Goal: Communication & Community: Answer question/provide support

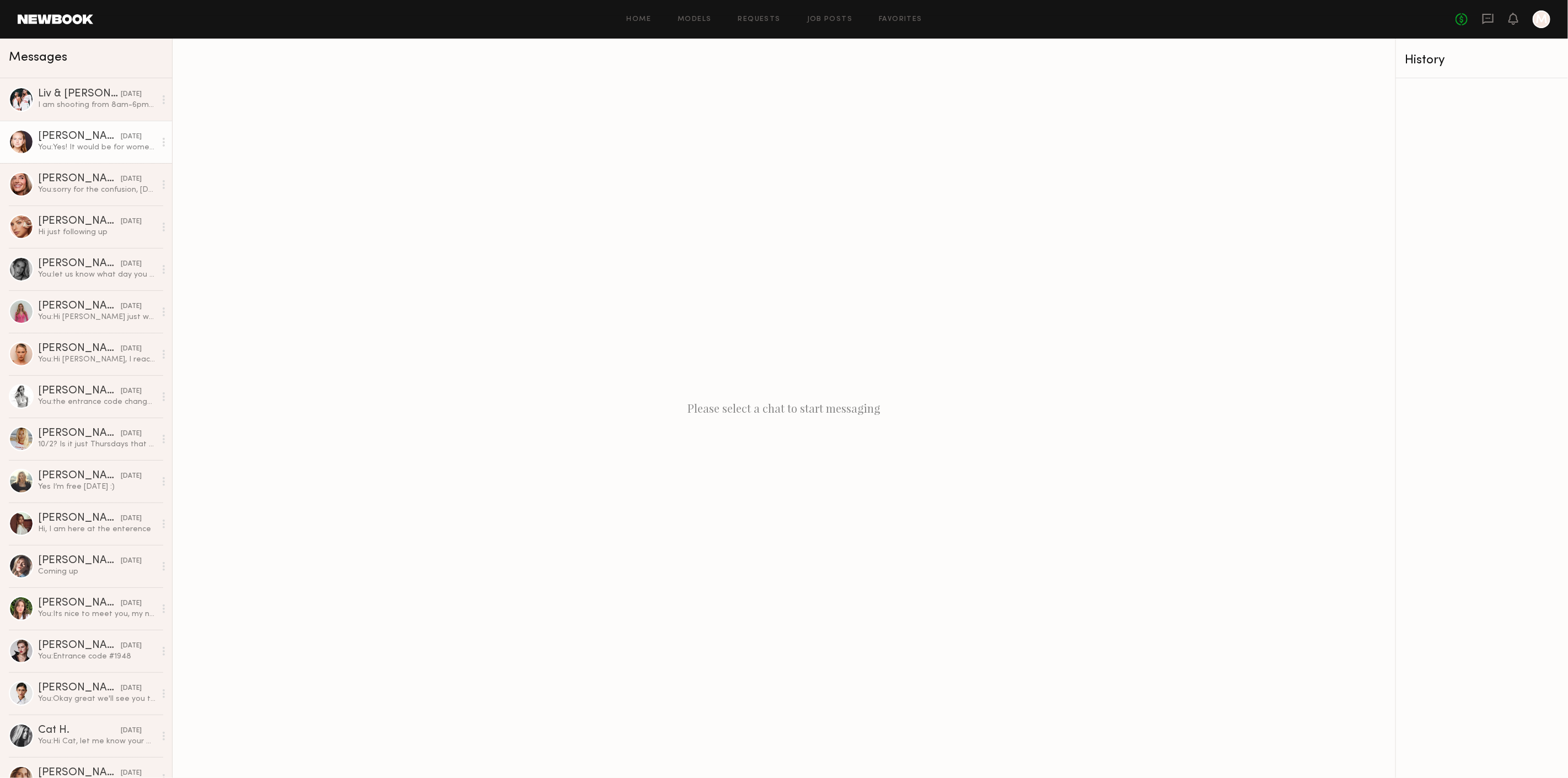
click at [111, 147] on div "You: Yes! It would be for women's ecomm, if you can come with natural straight …" at bounding box center [96, 148] width 117 height 10
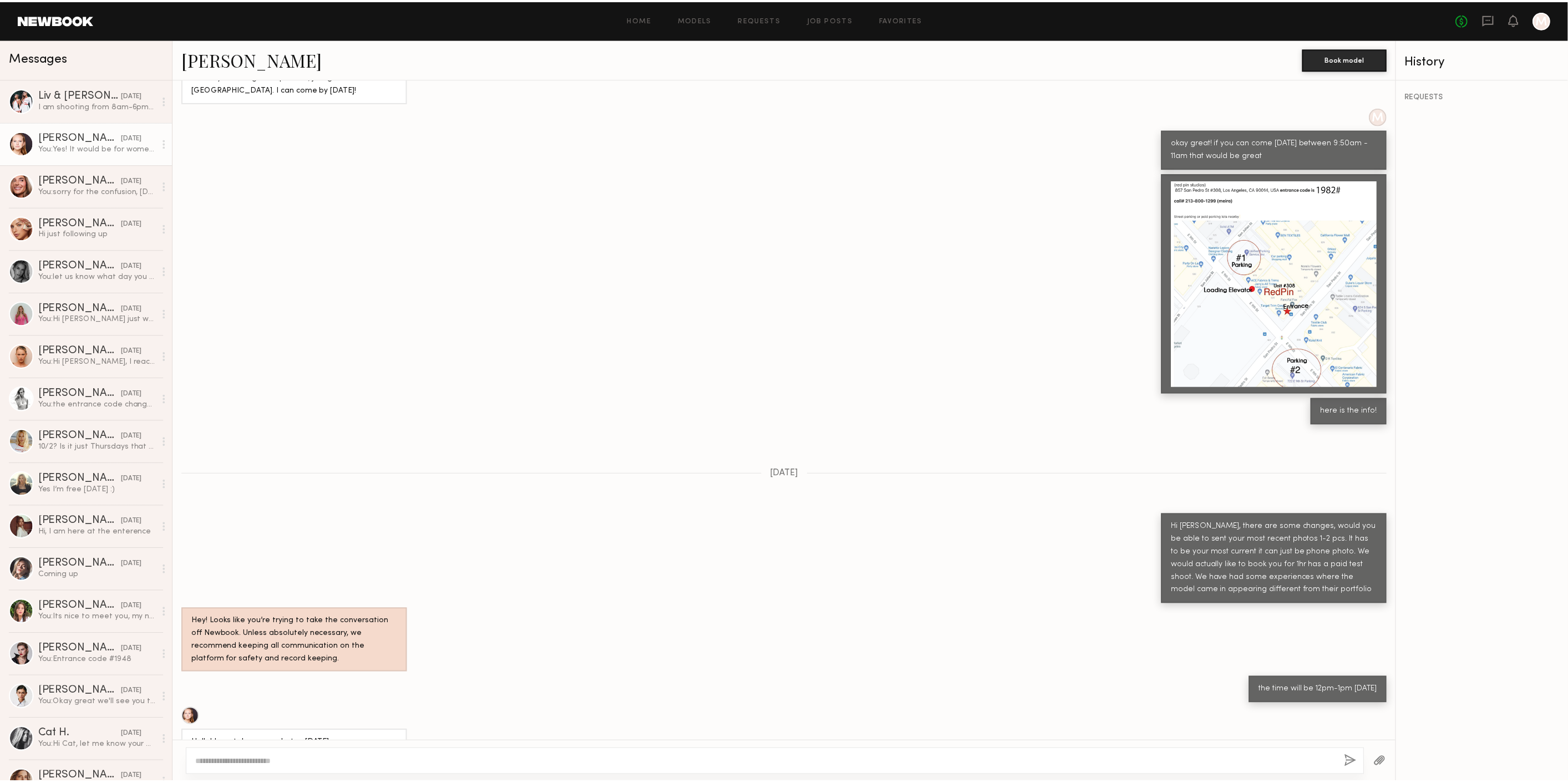
scroll to position [1326, 0]
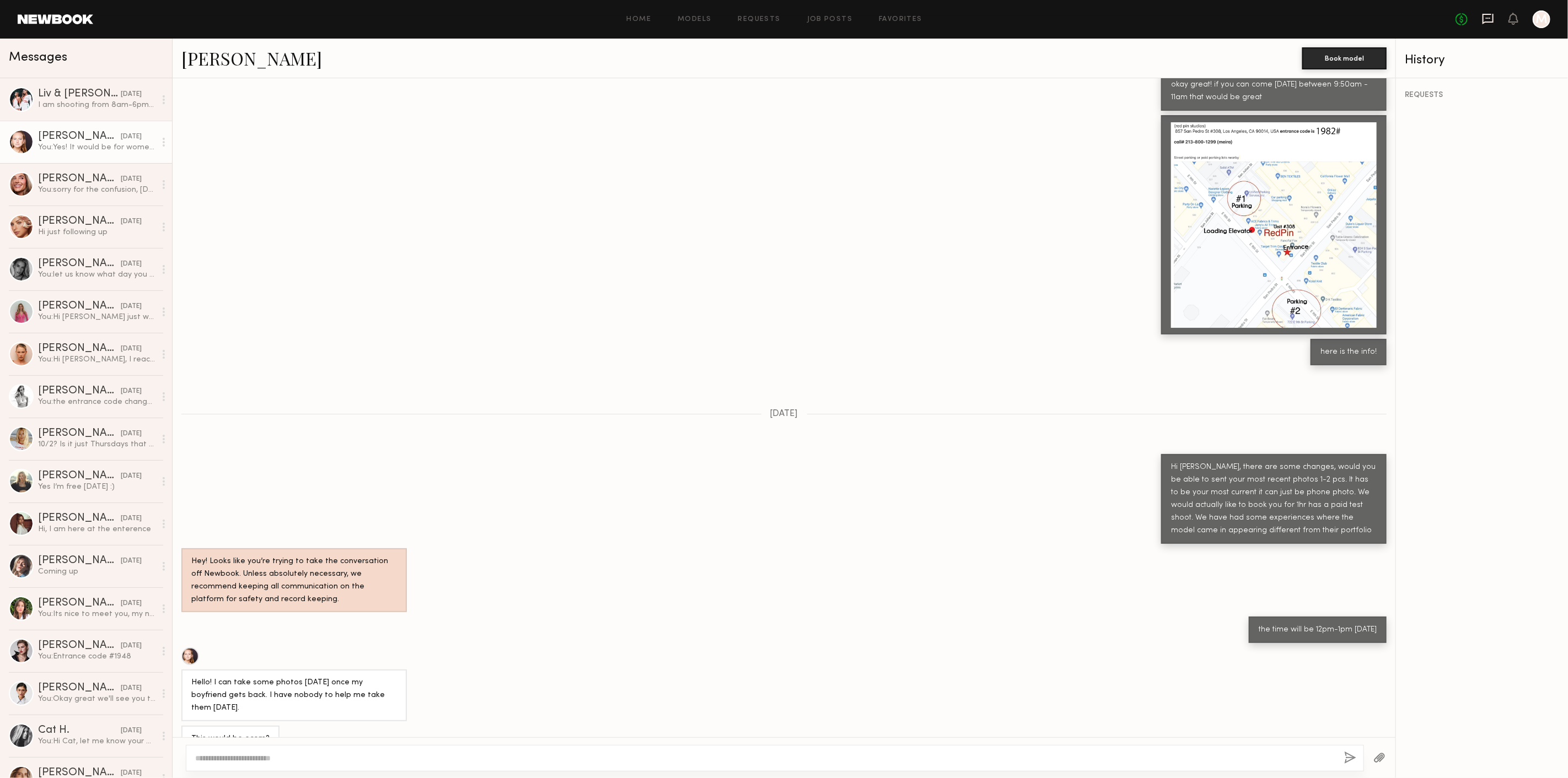
click at [1485, 17] on icon at bounding box center [1487, 18] width 12 height 12
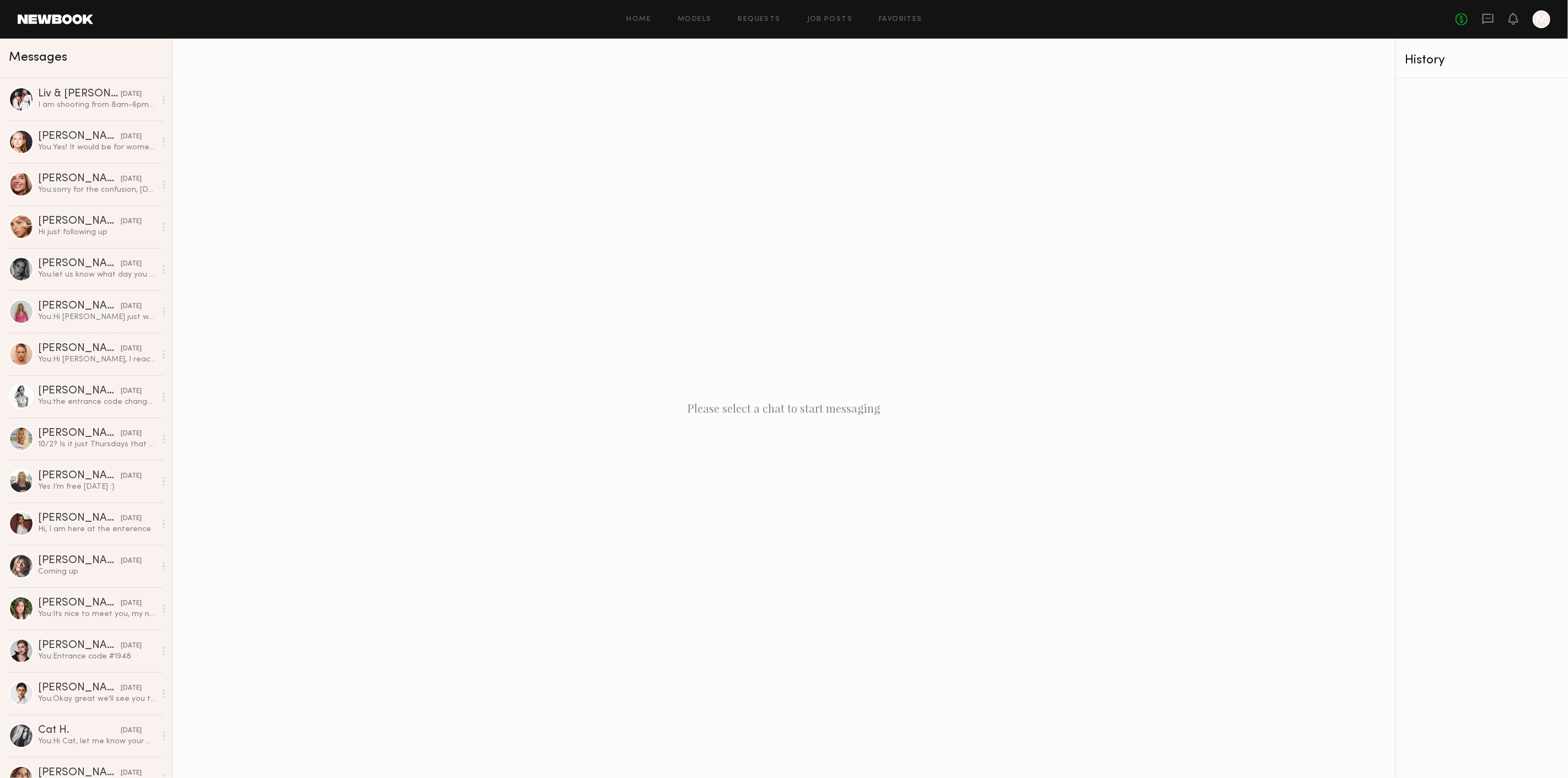
click at [47, 26] on header "Home Models Requests Job Posts Favorites Sign Out No fees up to $5,000 M" at bounding box center [784, 19] width 1568 height 39
click at [51, 20] on link at bounding box center [55, 20] width 76 height 10
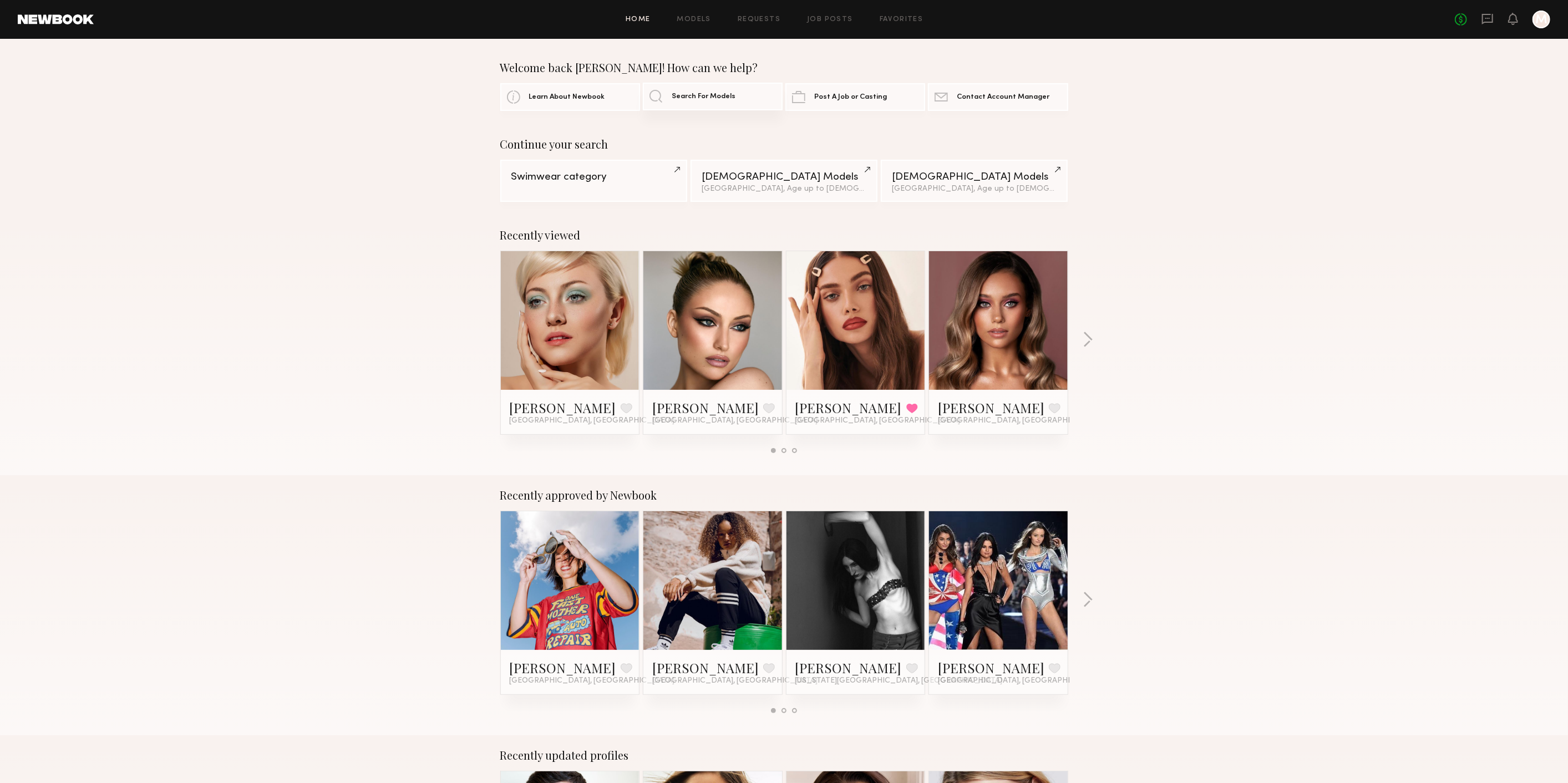
click at [686, 100] on span "Search For Models" at bounding box center [703, 97] width 64 height 7
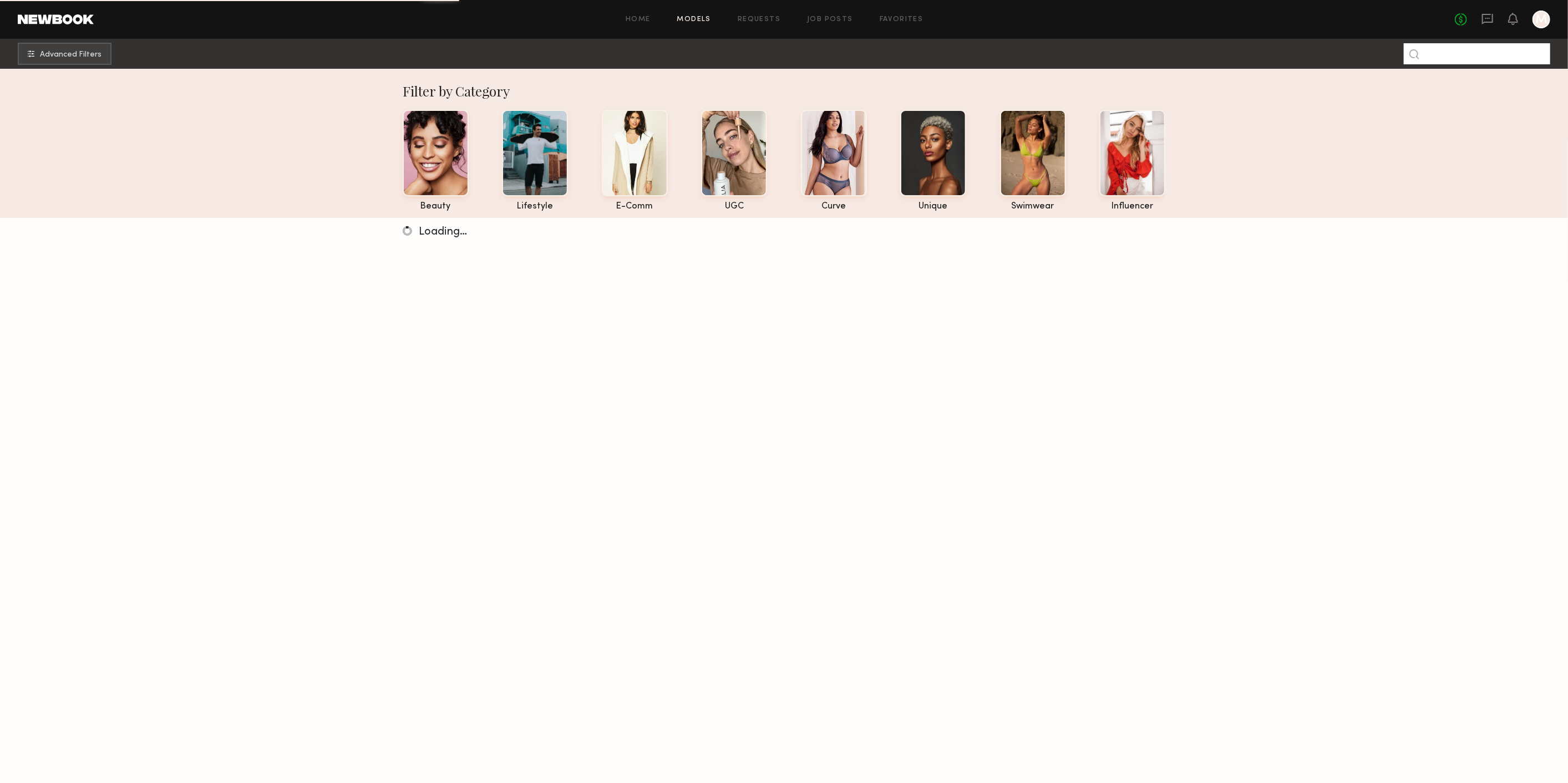
click at [1485, 59] on input at bounding box center [1477, 53] width 146 height 21
type input "*"
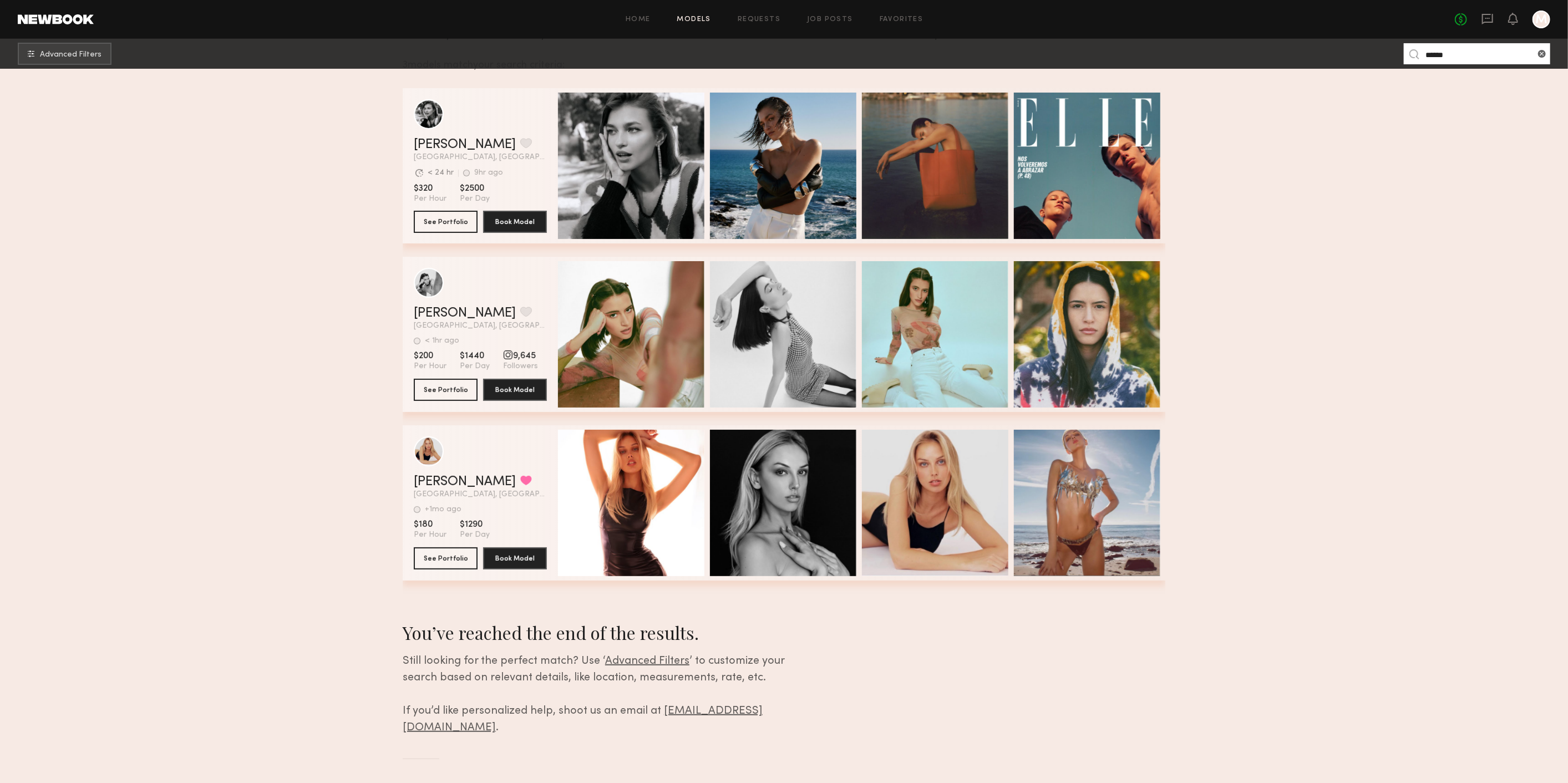
scroll to position [184, 0]
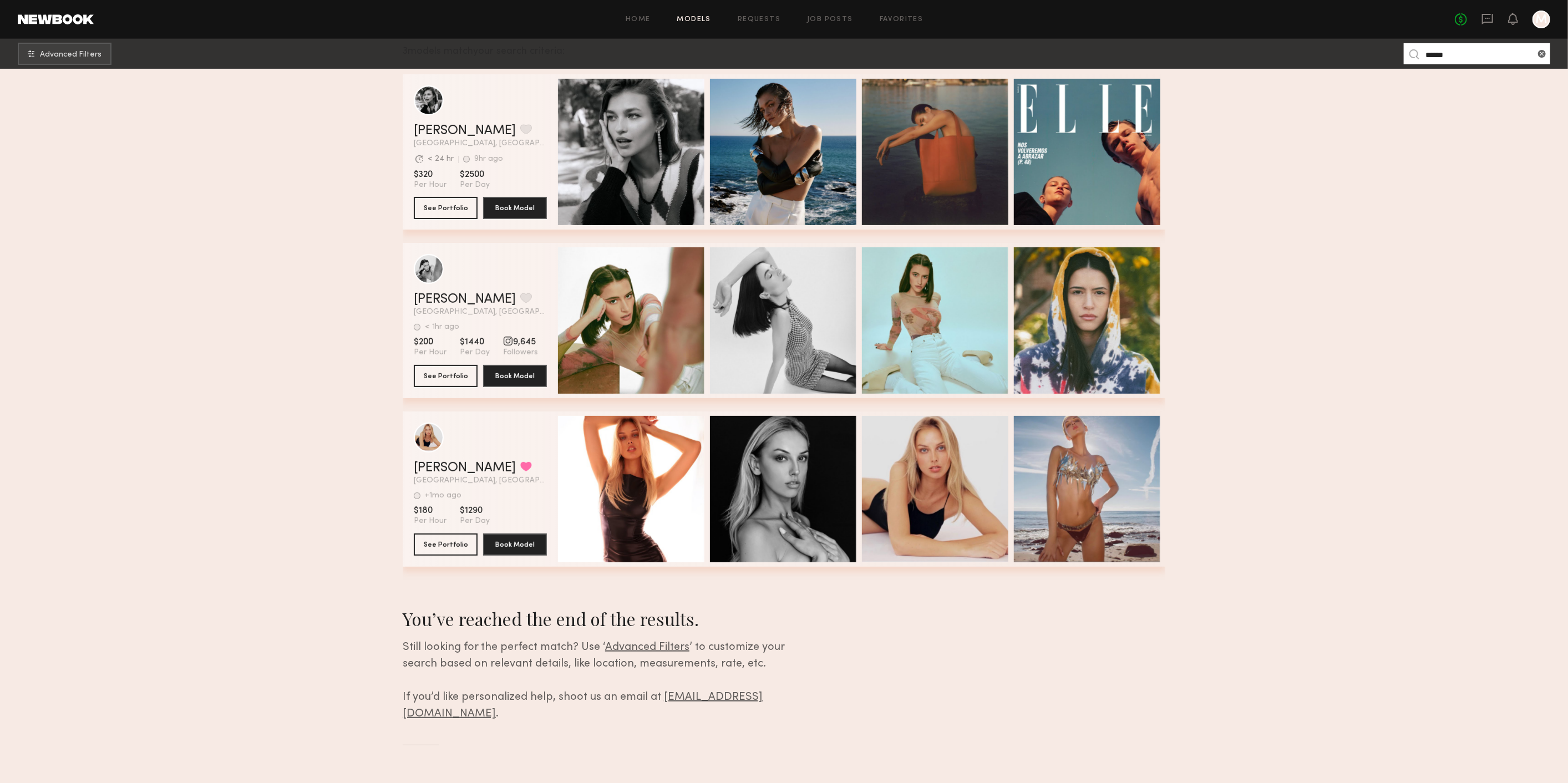
drag, startPoint x: 1465, startPoint y: 53, endPoint x: 1218, endPoint y: 44, distance: 247.2
click at [1218, 44] on nb-browse-subheader "Advanced Filters ******" at bounding box center [784, 53] width 1568 height 30
type input "****"
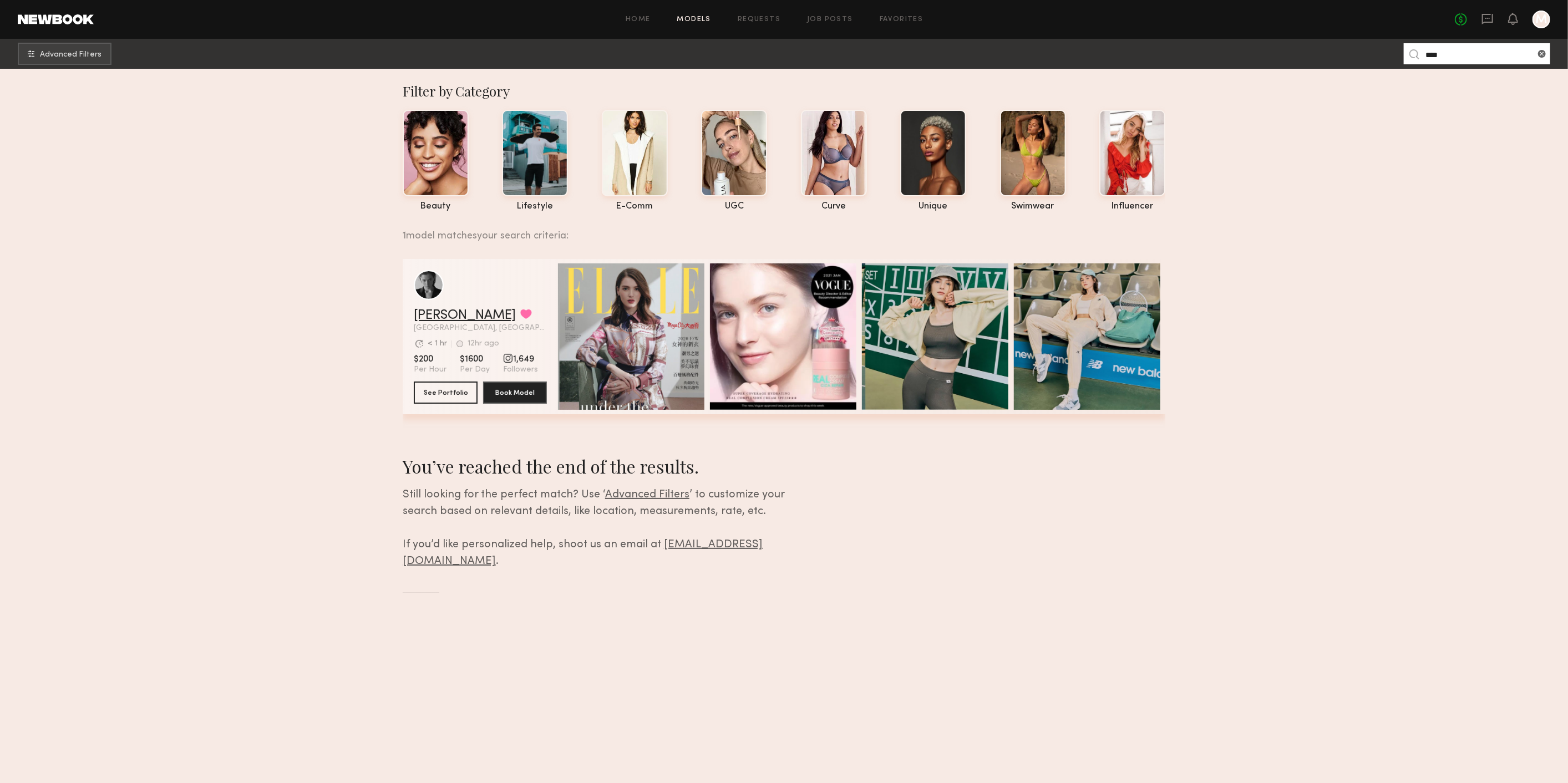
click at [434, 322] on link "Lera G." at bounding box center [464, 315] width 102 height 13
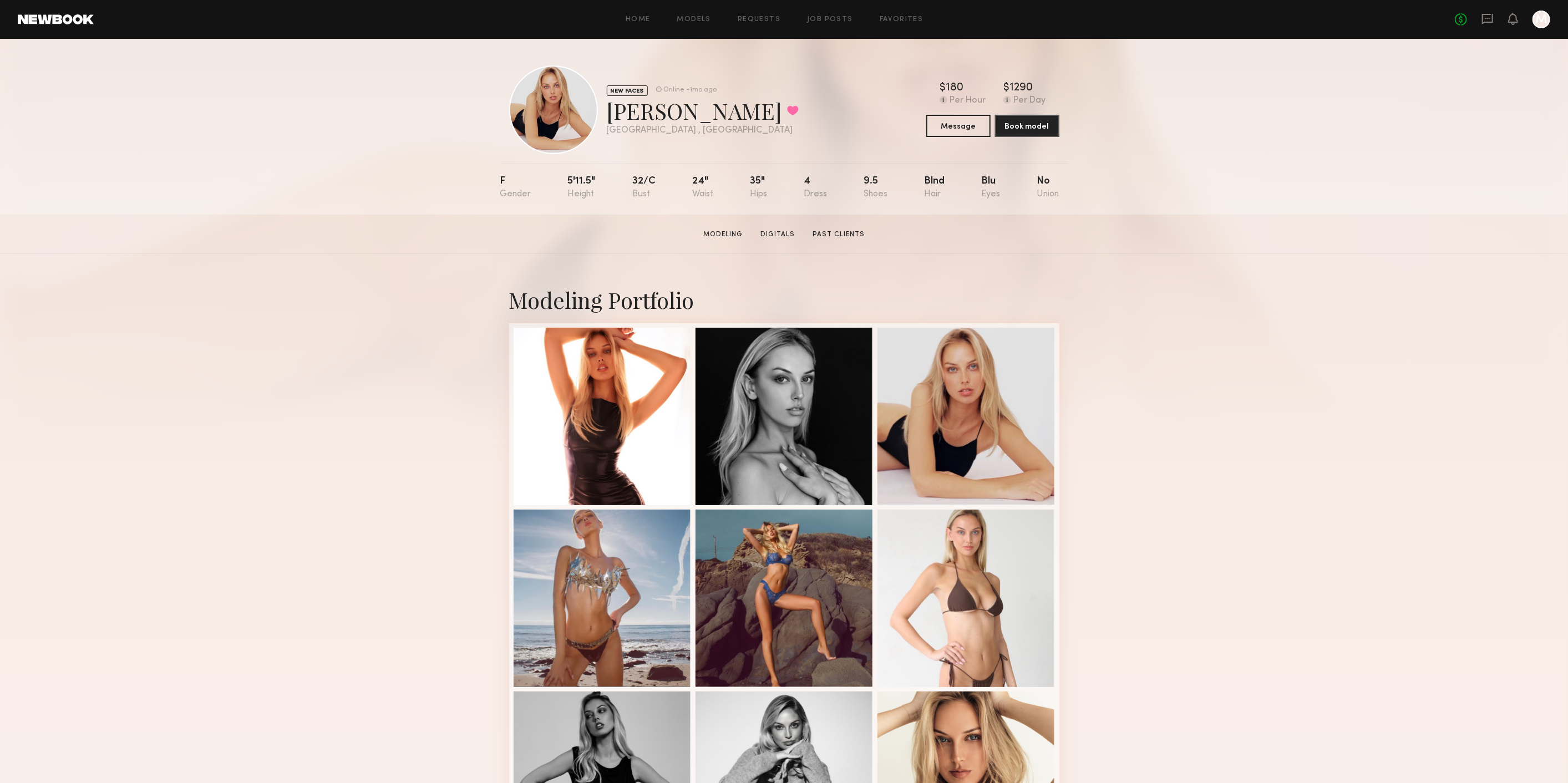
click at [1486, 25] on link at bounding box center [1488, 19] width 12 height 14
click at [1486, 17] on icon at bounding box center [1488, 18] width 12 height 12
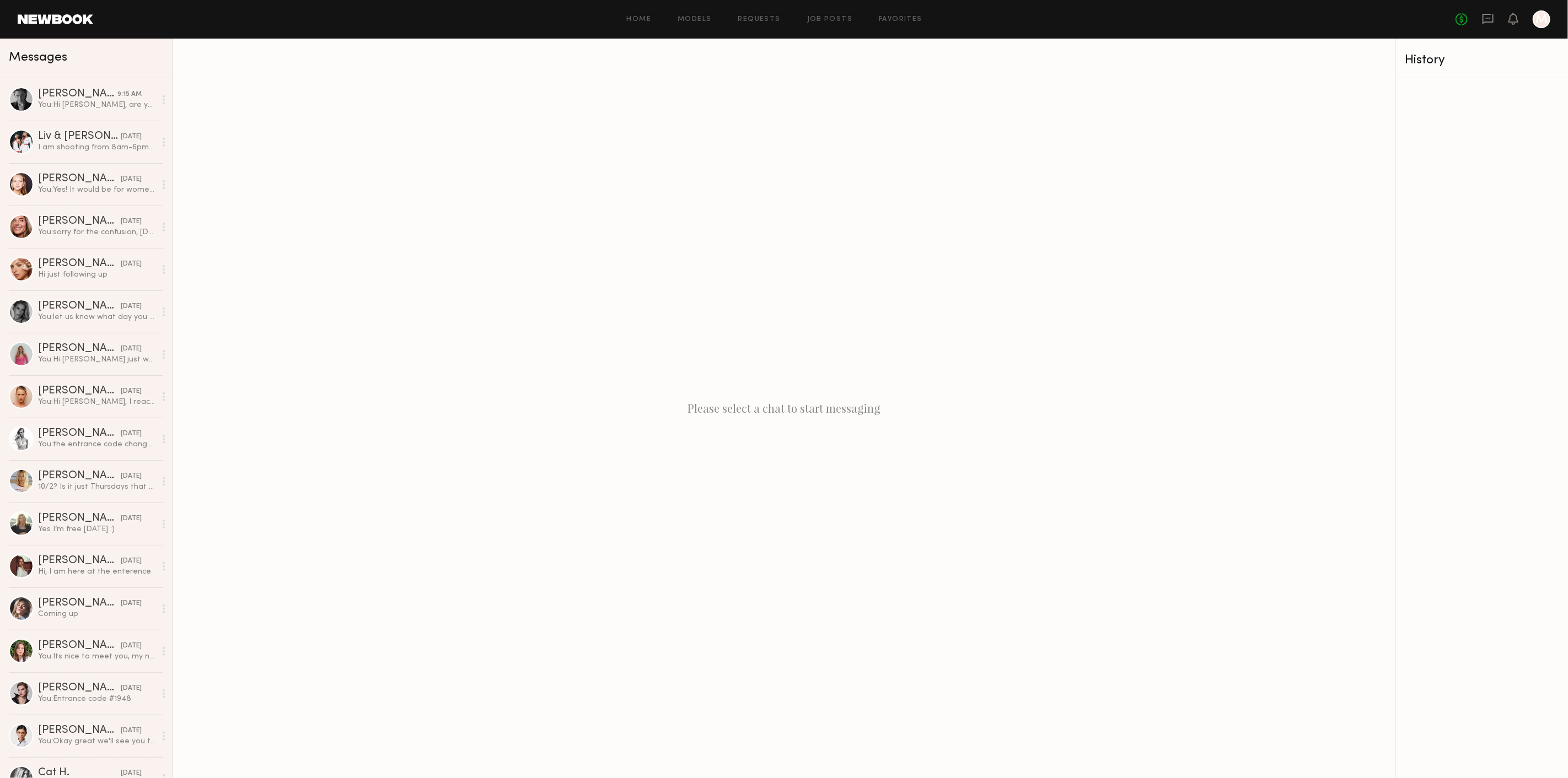
click at [660, 550] on div "Please select a chat to start messaging" at bounding box center [783, 408] width 1223 height 739
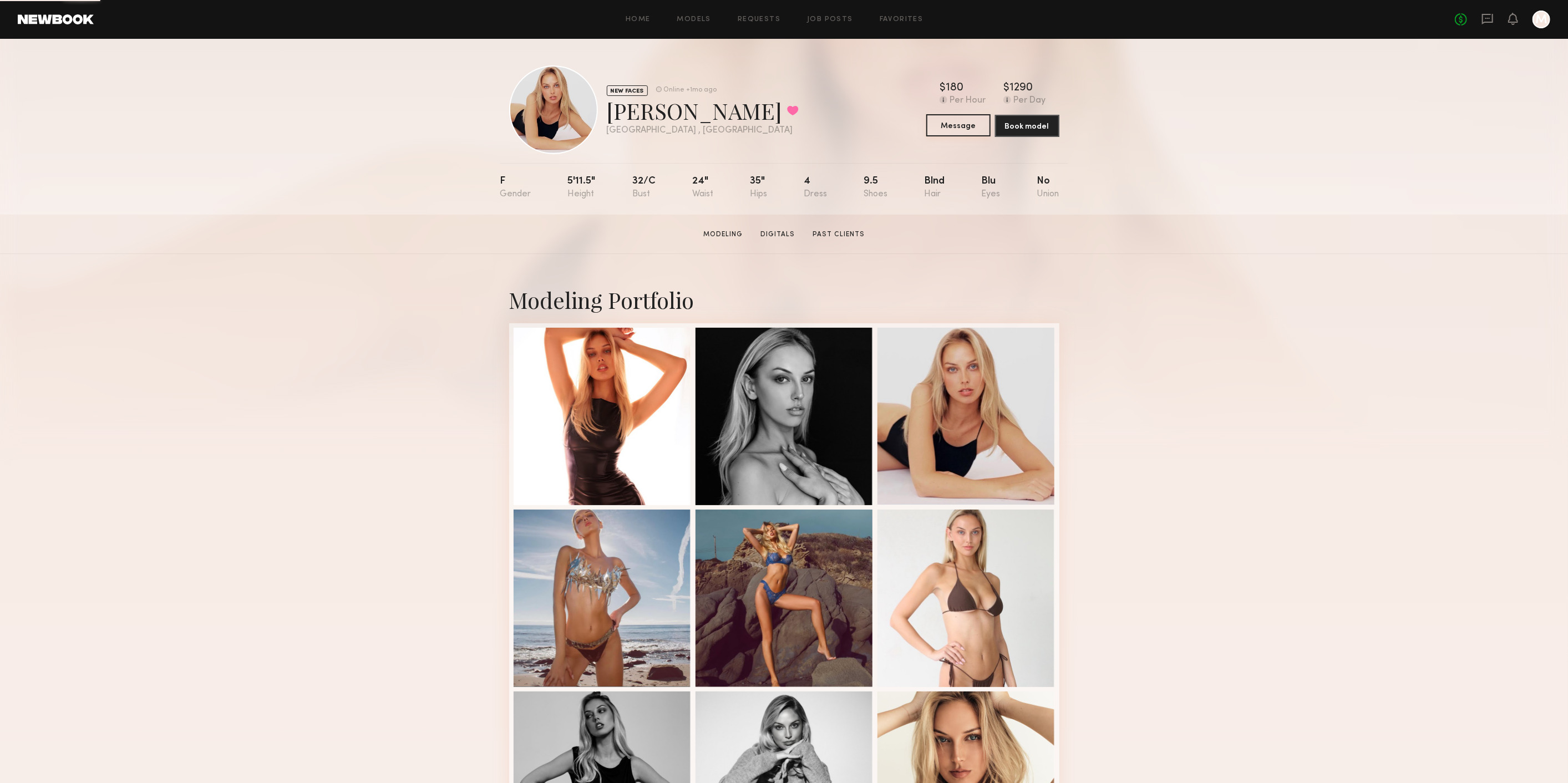
click at [976, 124] on button "Message" at bounding box center [959, 125] width 64 height 22
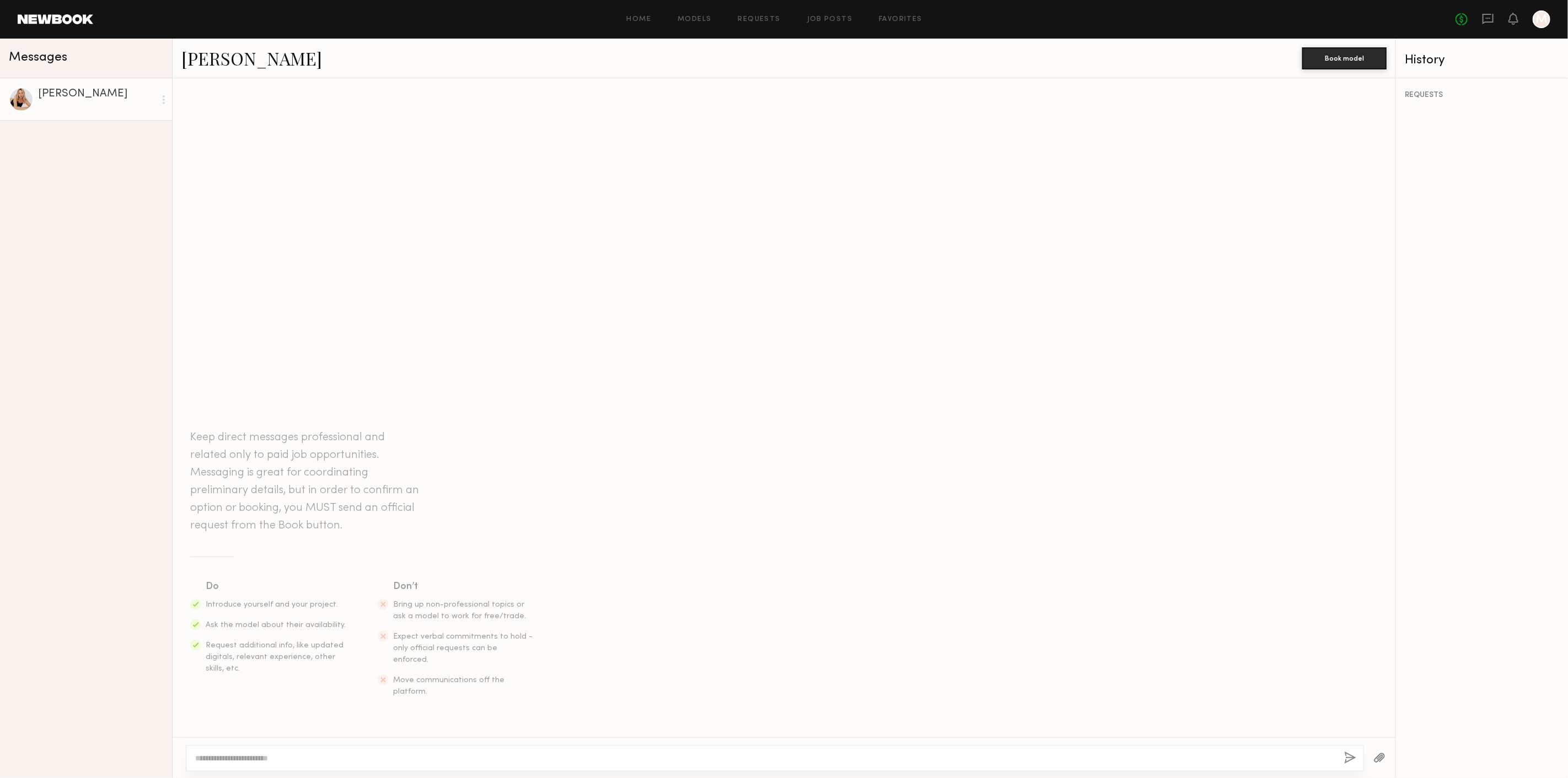
click at [559, 763] on textarea at bounding box center [764, 758] width 1140 height 11
type textarea "*"
type textarea "**********"
click at [1351, 758] on button "button" at bounding box center [1351, 758] width 12 height 14
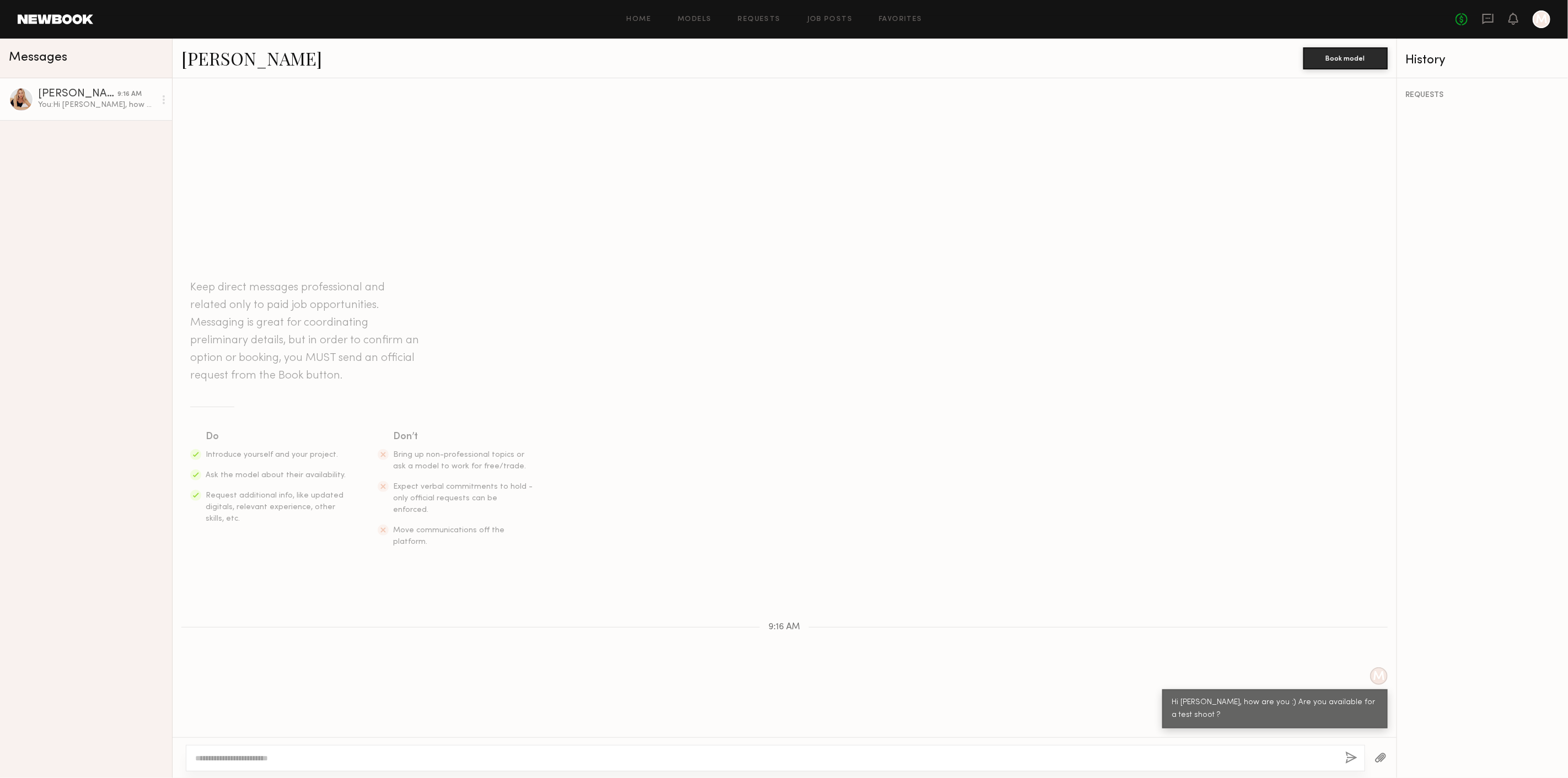
click at [1473, 13] on div "No fees up to $5,000 M" at bounding box center [1503, 19] width 95 height 17
click at [1479, 13] on div "No fees up to $5,000 M" at bounding box center [1503, 19] width 95 height 17
click at [1480, 17] on div "No fees up to $5,000 M" at bounding box center [1503, 19] width 95 height 17
click at [1486, 17] on icon at bounding box center [1488, 18] width 4 height 1
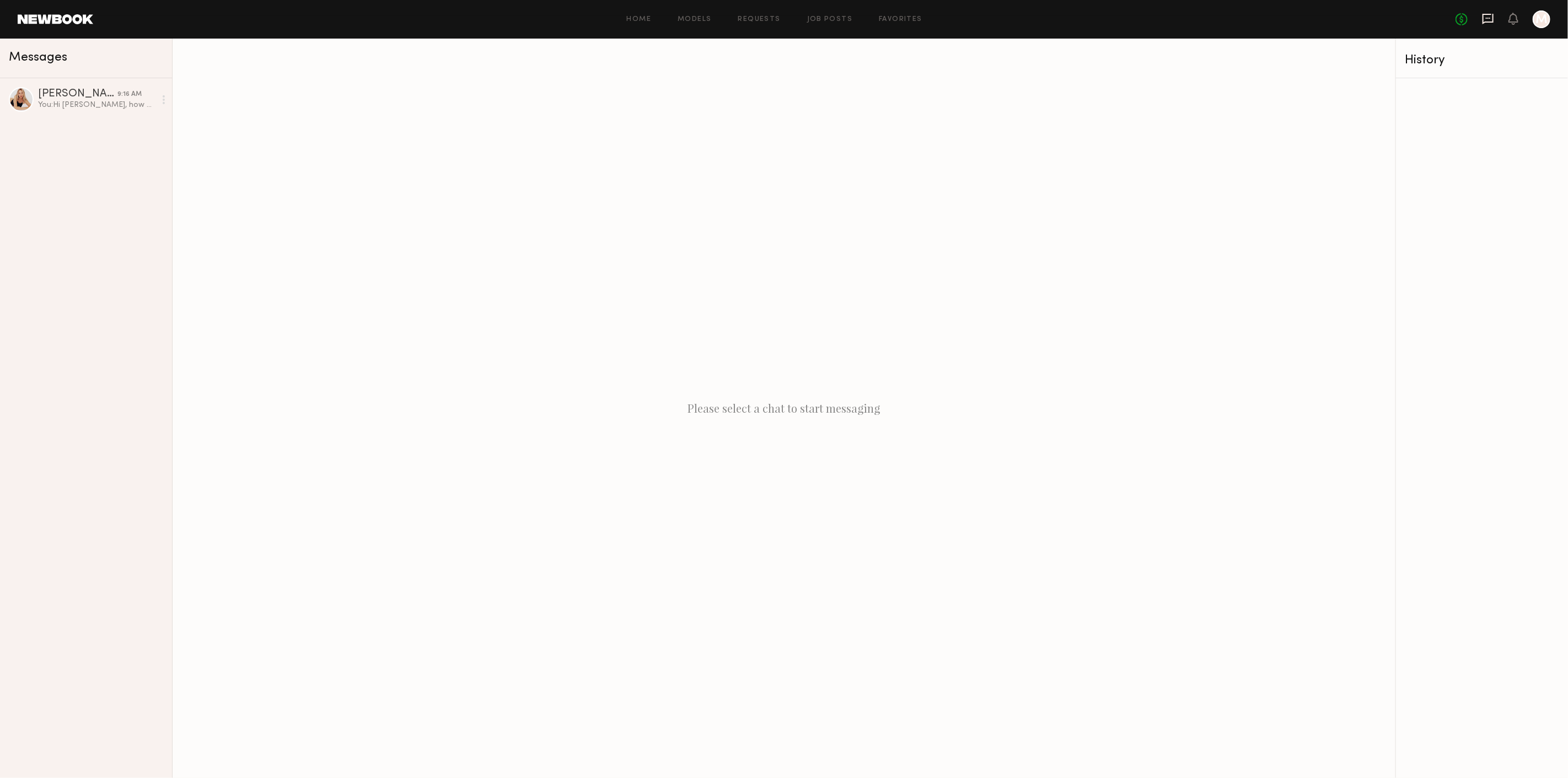
click at [1486, 17] on icon at bounding box center [1488, 18] width 4 height 1
click at [73, 17] on link at bounding box center [55, 20] width 76 height 10
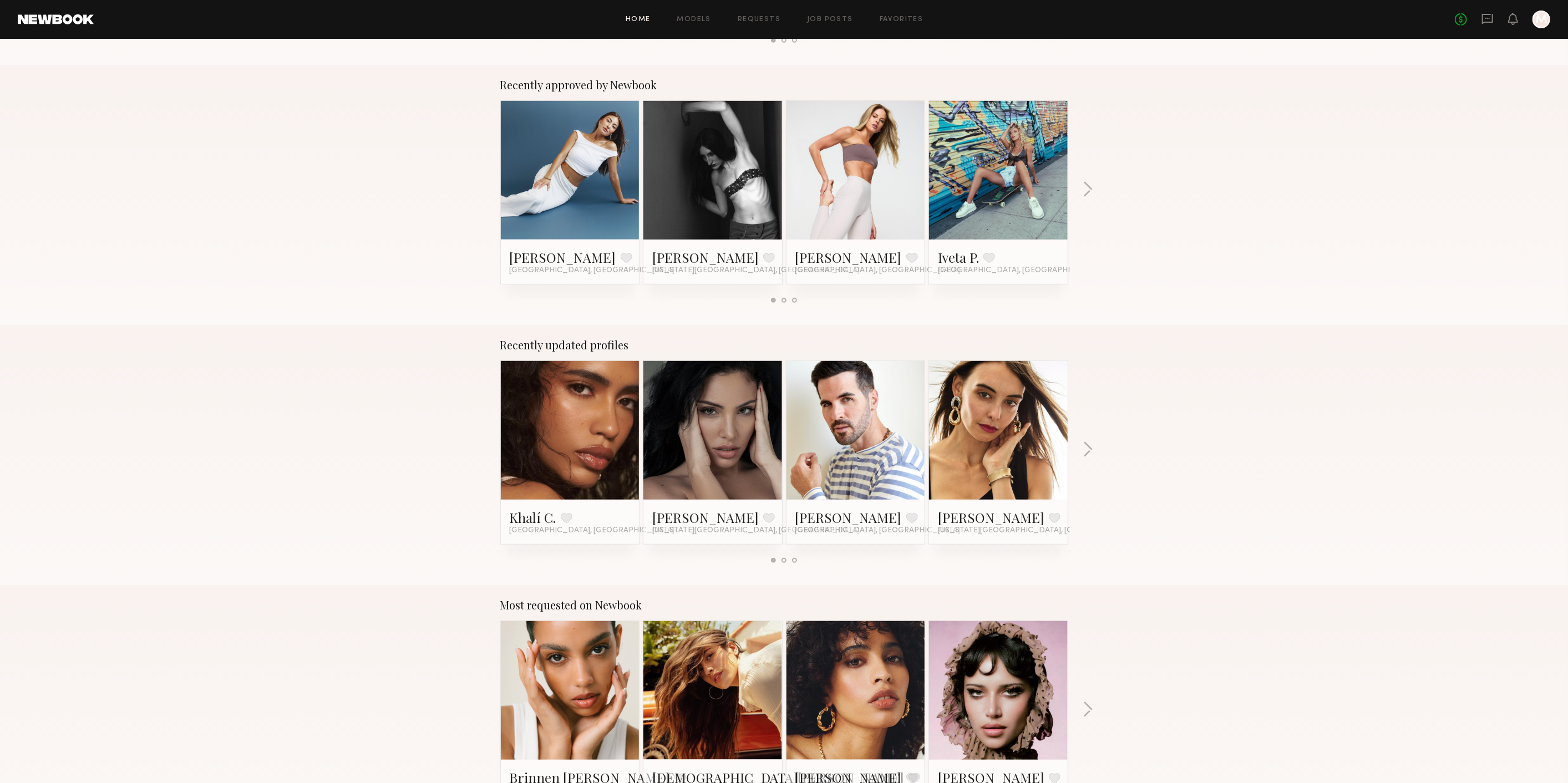
scroll to position [431, 0]
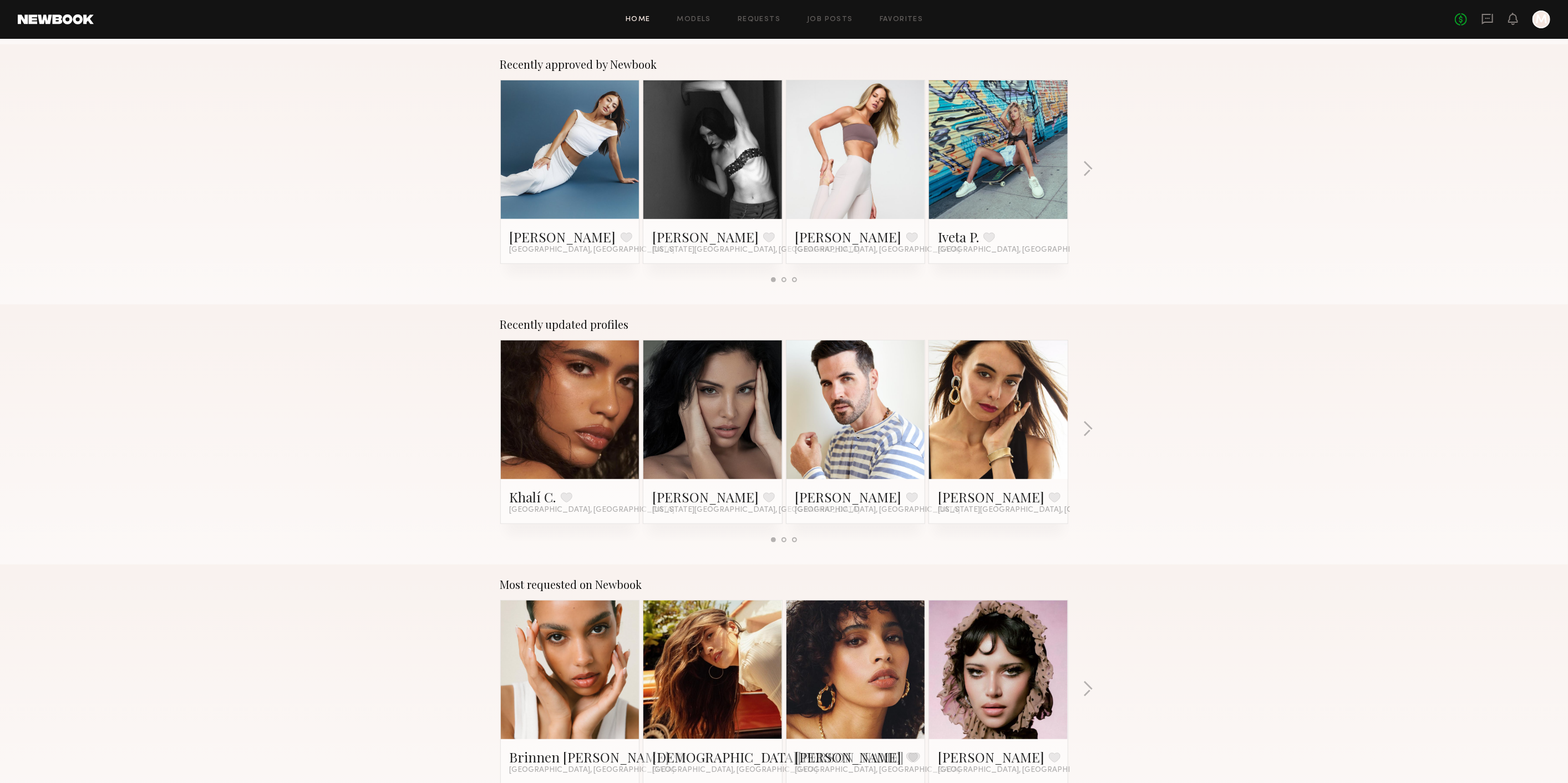
click at [1488, 12] on div "No fees up to $5,000 M" at bounding box center [1502, 19] width 95 height 18
click at [1485, 15] on icon at bounding box center [1487, 19] width 11 height 10
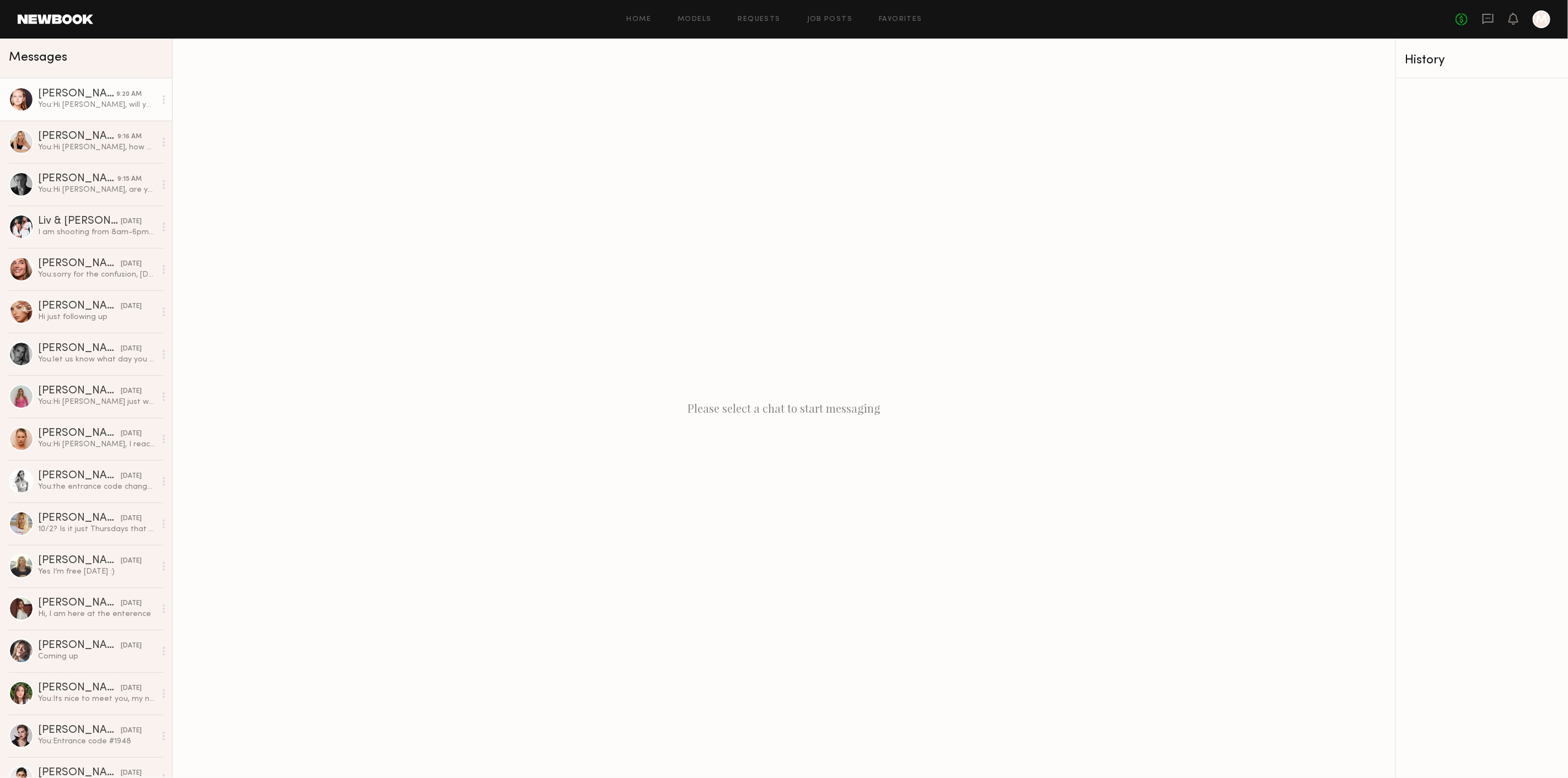
click at [65, 108] on div "You: Hi Savanna, will you confirm for tomorrow's shoot 12pm-1pm. We have schedu…" at bounding box center [96, 105] width 117 height 10
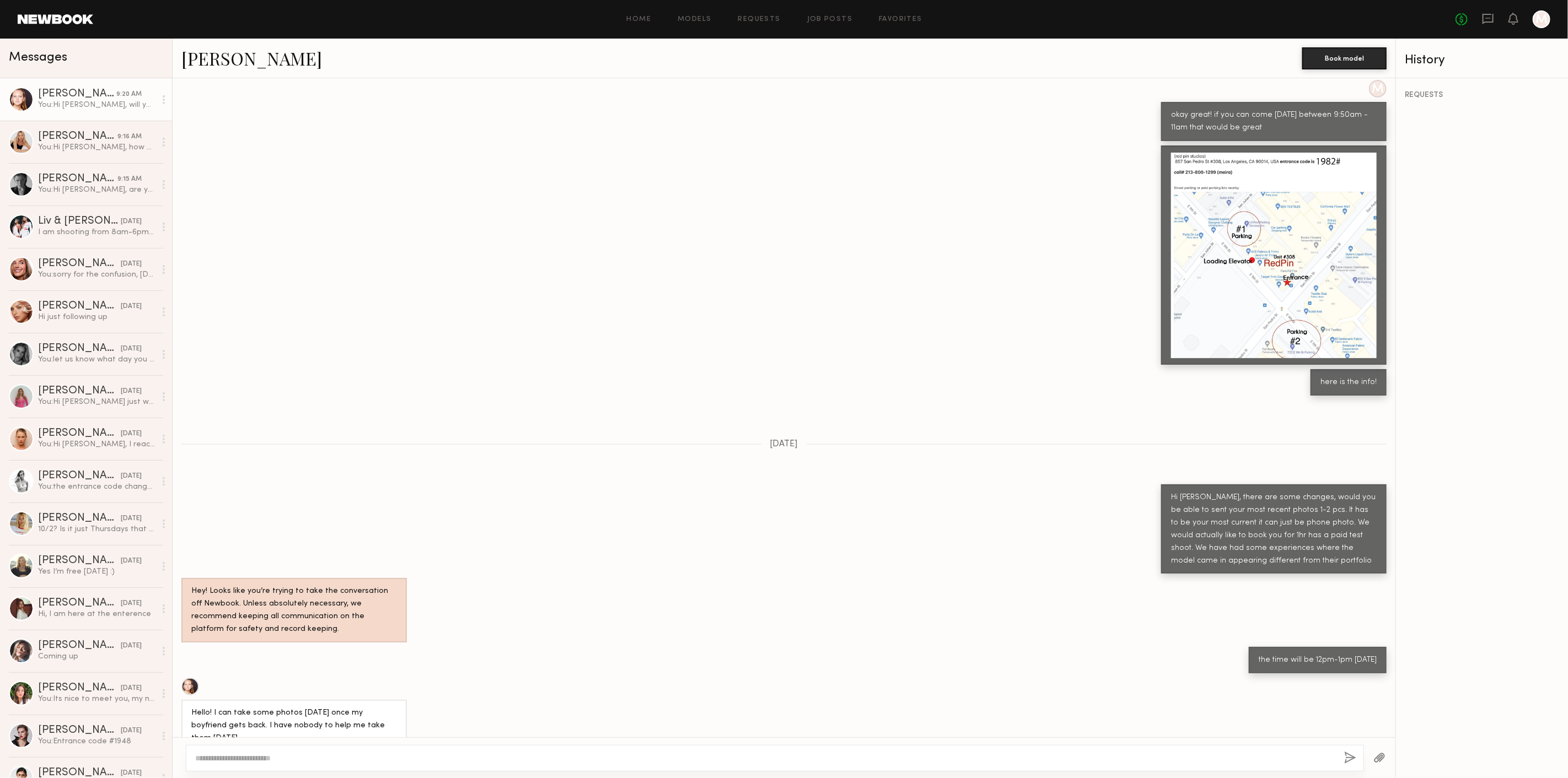
scroll to position [397, 0]
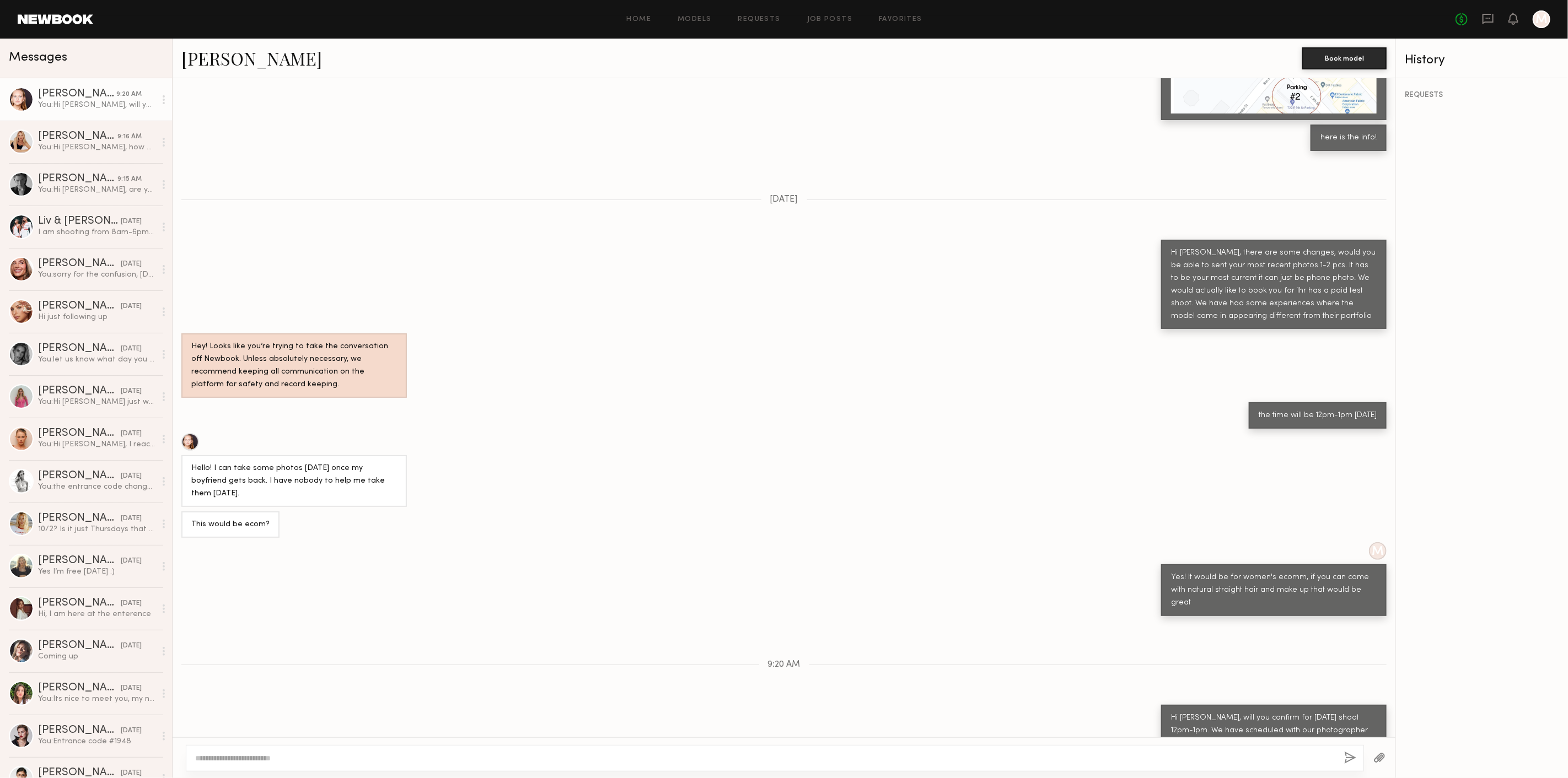
drag, startPoint x: 320, startPoint y: 687, endPoint x: 827, endPoint y: 704, distance: 507.3
click at [827, 705] on div "Hi [PERSON_NAME], will you confirm for [DATE] shoot 12pm-1pm. We have scheduled…" at bounding box center [783, 730] width 1223 height 52
drag, startPoint x: 812, startPoint y: 660, endPoint x: 684, endPoint y: 620, distance: 134.1
click at [684, 620] on div "Loading Hi! Sorry for being unresponsive, just got back from Europe. I can come…" at bounding box center [783, 408] width 1223 height 659
click at [521, 761] on textarea at bounding box center [764, 758] width 1140 height 11
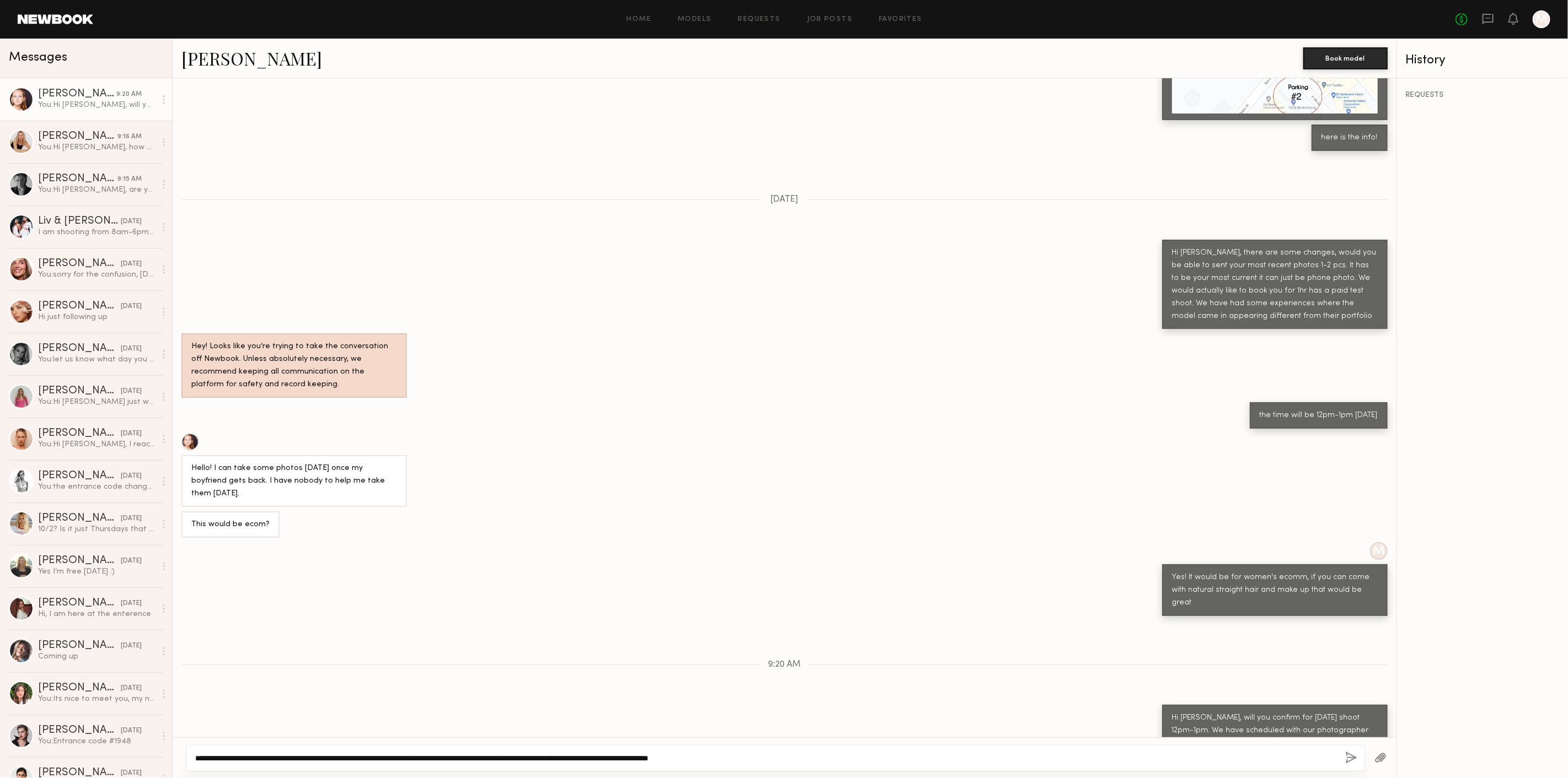
click at [393, 760] on textarea "**********" at bounding box center [765, 758] width 1141 height 11
click at [872, 757] on textarea "**********" at bounding box center [765, 758] width 1141 height 11
type textarea "**********"
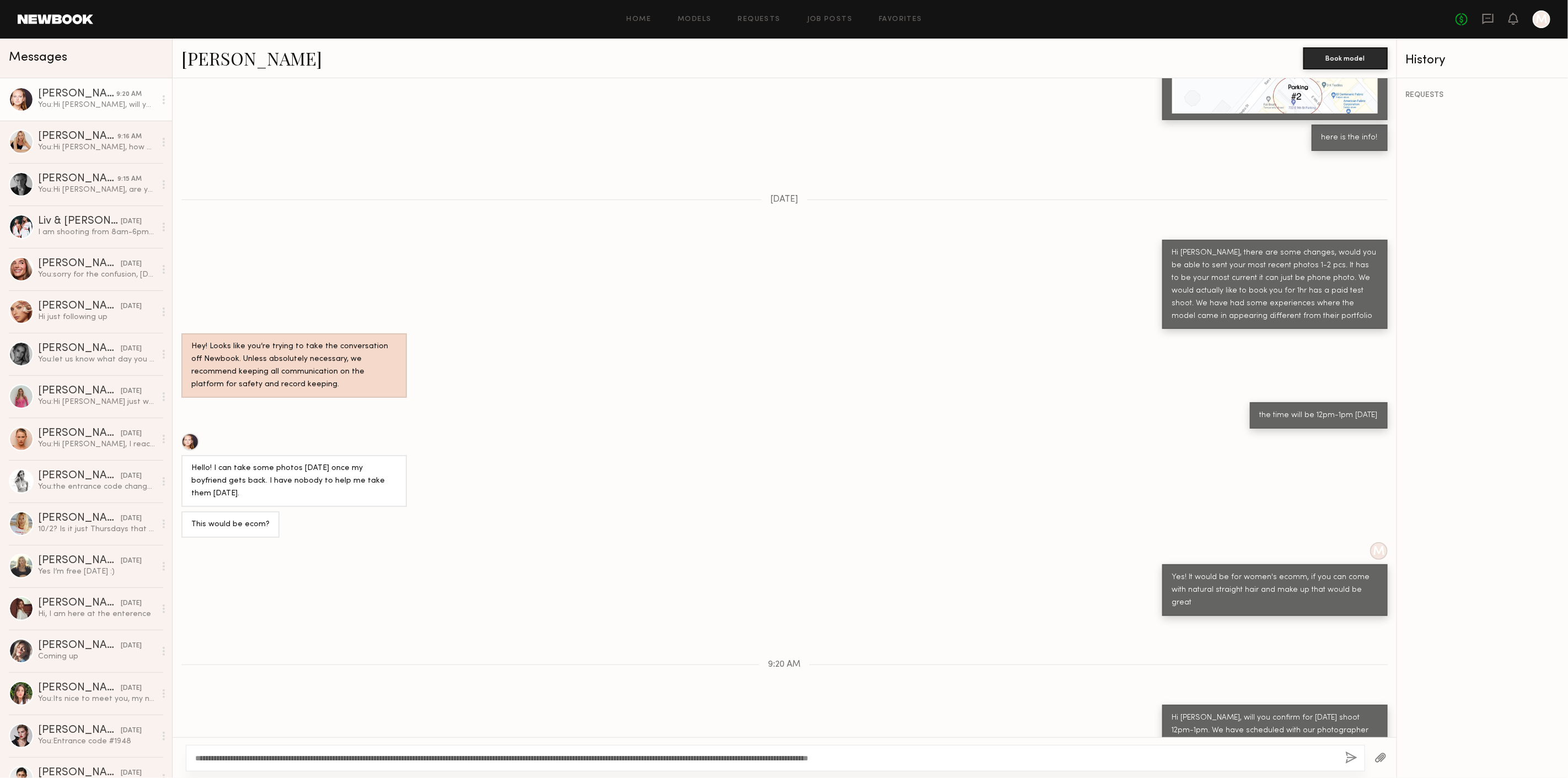
click at [1351, 754] on button "button" at bounding box center [1351, 758] width 12 height 14
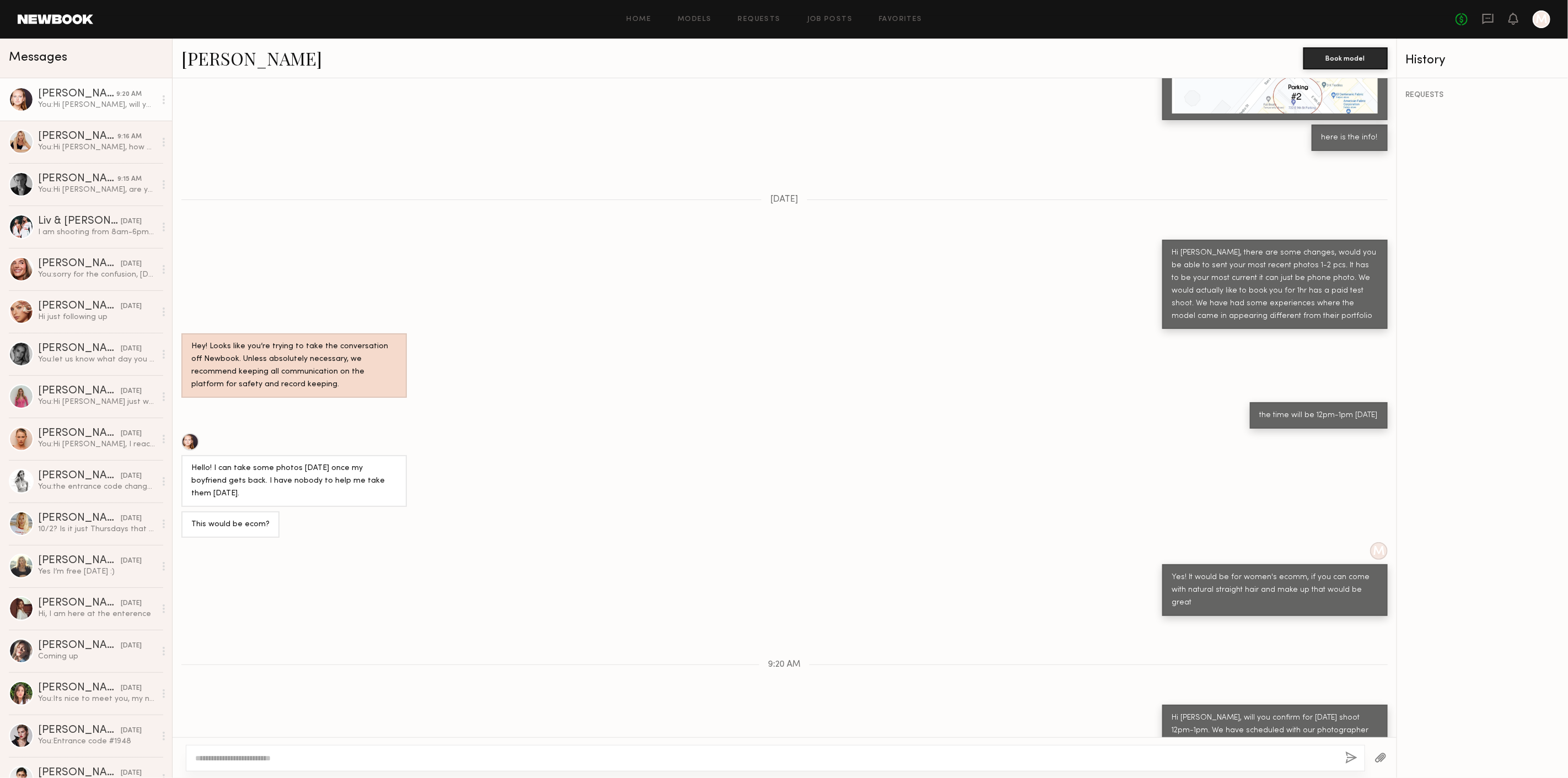
scroll to position [551, 0]
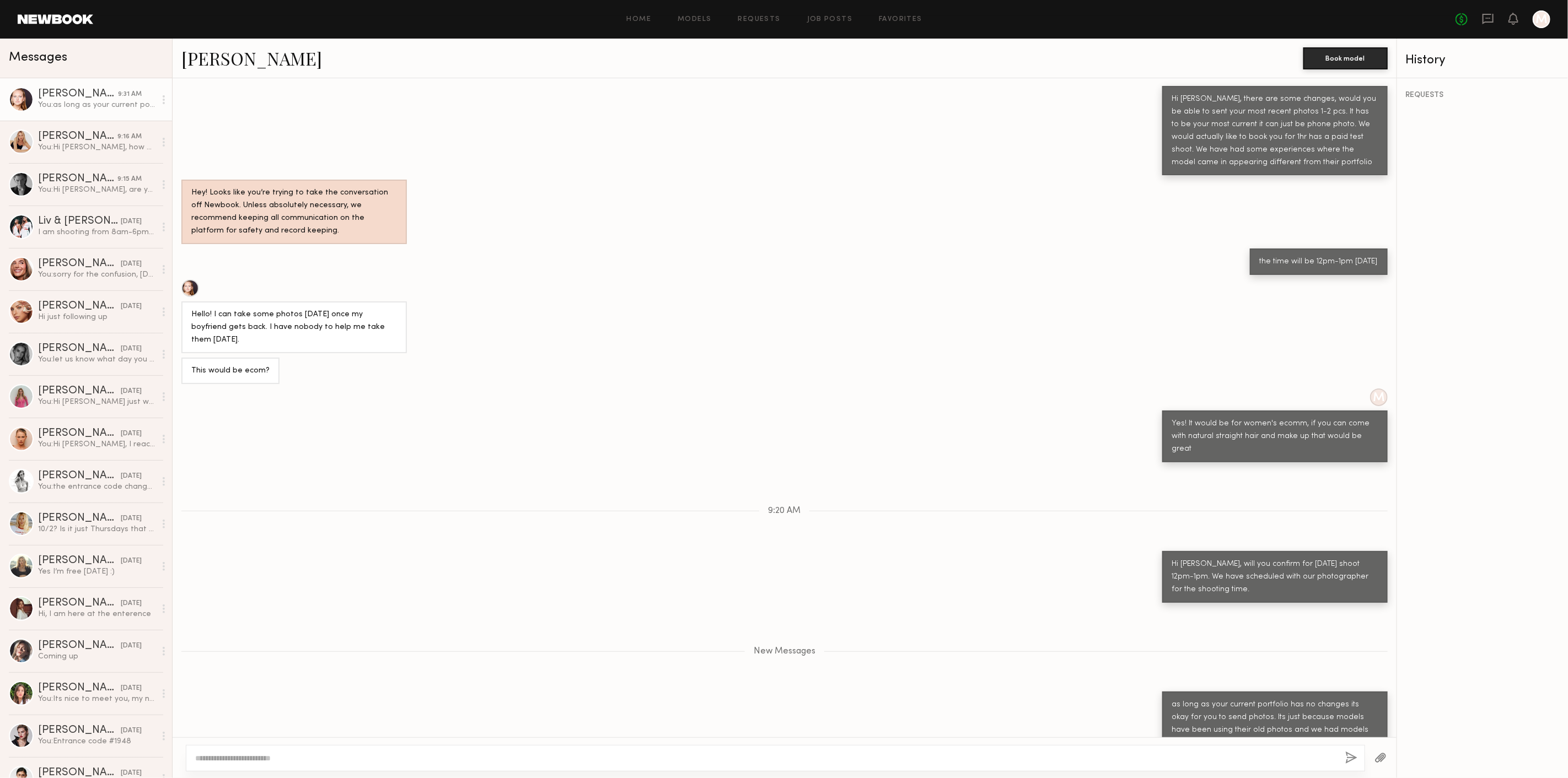
click at [83, 16] on link at bounding box center [55, 20] width 76 height 10
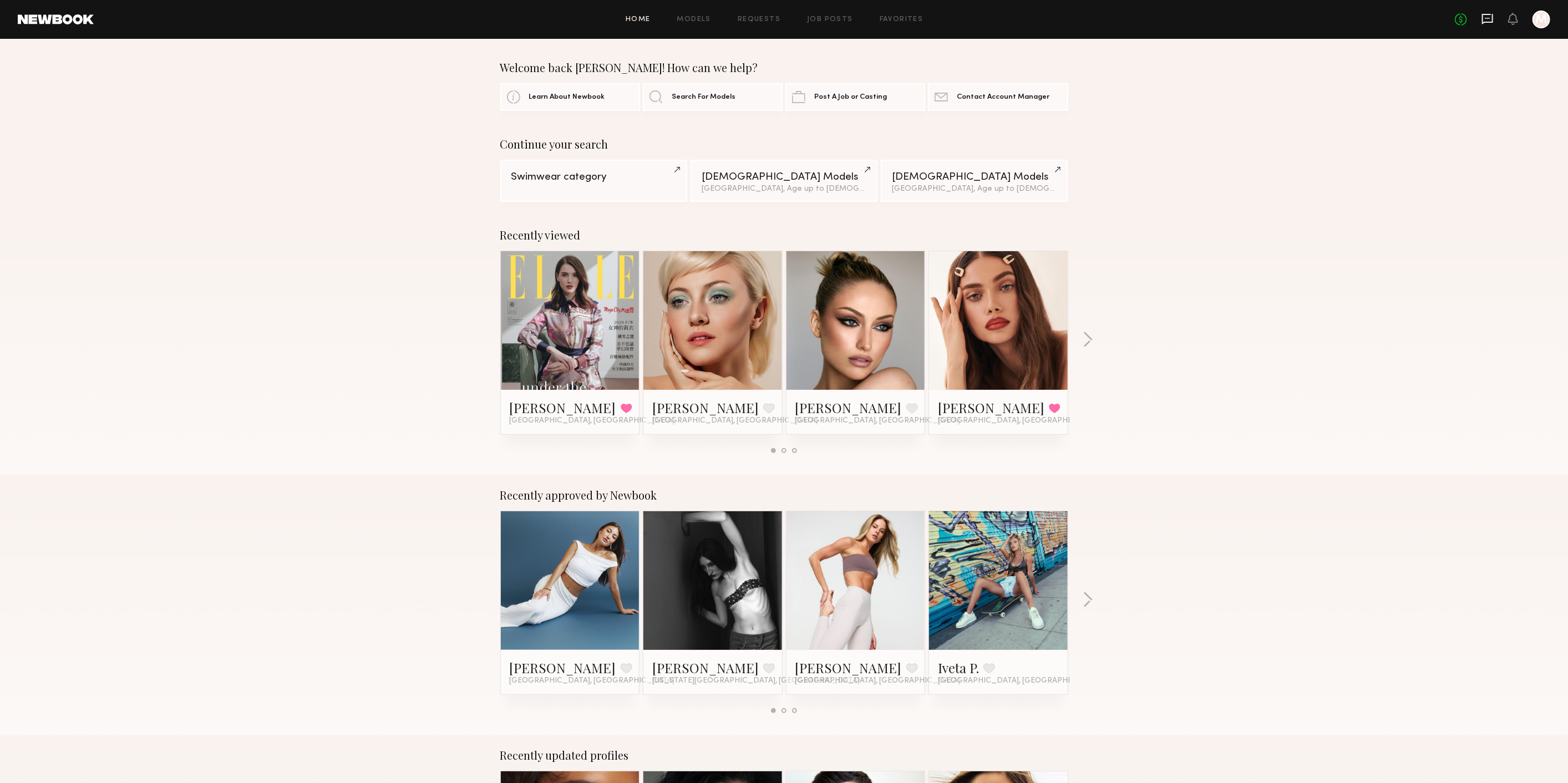
click at [1484, 21] on icon at bounding box center [1488, 18] width 12 height 12
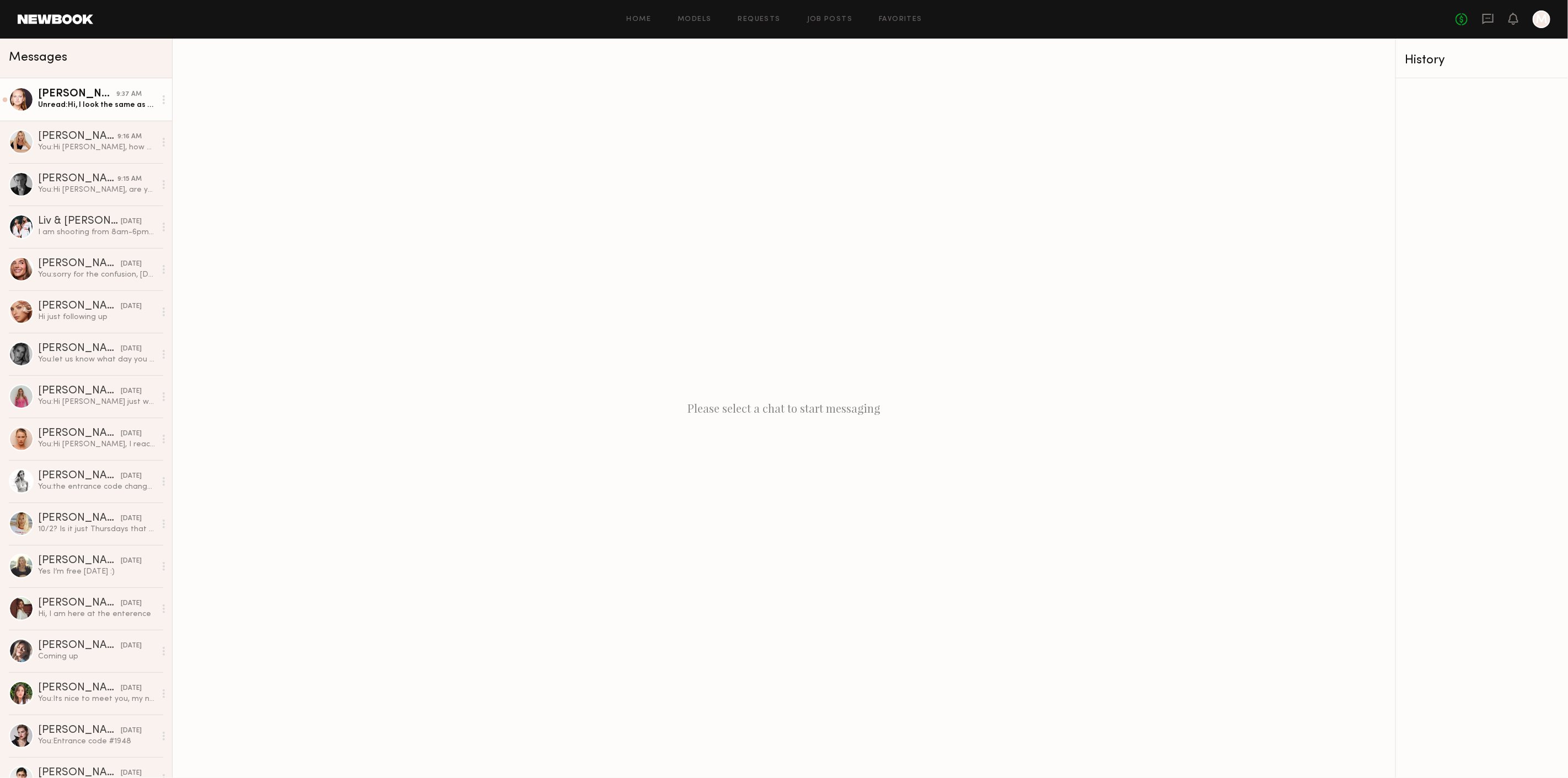
click at [73, 91] on div "[PERSON_NAME]" at bounding box center [77, 94] width 79 height 11
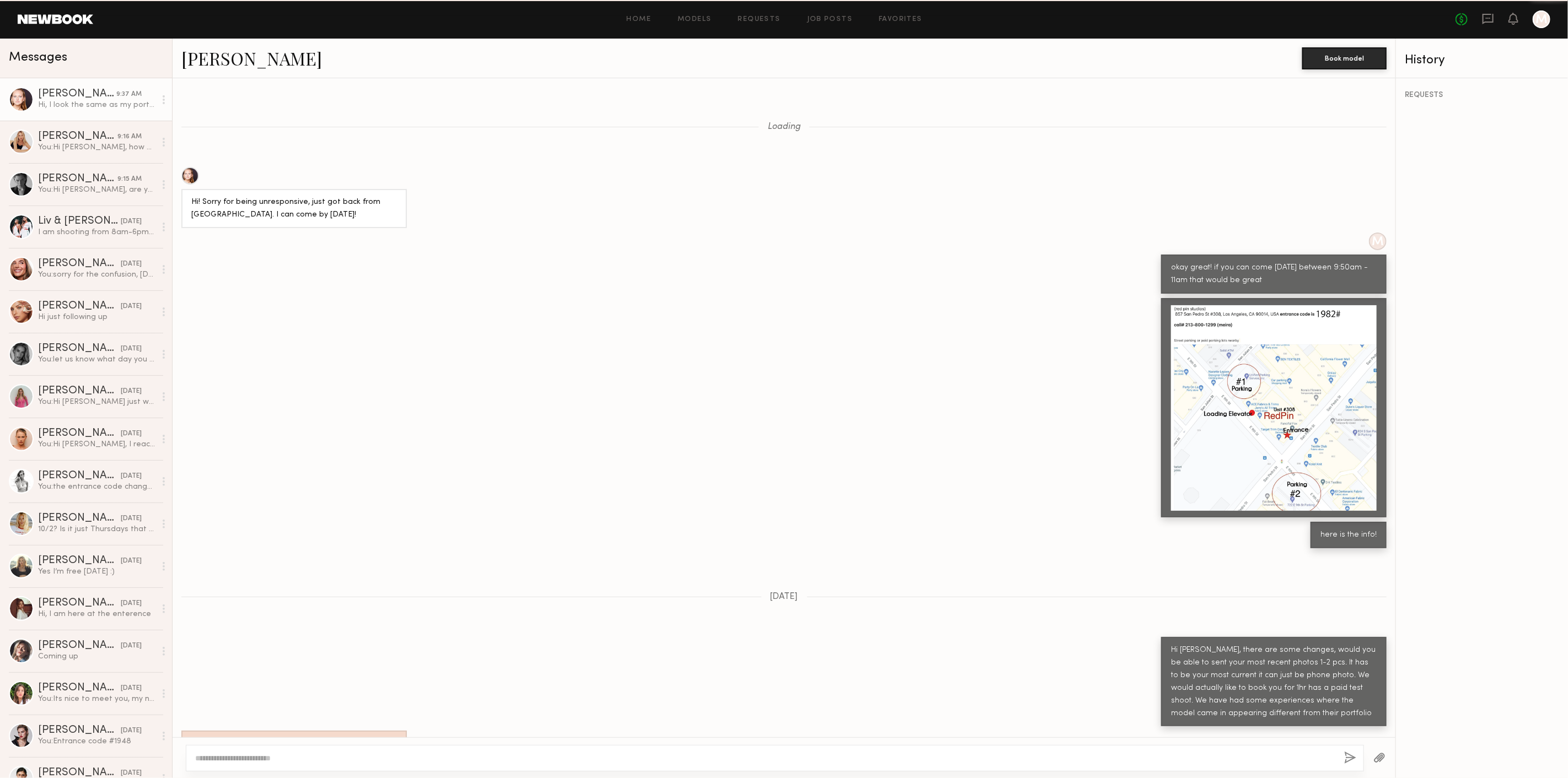
scroll to position [572, 0]
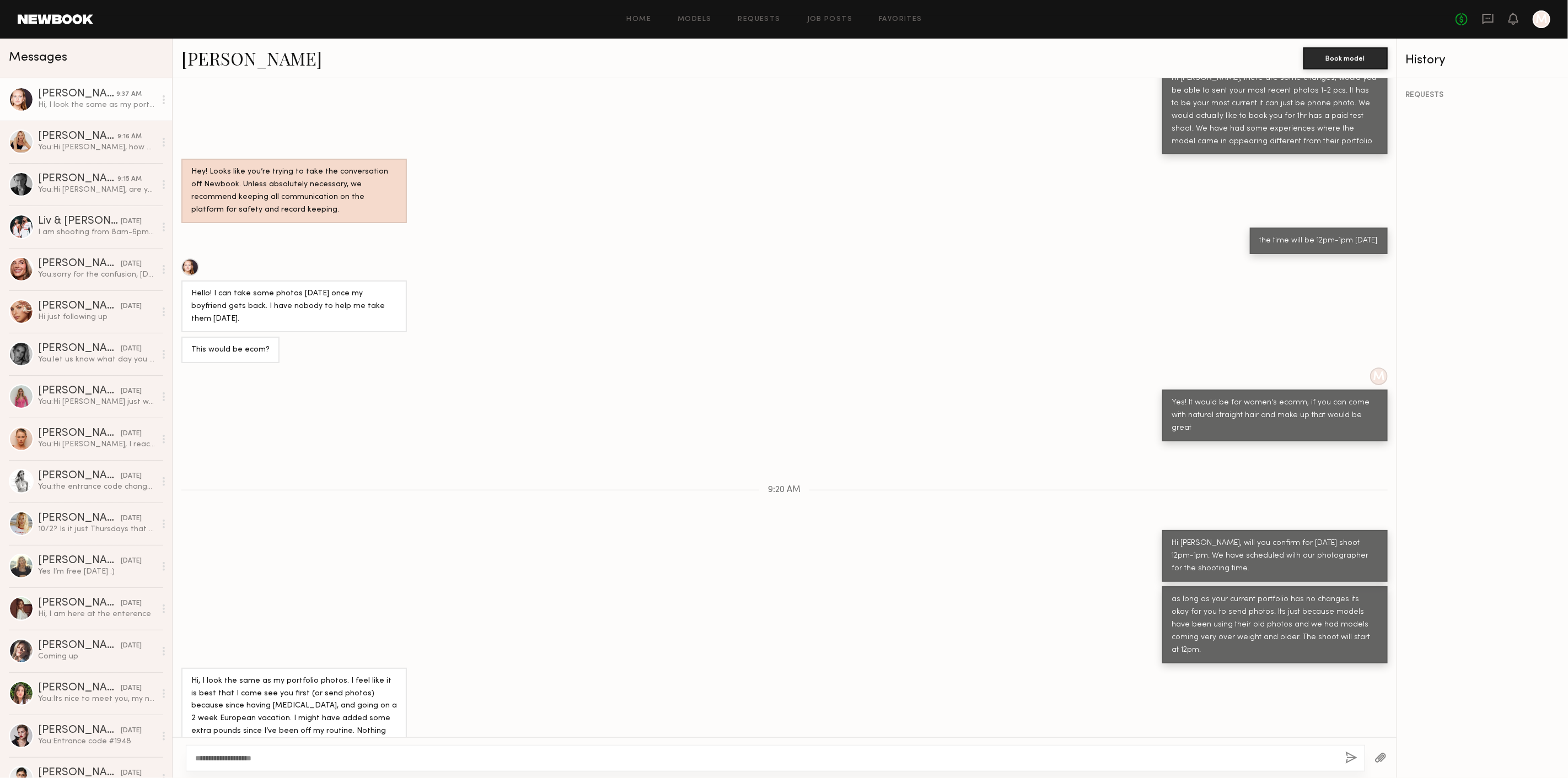
click at [206, 762] on textarea "**********" at bounding box center [765, 758] width 1141 height 11
click at [273, 765] on div "**********" at bounding box center [775, 758] width 1179 height 26
click at [274, 763] on textarea "**********" at bounding box center [765, 758] width 1141 height 11
type textarea "**********"
click at [1357, 759] on div "**********" at bounding box center [775, 758] width 1179 height 26
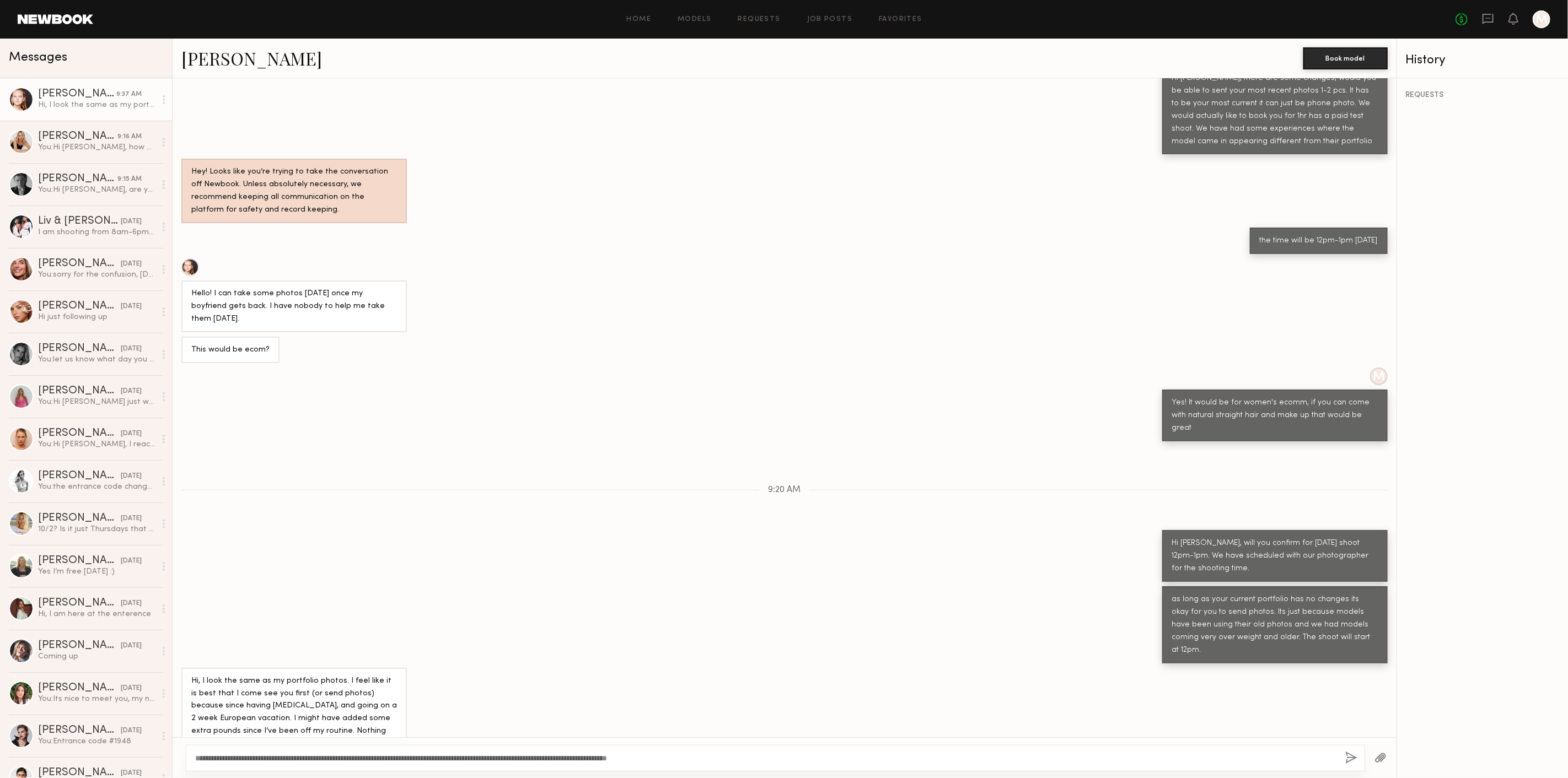
click at [1345, 759] on button "button" at bounding box center [1351, 758] width 12 height 14
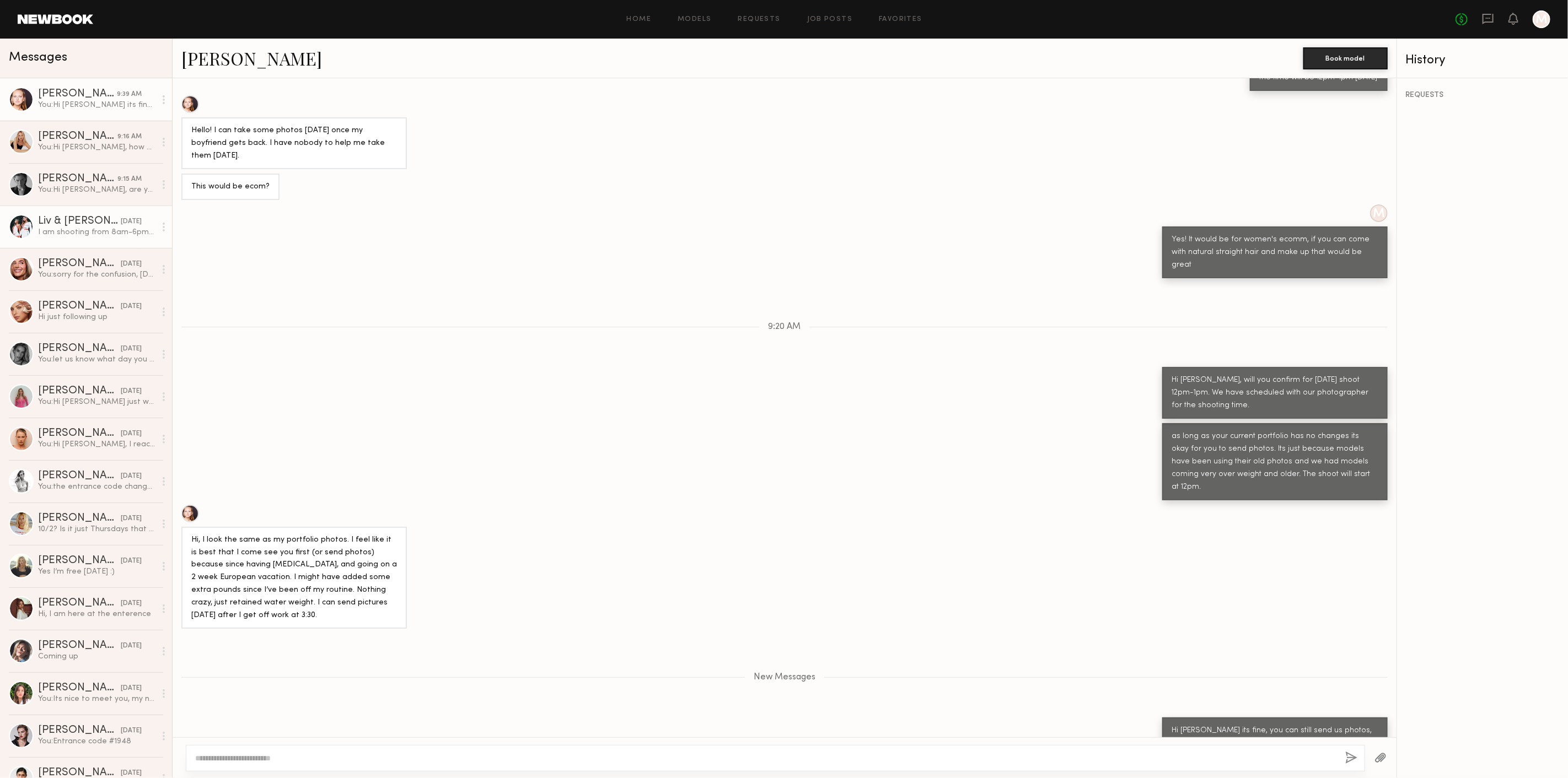
click at [52, 234] on div "I am shooting from 8am-6pm on the 23rd. Would you happen to be available that F…" at bounding box center [96, 232] width 117 height 10
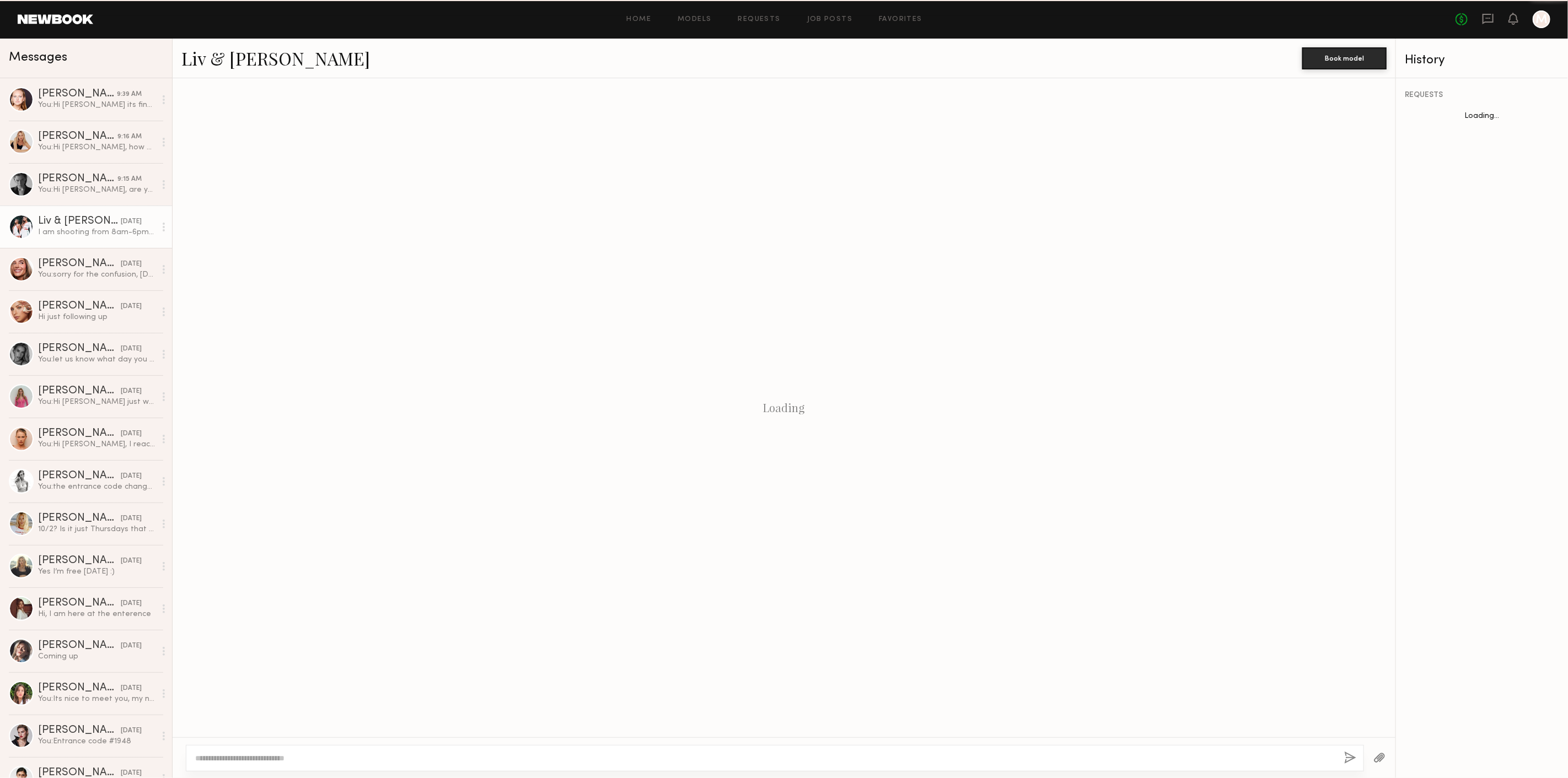
scroll to position [651, 0]
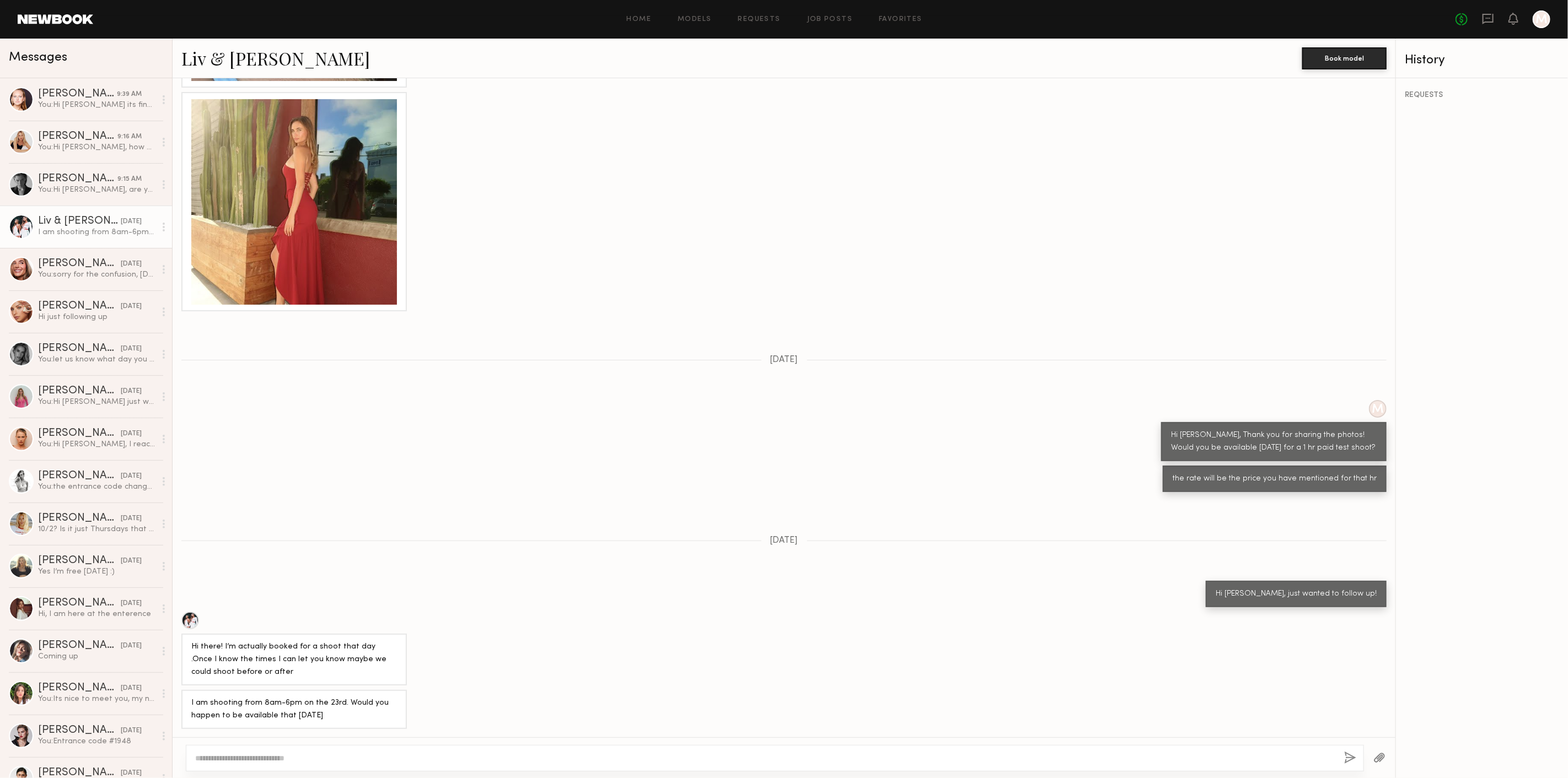
click at [272, 753] on textarea at bounding box center [764, 758] width 1140 height 11
type textarea "*"
type textarea "**********"
click at [1348, 755] on button "button" at bounding box center [1351, 758] width 12 height 14
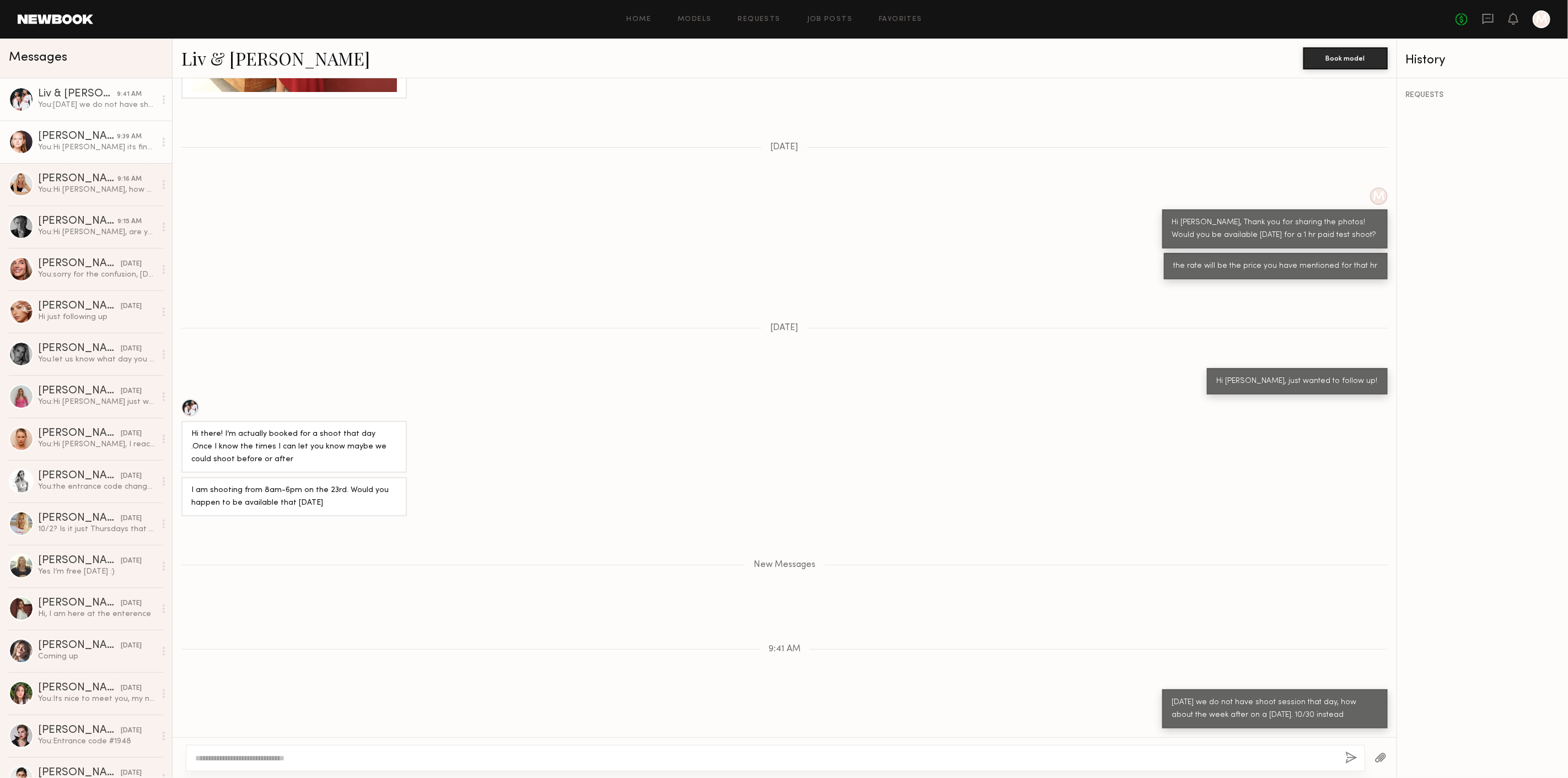
click at [106, 140] on div "Savanna G." at bounding box center [77, 136] width 79 height 11
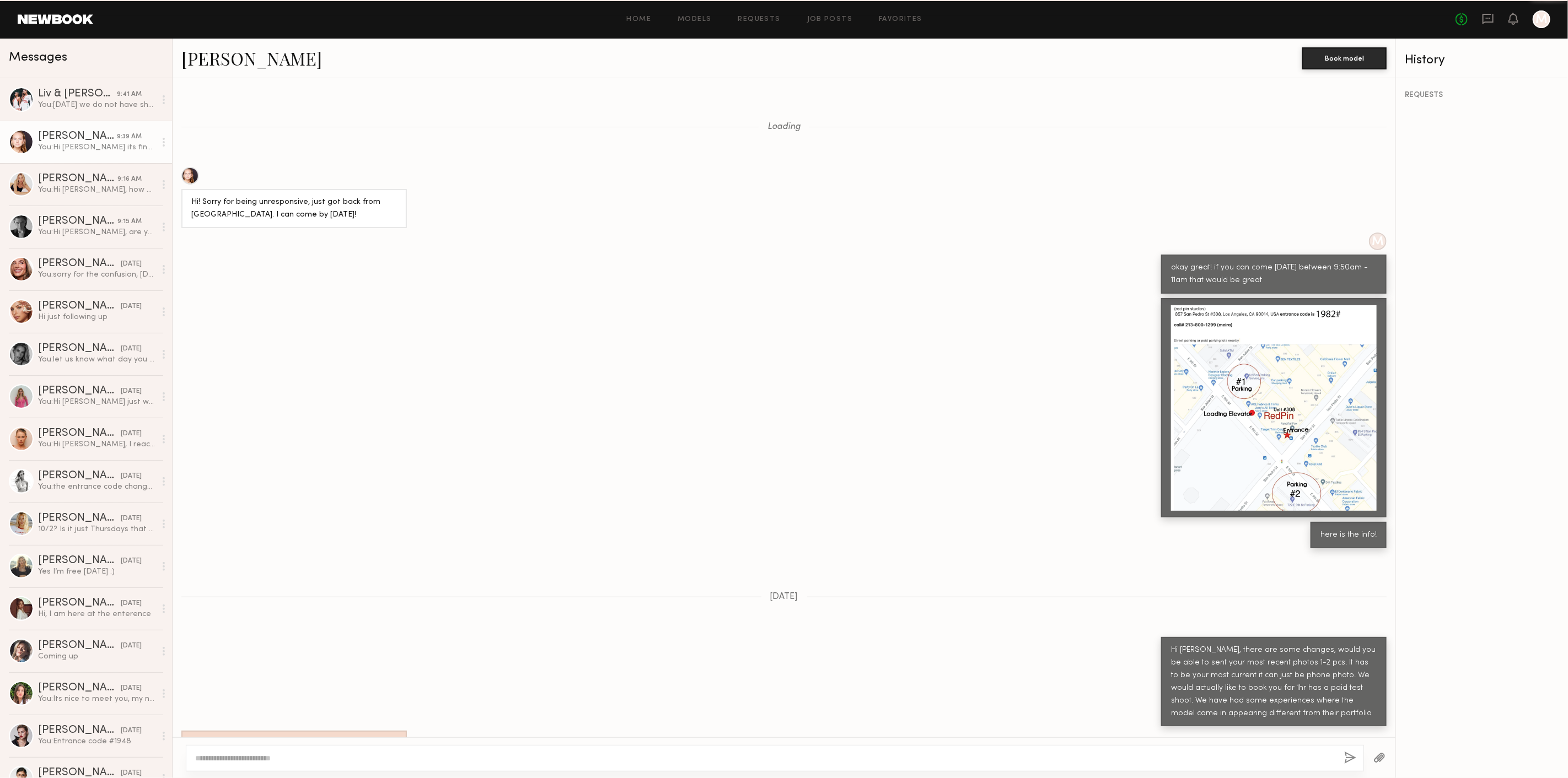
scroll to position [702, 0]
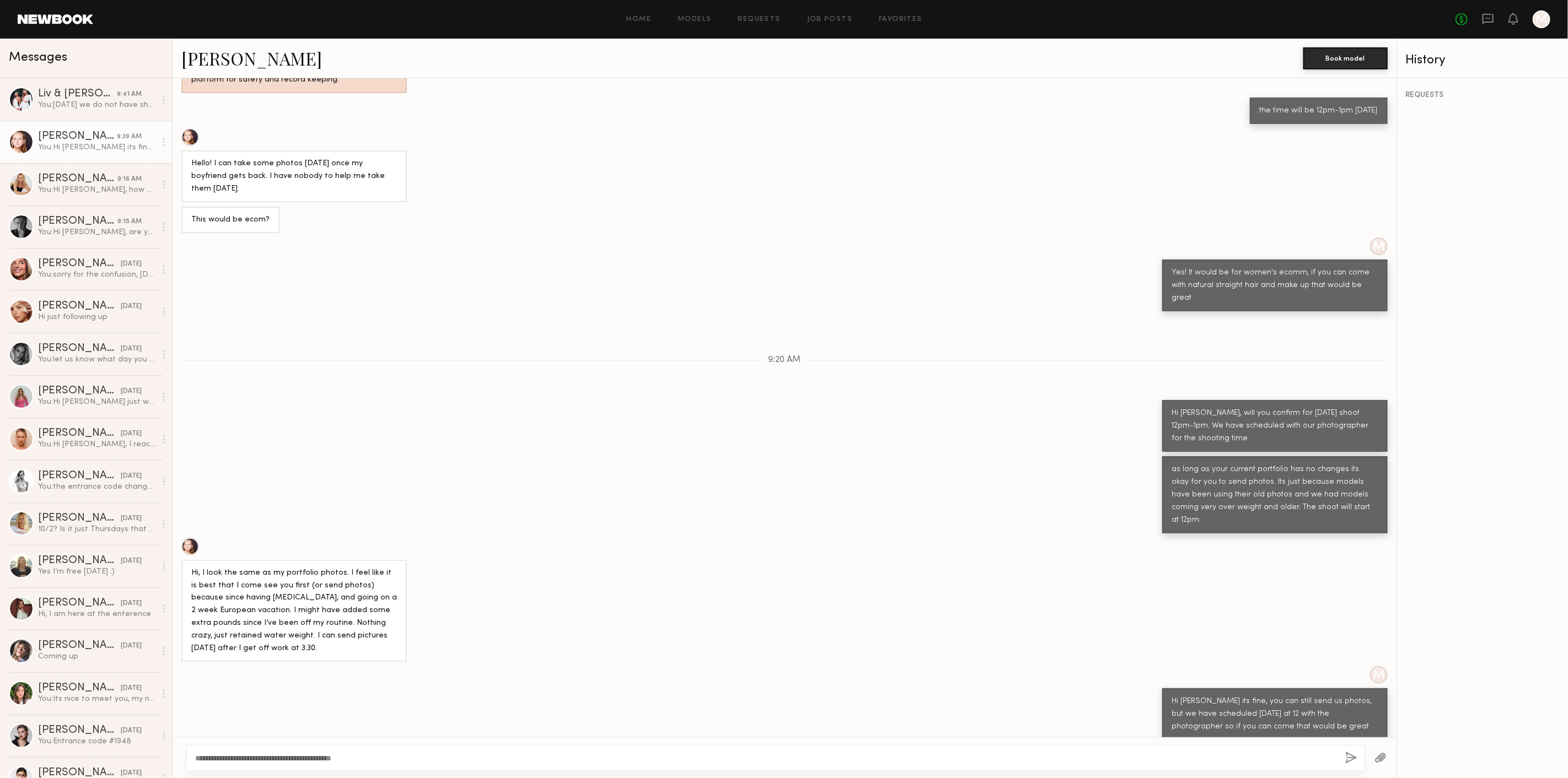
type textarea "**********"
click at [1347, 759] on button "button" at bounding box center [1351, 758] width 12 height 14
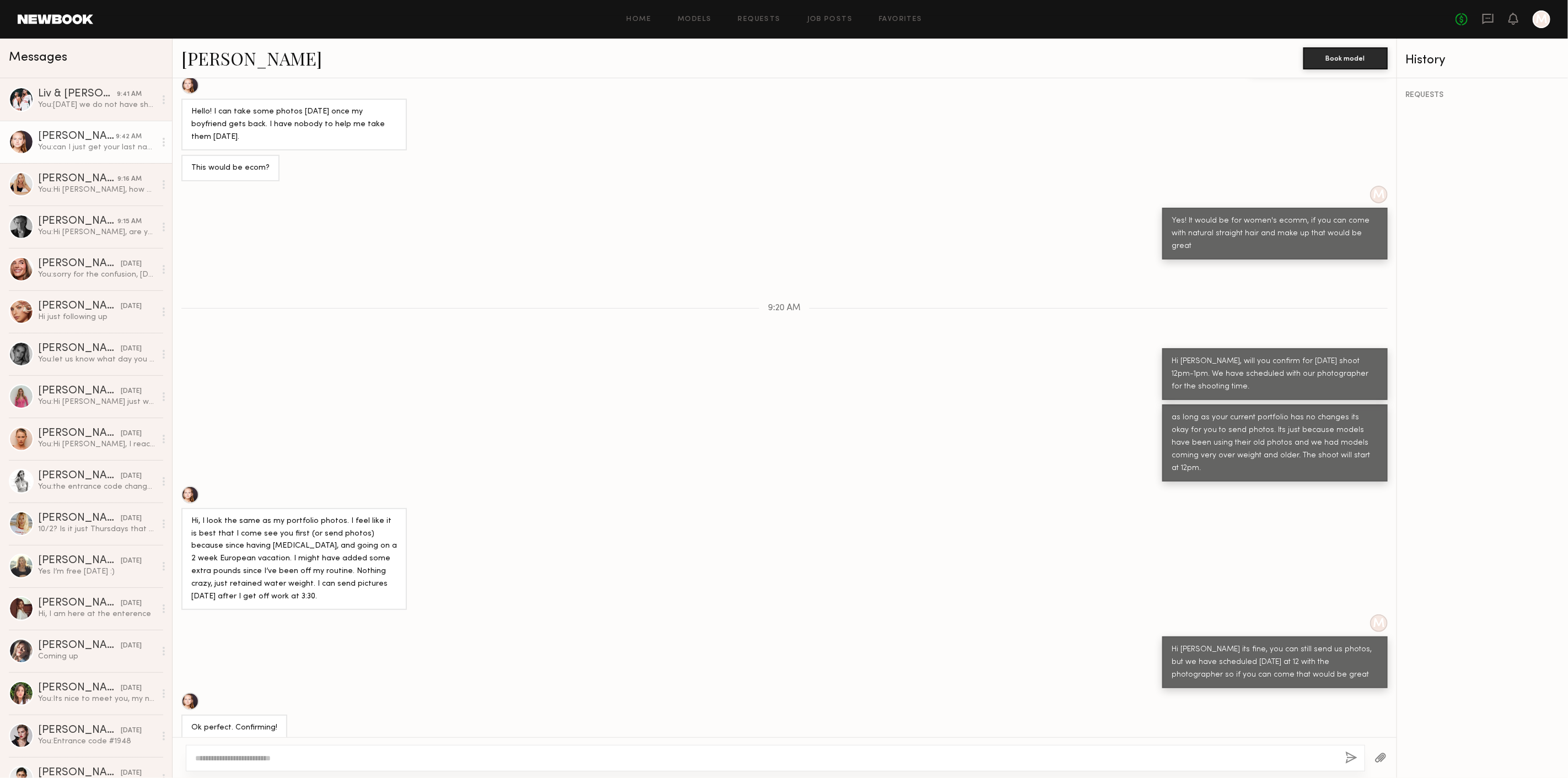
scroll to position [806, 0]
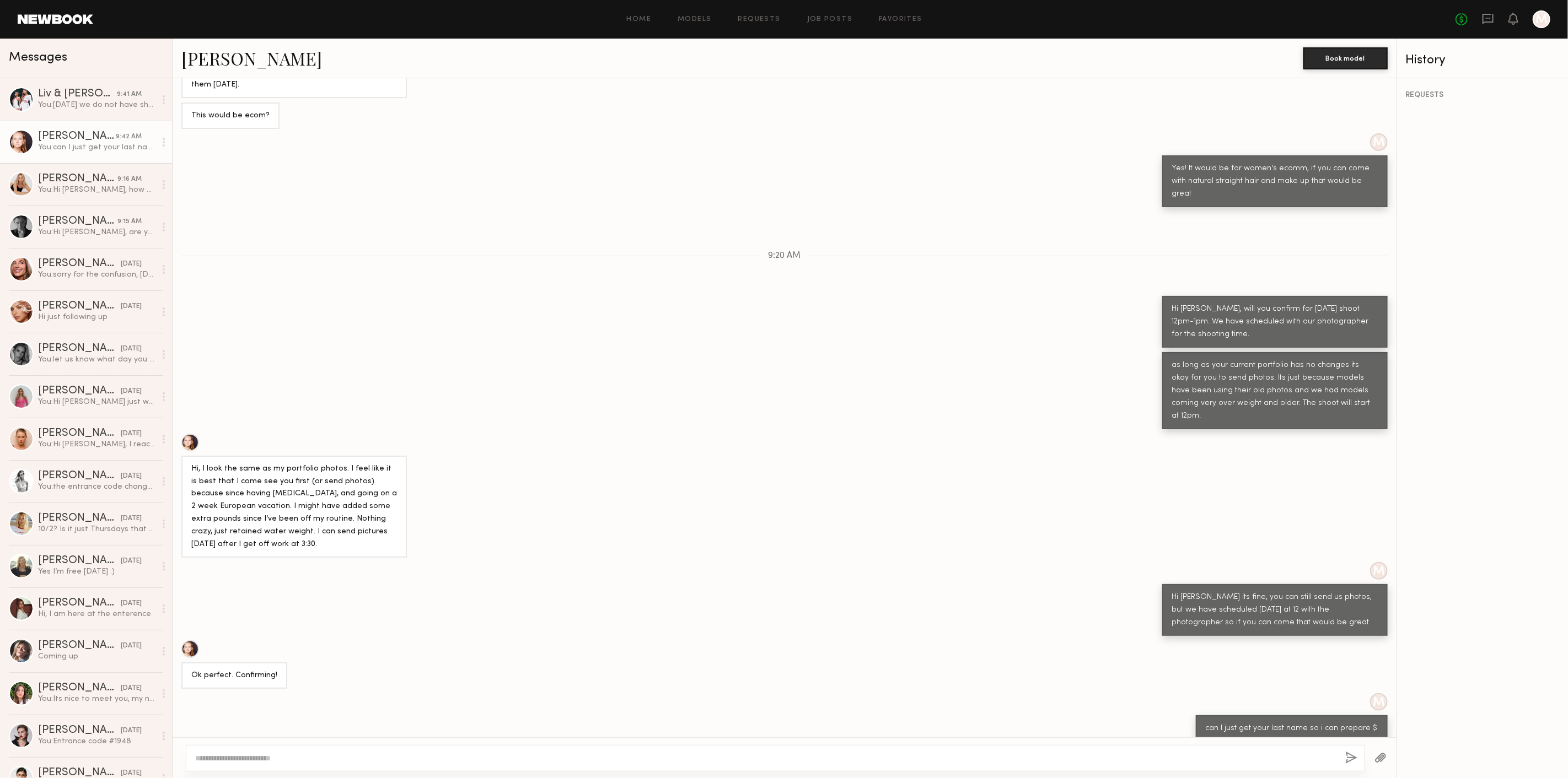
click at [322, 763] on textarea at bounding box center [765, 758] width 1141 height 11
type textarea "**********"
click at [1353, 759] on button "button" at bounding box center [1351, 758] width 12 height 14
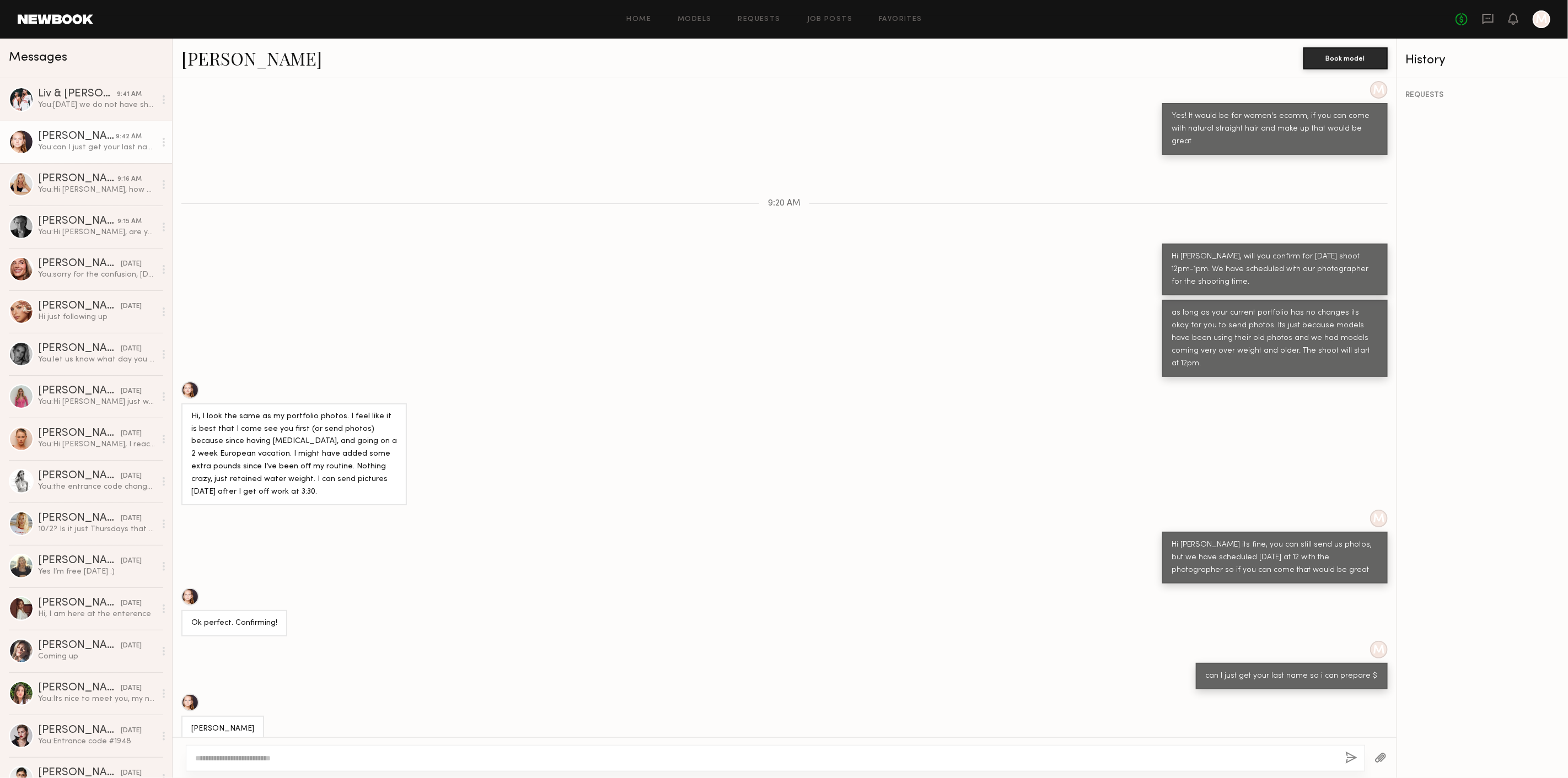
click at [230, 51] on link "Savanna G." at bounding box center [251, 58] width 140 height 24
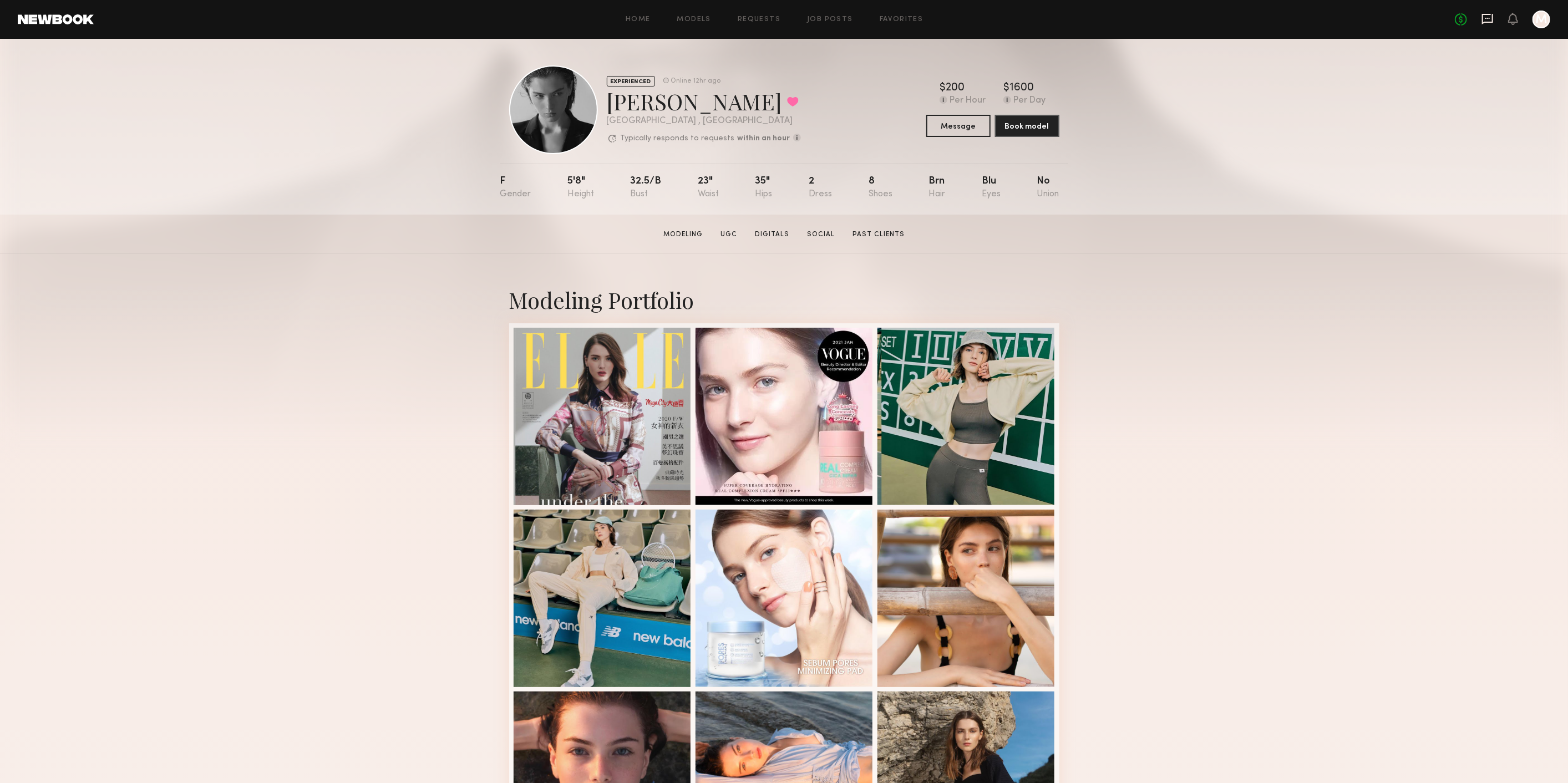
click at [1485, 23] on icon at bounding box center [1487, 19] width 11 height 10
click at [965, 130] on button "Message" at bounding box center [959, 125] width 64 height 22
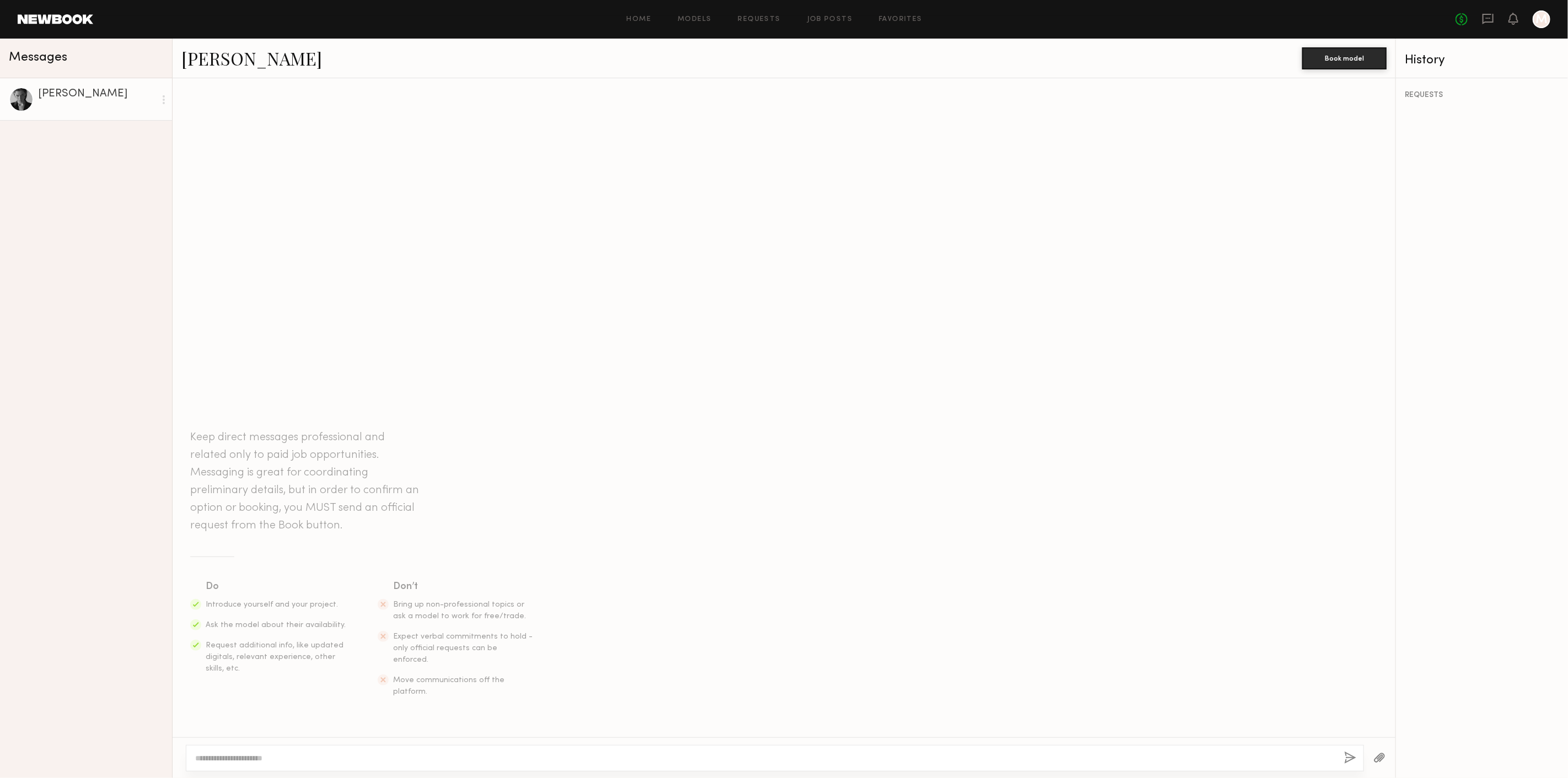
click at [334, 763] on textarea at bounding box center [764, 758] width 1140 height 11
drag, startPoint x: 657, startPoint y: 160, endPoint x: 591, endPoint y: 153, distance: 66.4
click at [555, 209] on div at bounding box center [784, 161] width 1224 height 156
click at [295, 760] on textarea "********" at bounding box center [765, 758] width 1141 height 11
type textarea "**********"
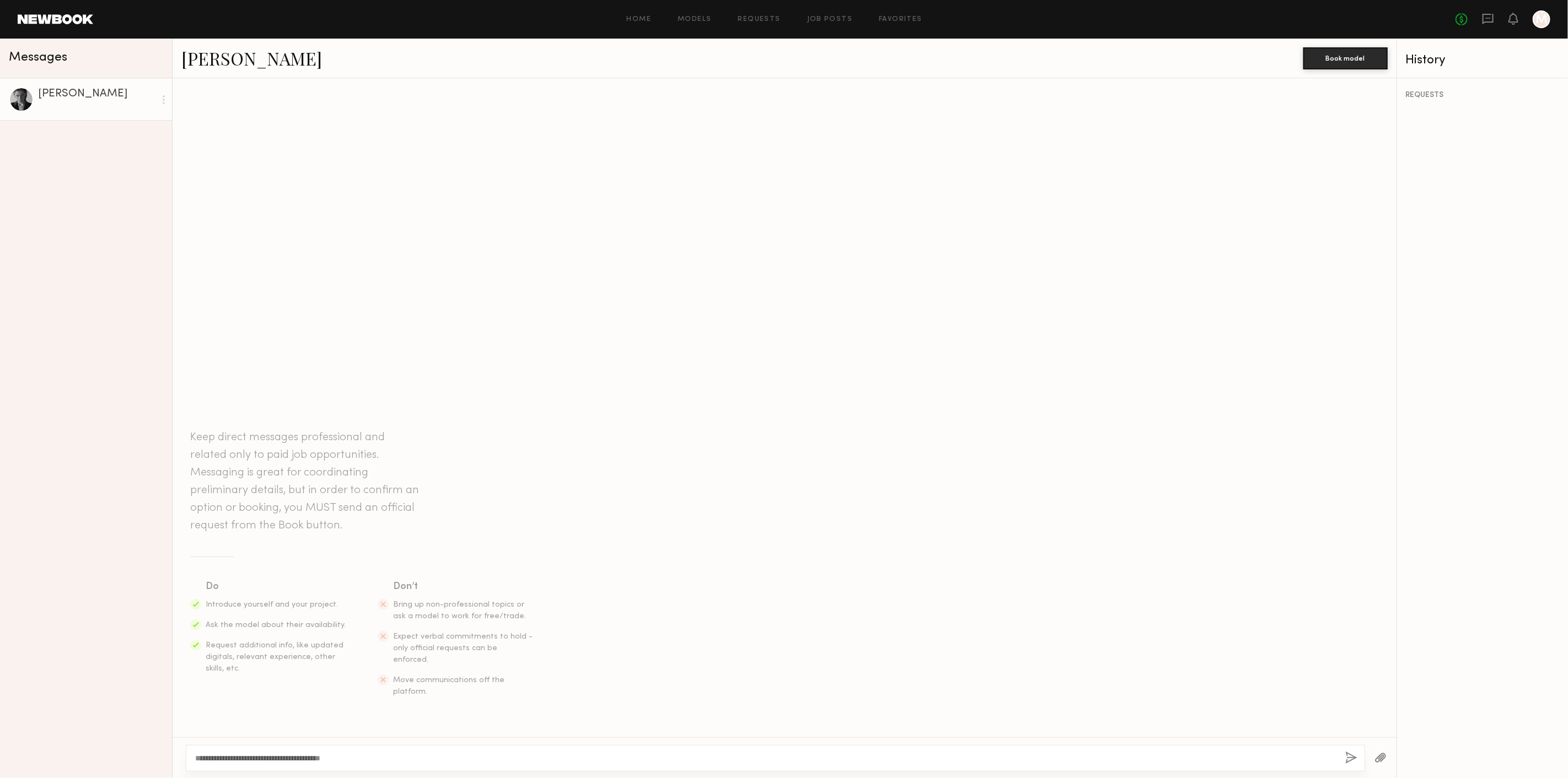
click at [1343, 754] on div "**********" at bounding box center [775, 758] width 1179 height 26
click at [1348, 755] on button "button" at bounding box center [1351, 758] width 12 height 14
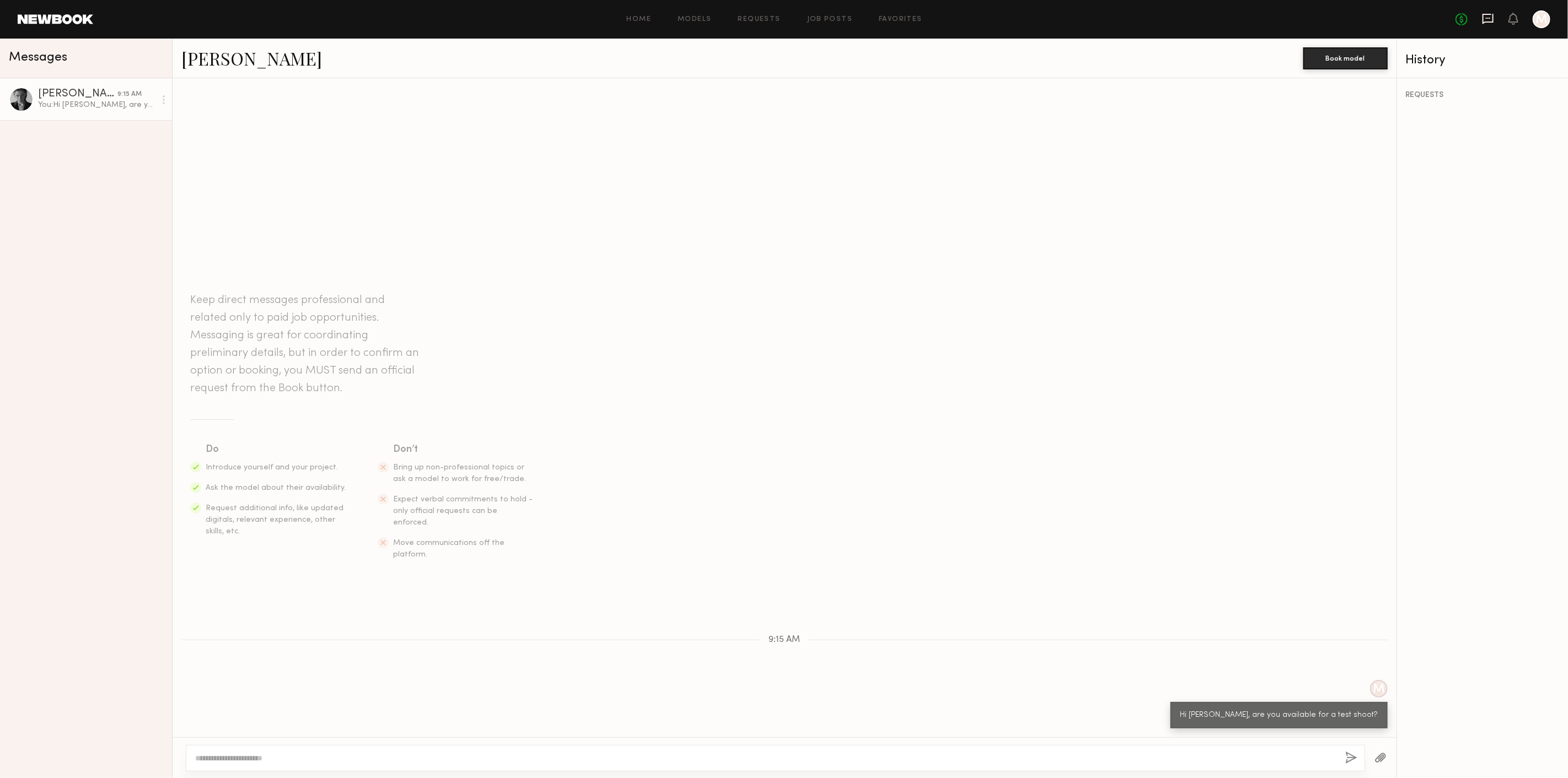
click at [1486, 16] on icon at bounding box center [1487, 18] width 12 height 12
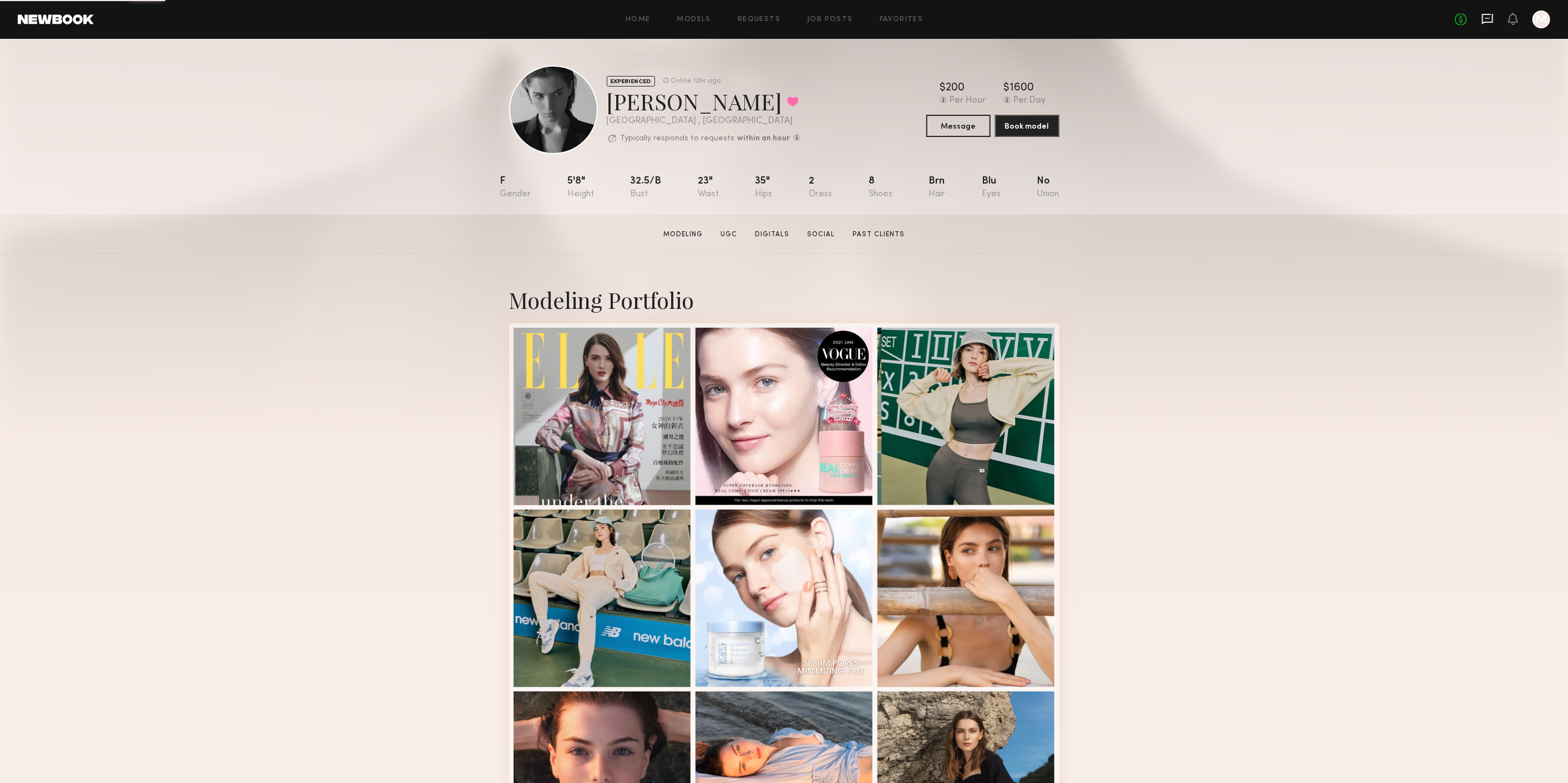
click at [1483, 18] on icon at bounding box center [1487, 19] width 11 height 10
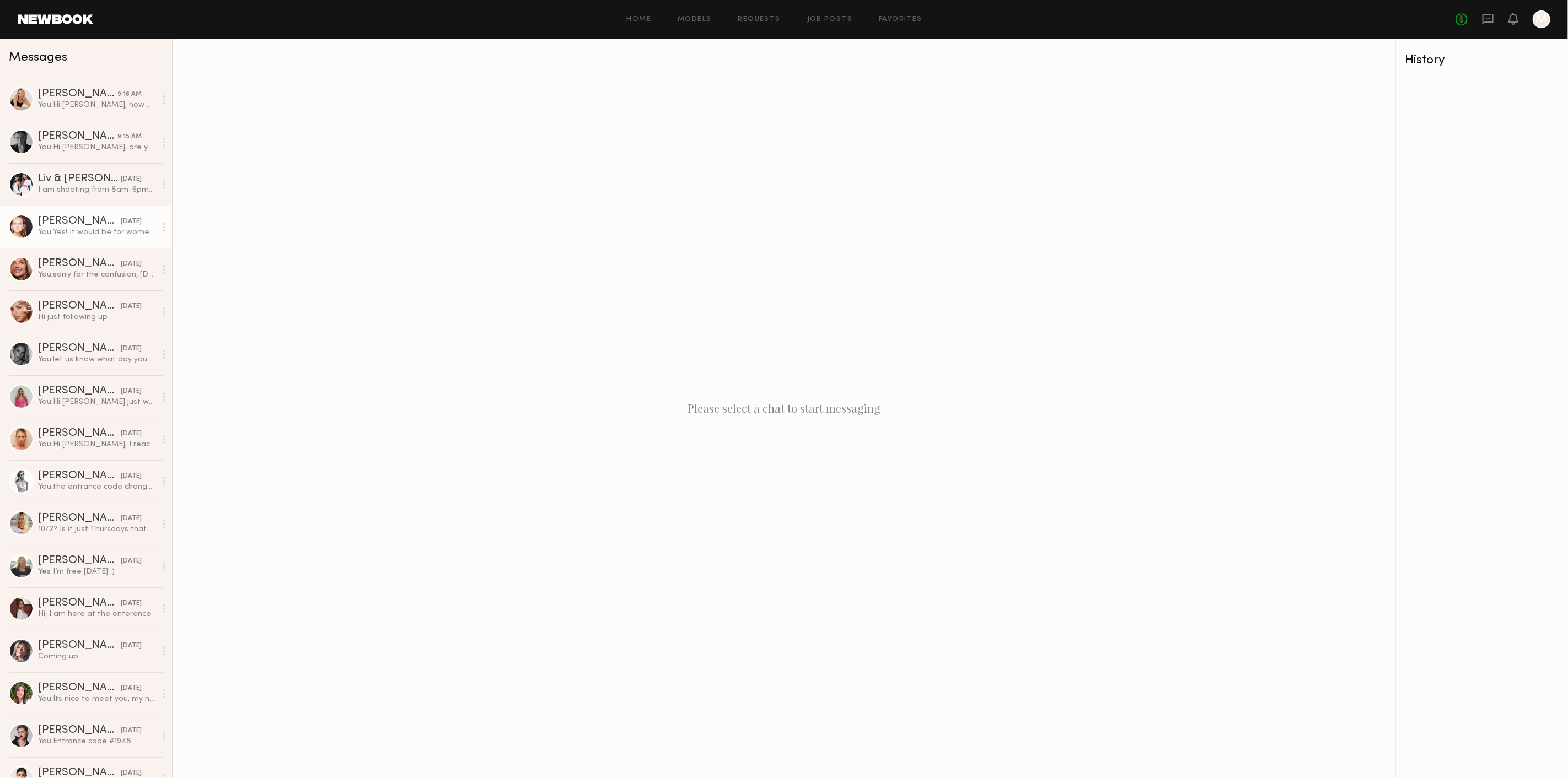
click at [92, 236] on div "You: Yes! It would be for women's ecomm, if you can come with natural straight …" at bounding box center [96, 232] width 117 height 10
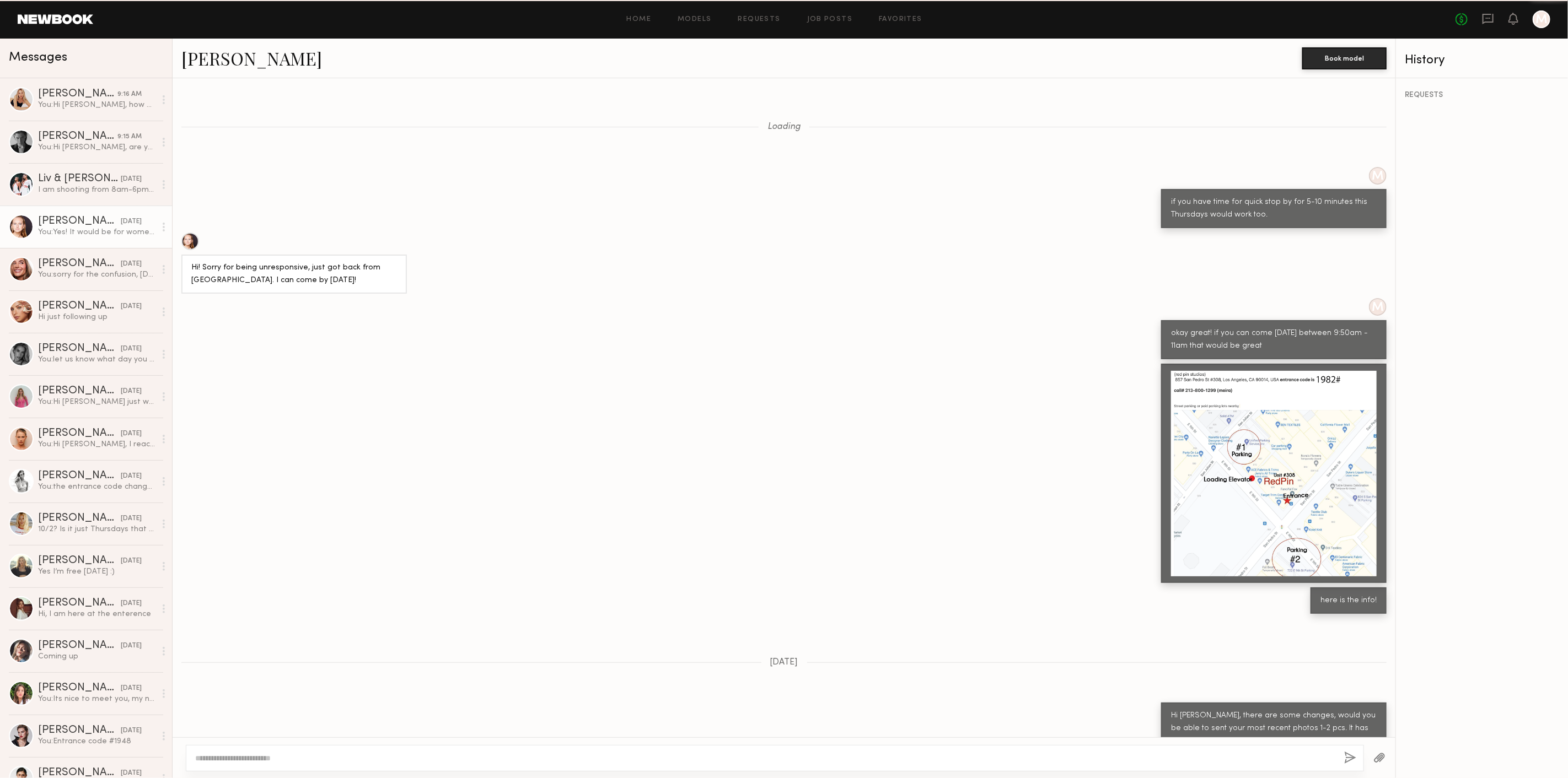
scroll to position [300, 0]
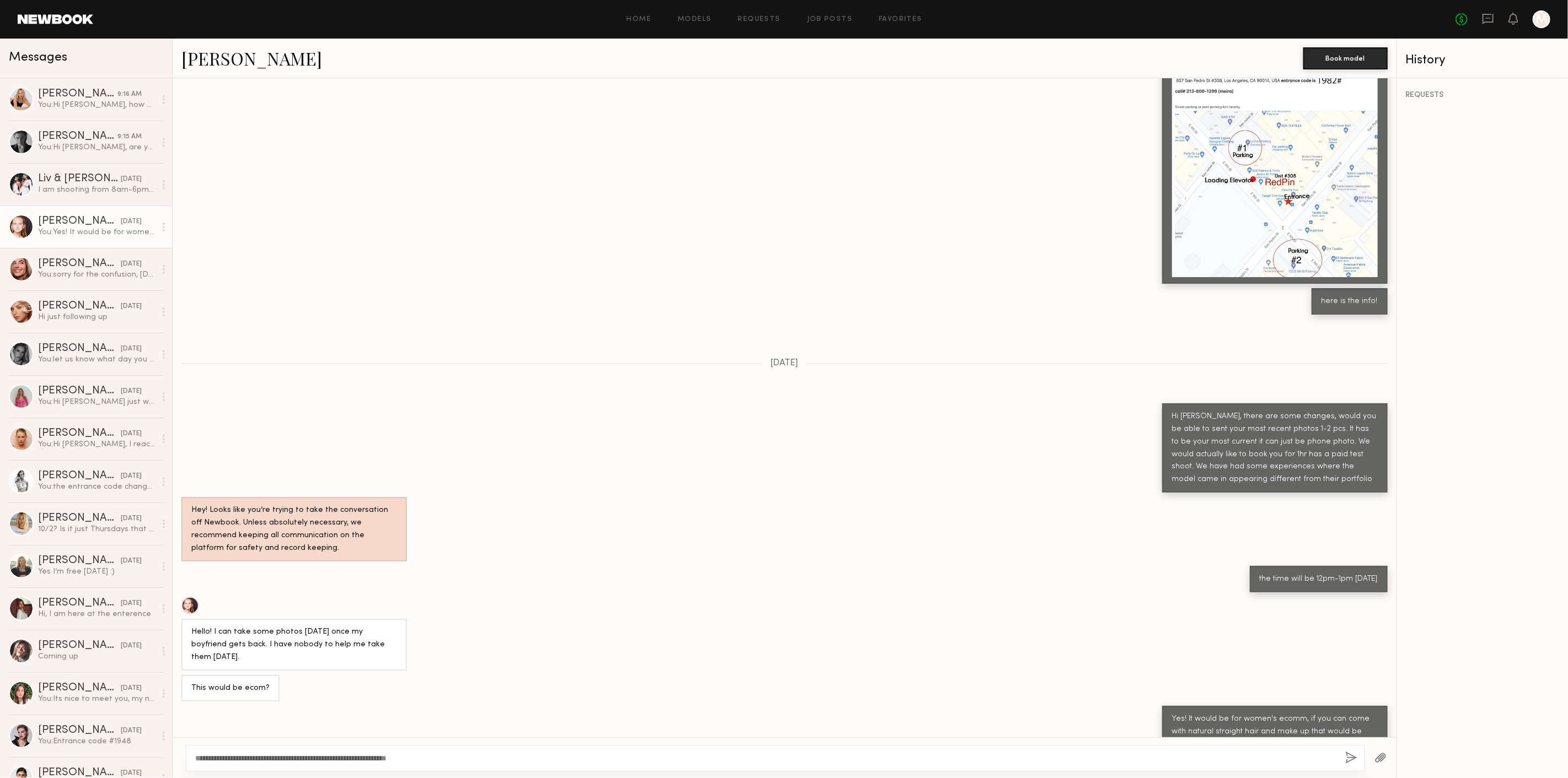
drag, startPoint x: 455, startPoint y: 760, endPoint x: 407, endPoint y: 767, distance: 48.5
click at [407, 767] on div "**********" at bounding box center [775, 758] width 1179 height 26
type textarea "**********"
click at [1351, 761] on button "button" at bounding box center [1351, 758] width 12 height 14
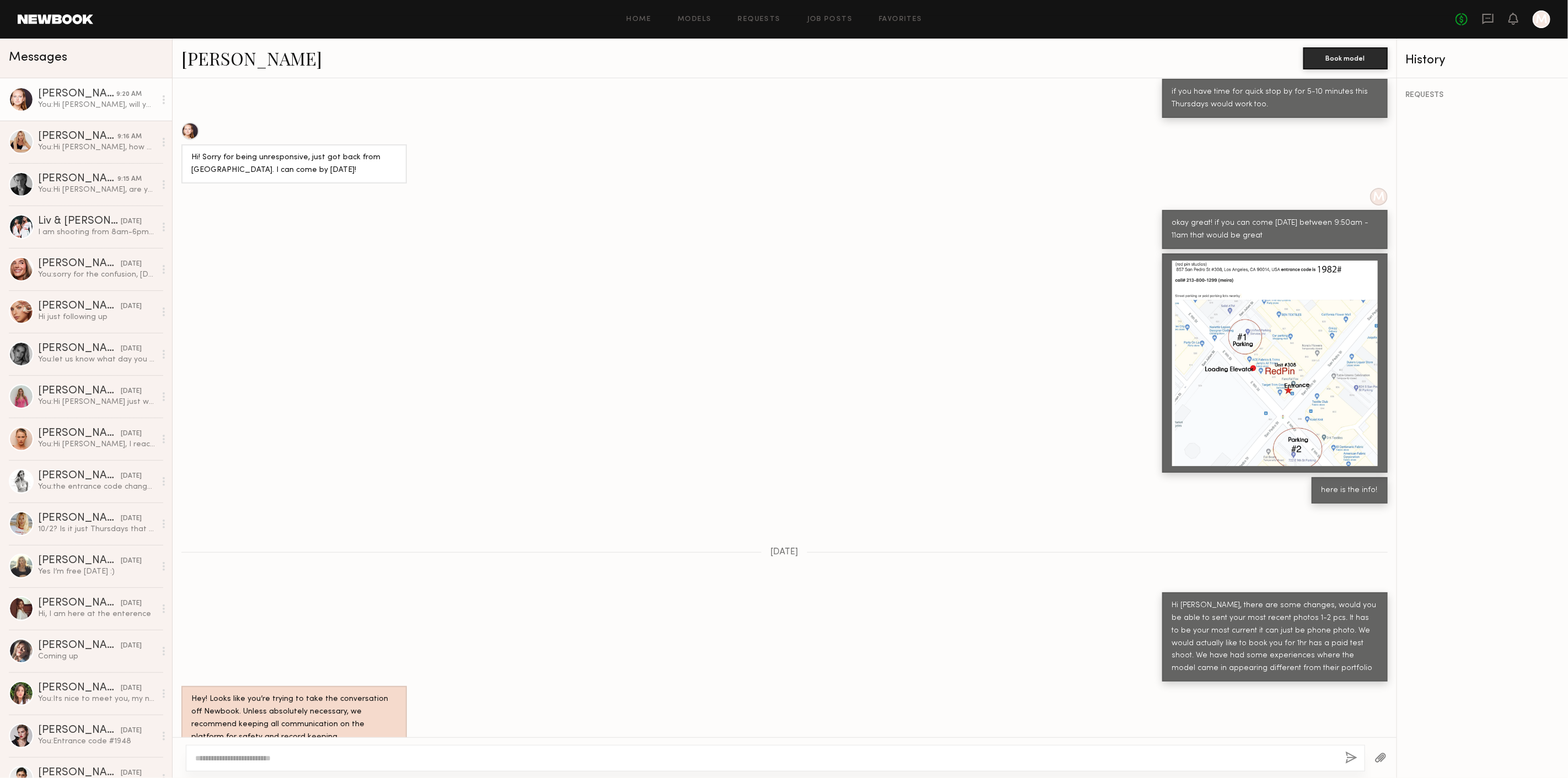
scroll to position [58, 0]
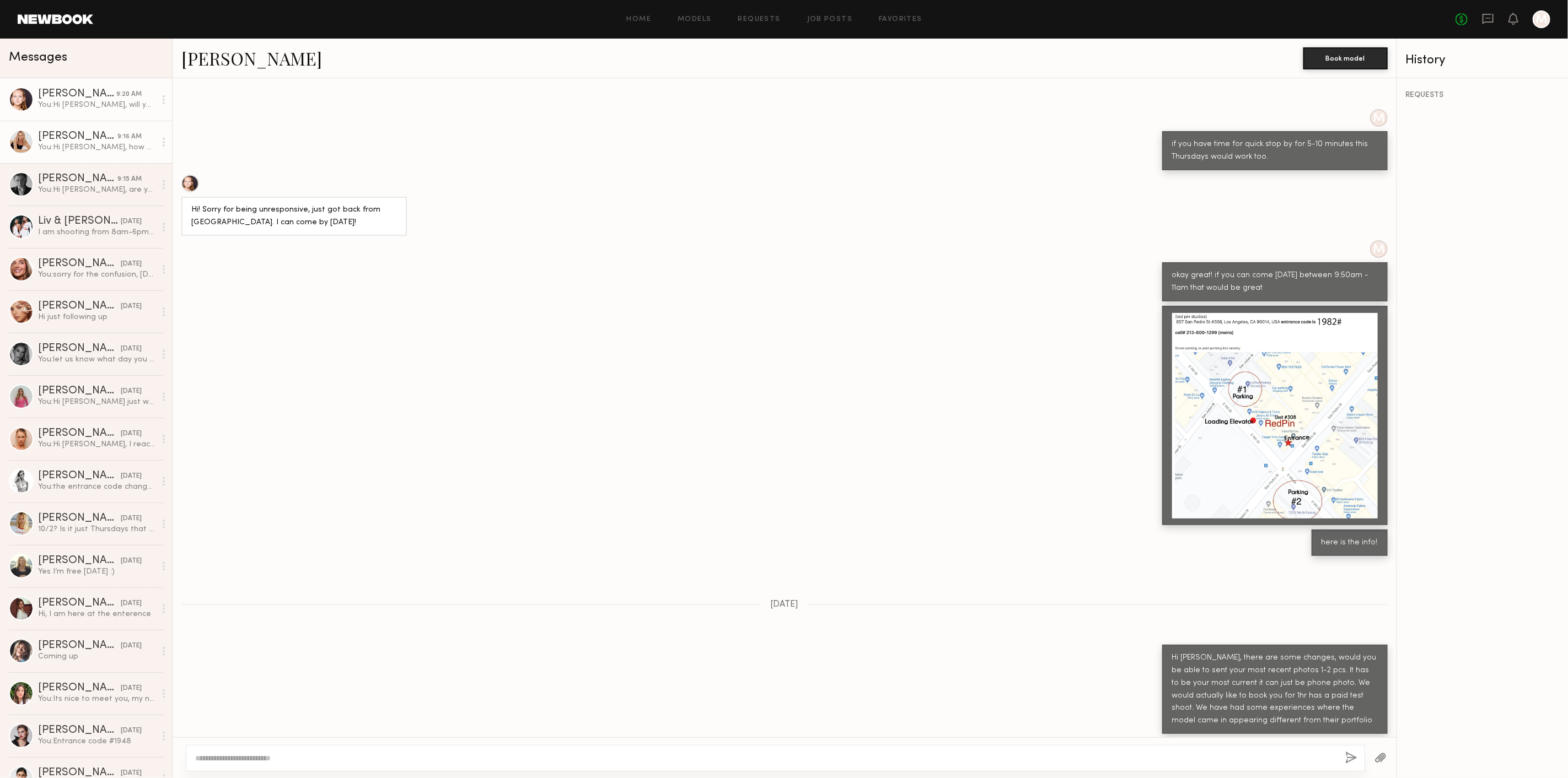
click at [84, 159] on link "Helena H. 9:16 AM You: Hi Helena, how are you :) Are you available for a test s…" at bounding box center [86, 142] width 172 height 42
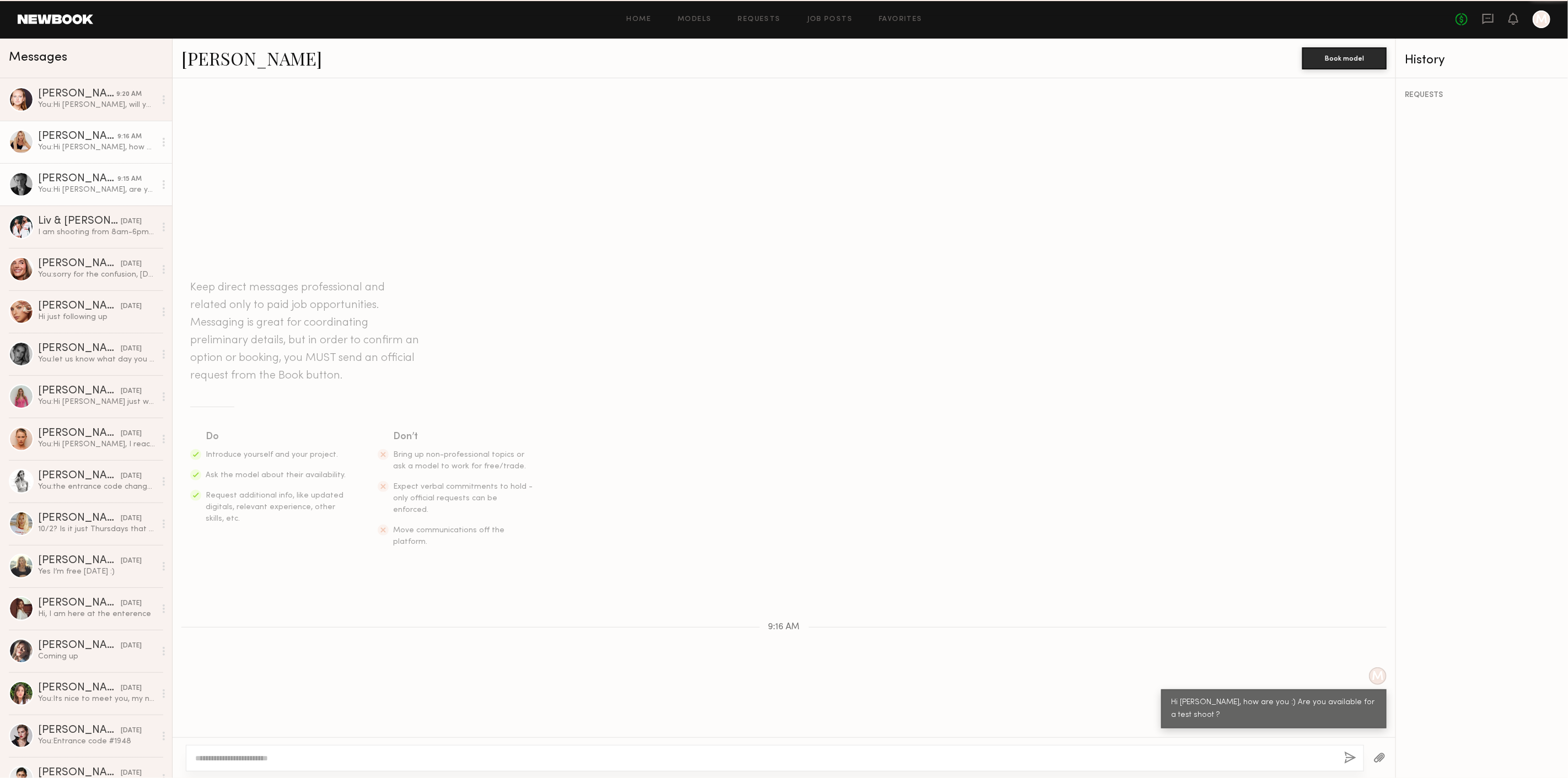
click at [82, 195] on div "You: Hi Lera, are you available for a test shoot?" at bounding box center [96, 190] width 117 height 10
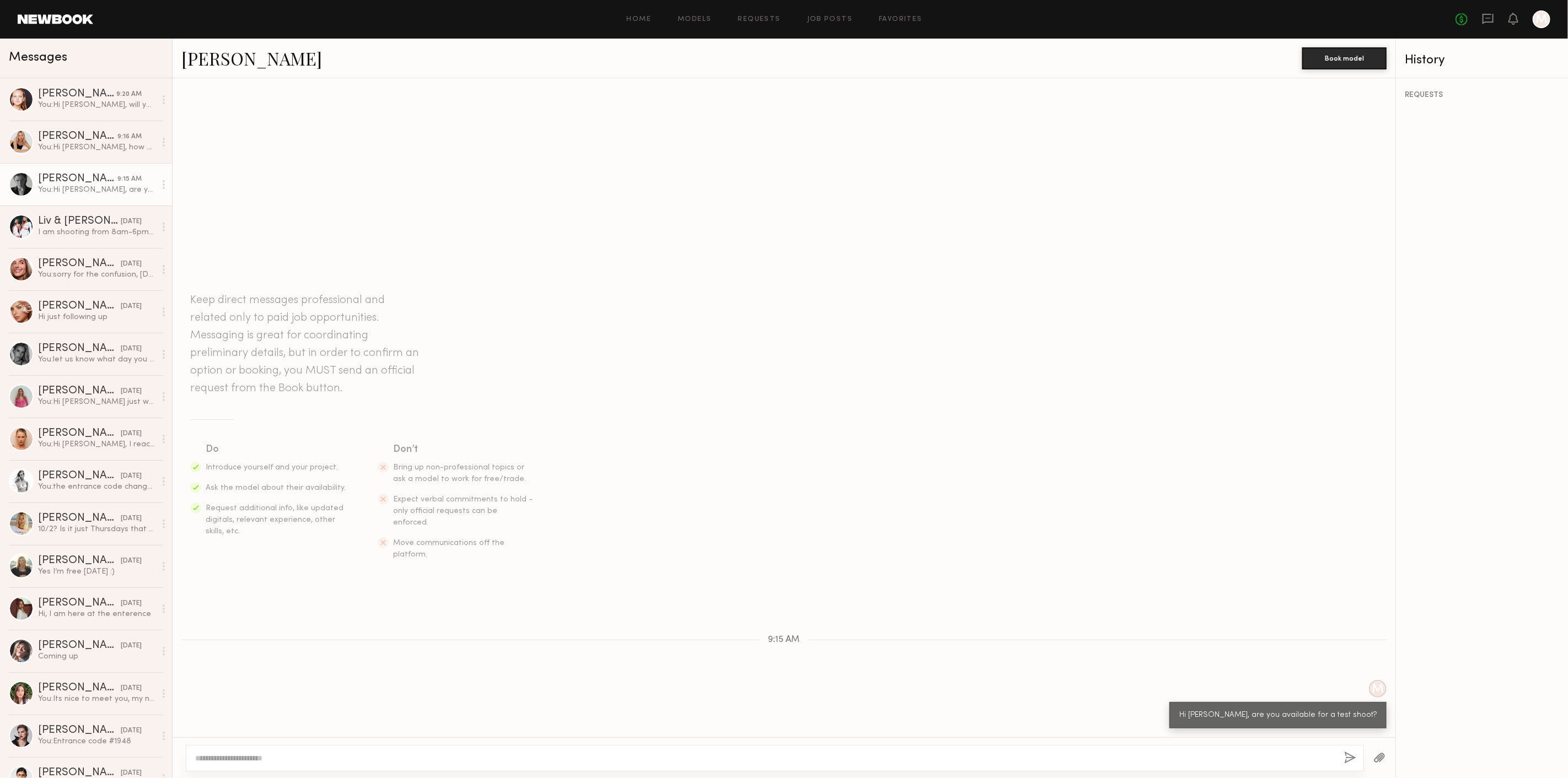
click at [58, 171] on link "Lera G. 9:15 AM You: Hi Lera, are you available for a test shoot?" at bounding box center [86, 184] width 172 height 42
click at [58, 150] on div "You: Hi Helena, how are you :) Are you available for a test shoot ?" at bounding box center [96, 148] width 117 height 10
click at [63, 175] on div "Lera G." at bounding box center [77, 179] width 79 height 11
click at [97, 135] on div "Helena H." at bounding box center [77, 136] width 79 height 11
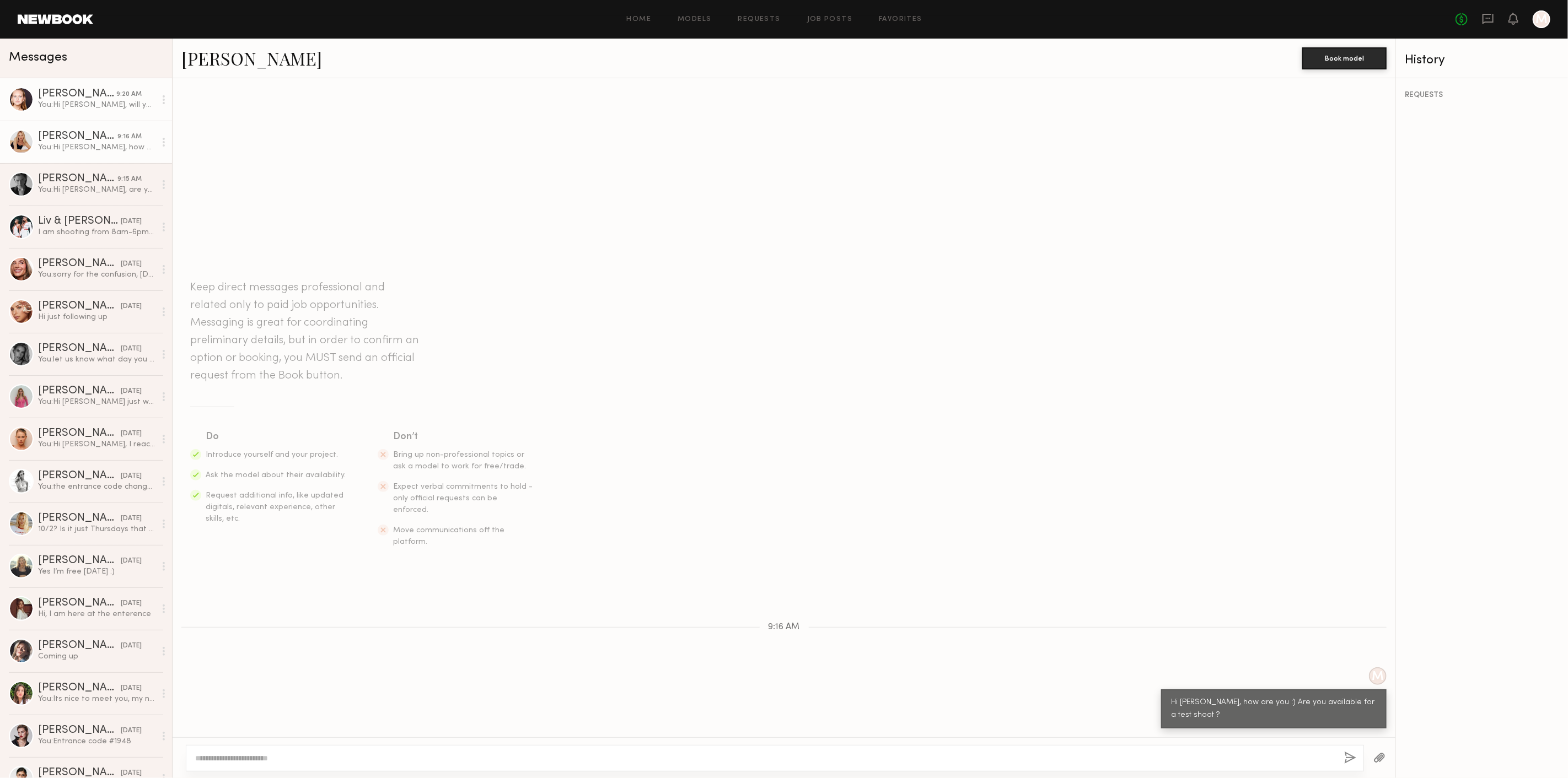
click at [87, 106] on div "You: Hi Savanna, will you confirm for tomorrow's shoot 12pm-1pm. We have schedu…" at bounding box center [96, 105] width 117 height 10
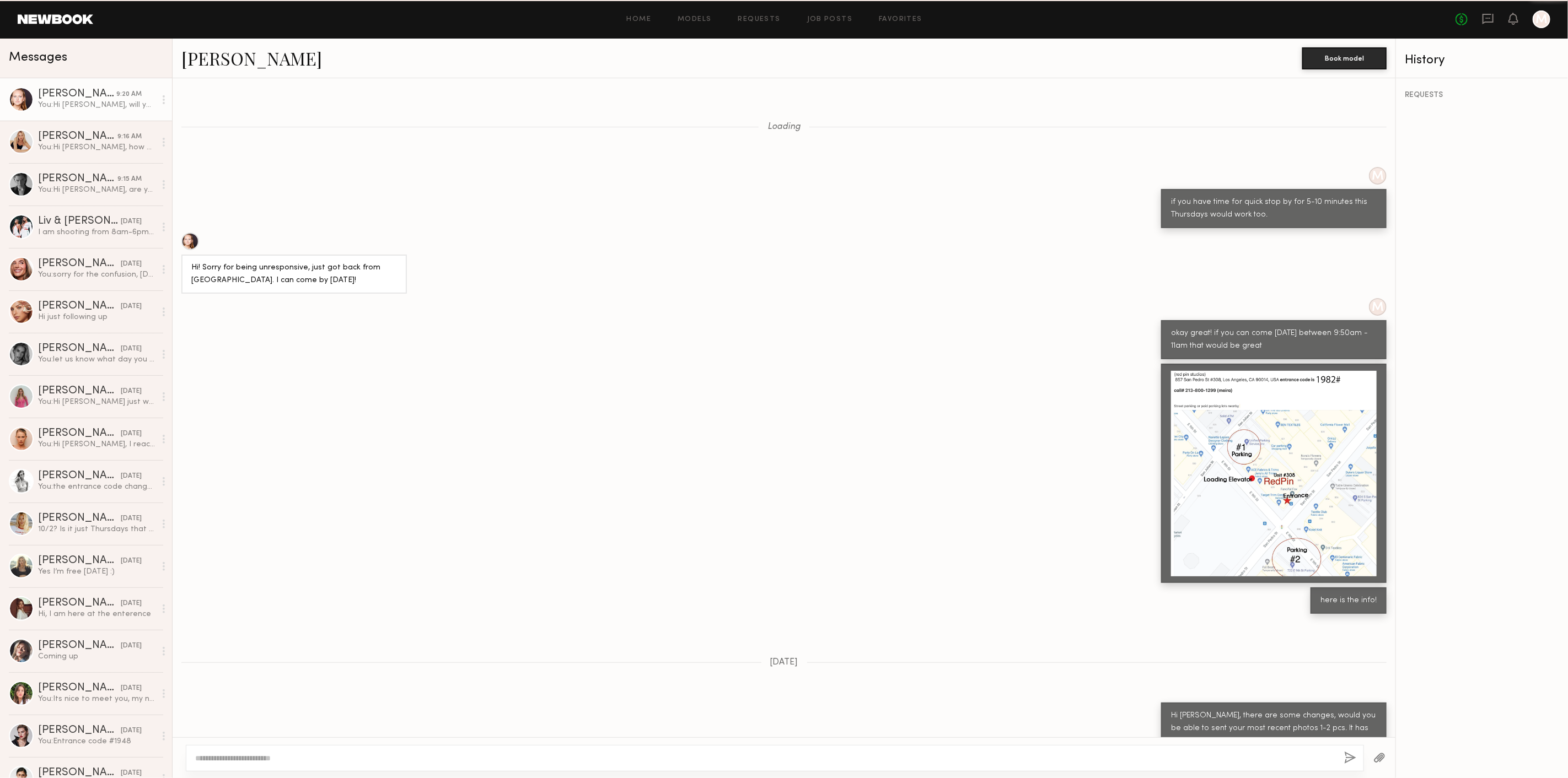
scroll to position [463, 0]
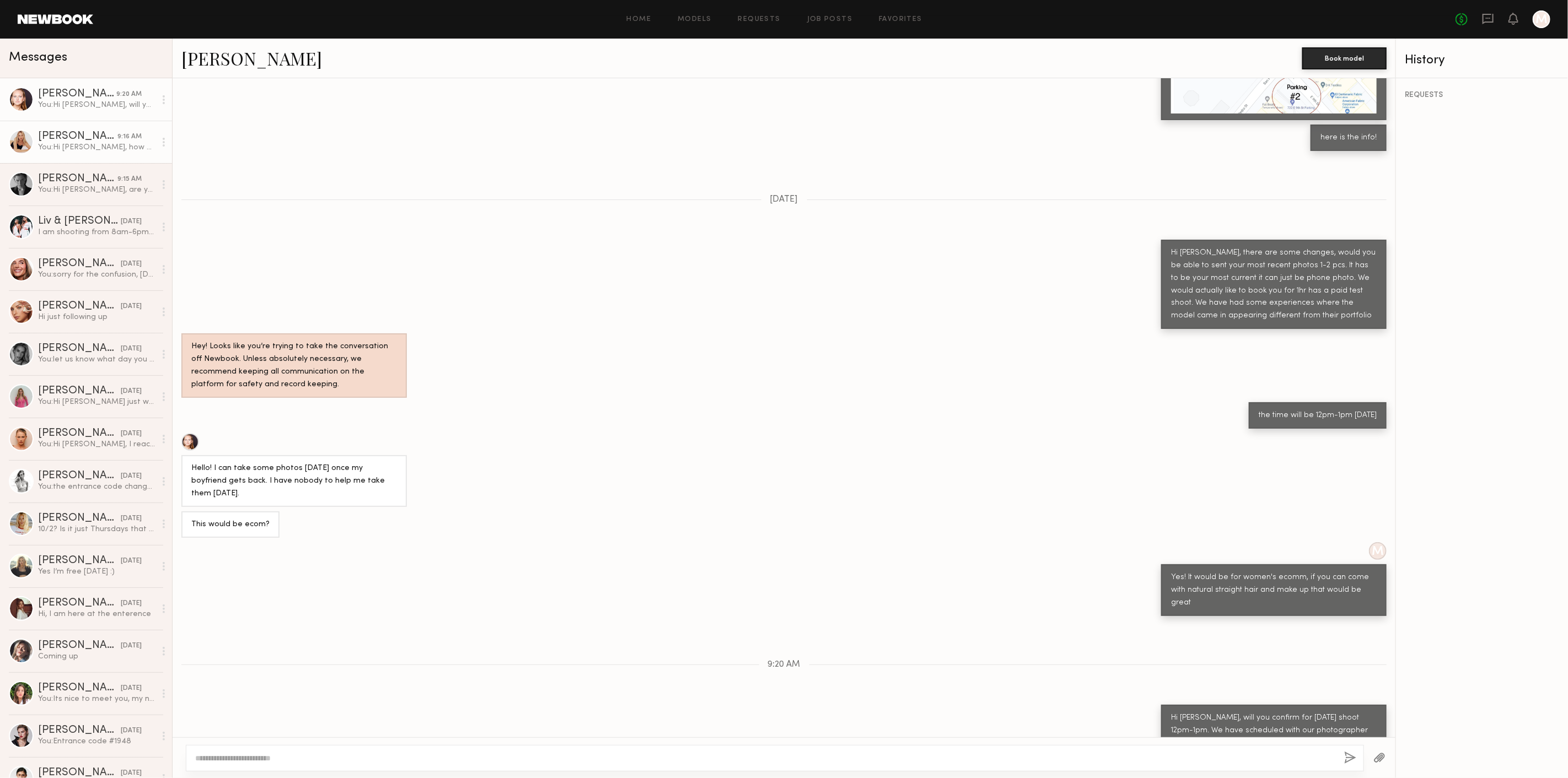
click at [102, 139] on div "Helena H." at bounding box center [77, 136] width 79 height 11
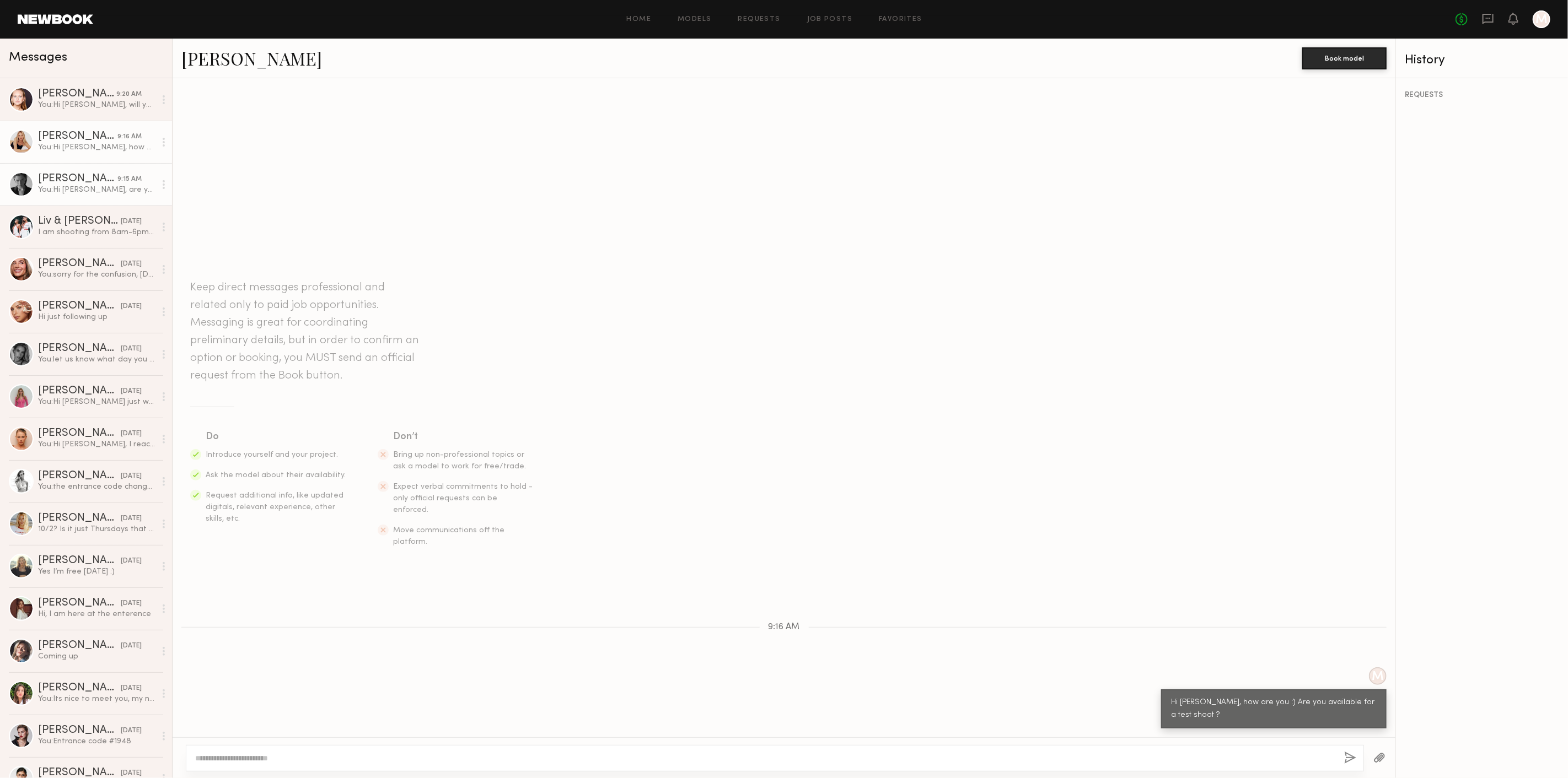
click at [100, 174] on div "Lera G." at bounding box center [77, 179] width 79 height 11
click at [95, 148] on div "You: Hi Helena, how are you :) Are you available for a test shoot ?" at bounding box center [96, 148] width 117 height 10
click at [88, 165] on link "Lera G. 9:15 AM You: Hi Lera, are you available for a test shoot?" at bounding box center [86, 184] width 172 height 42
click at [97, 100] on div "You: Hi Savanna, will you confirm for tomorrow's shoot 12pm-1pm. We have schedu…" at bounding box center [96, 105] width 117 height 10
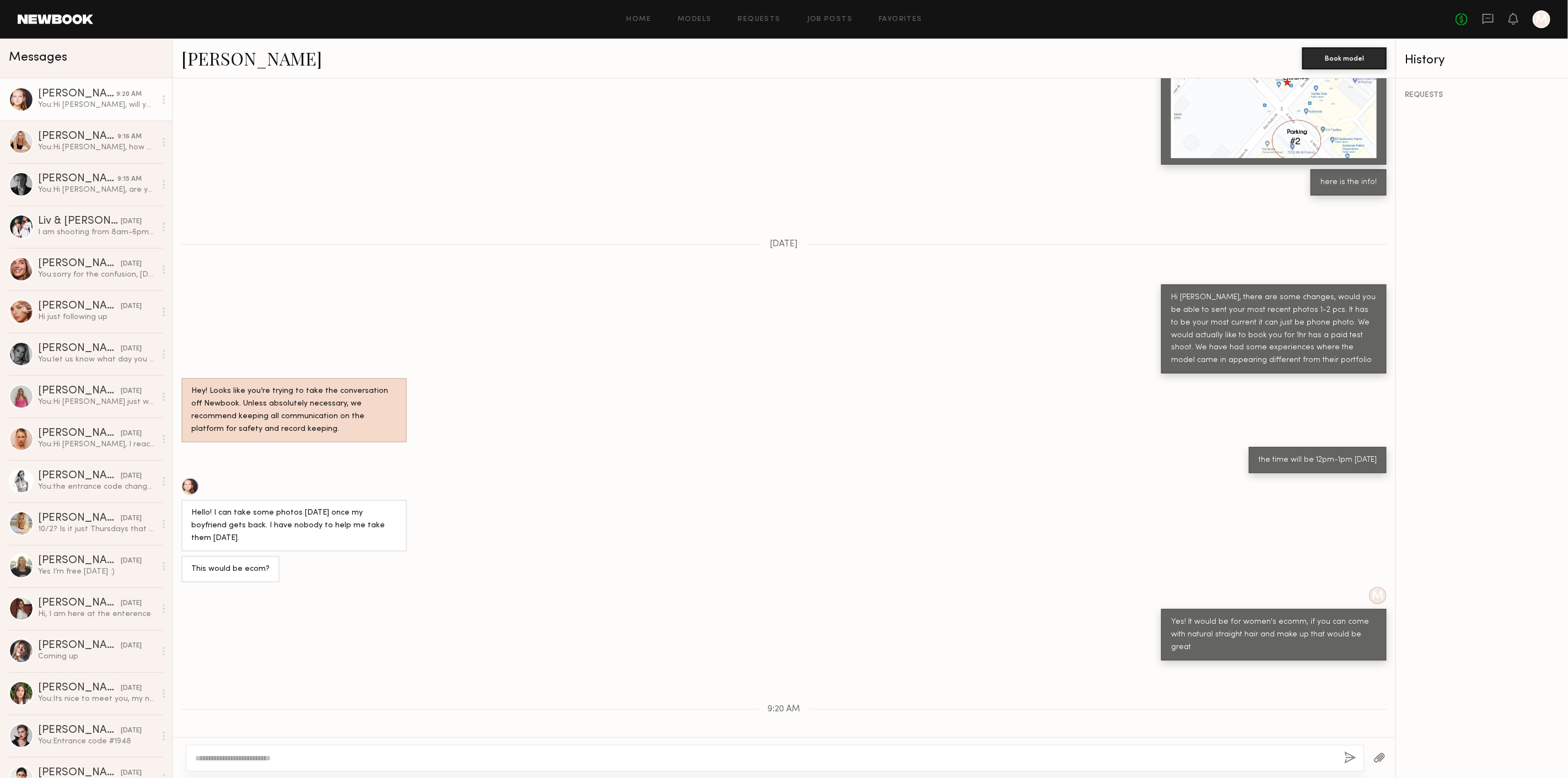
scroll to position [462, 0]
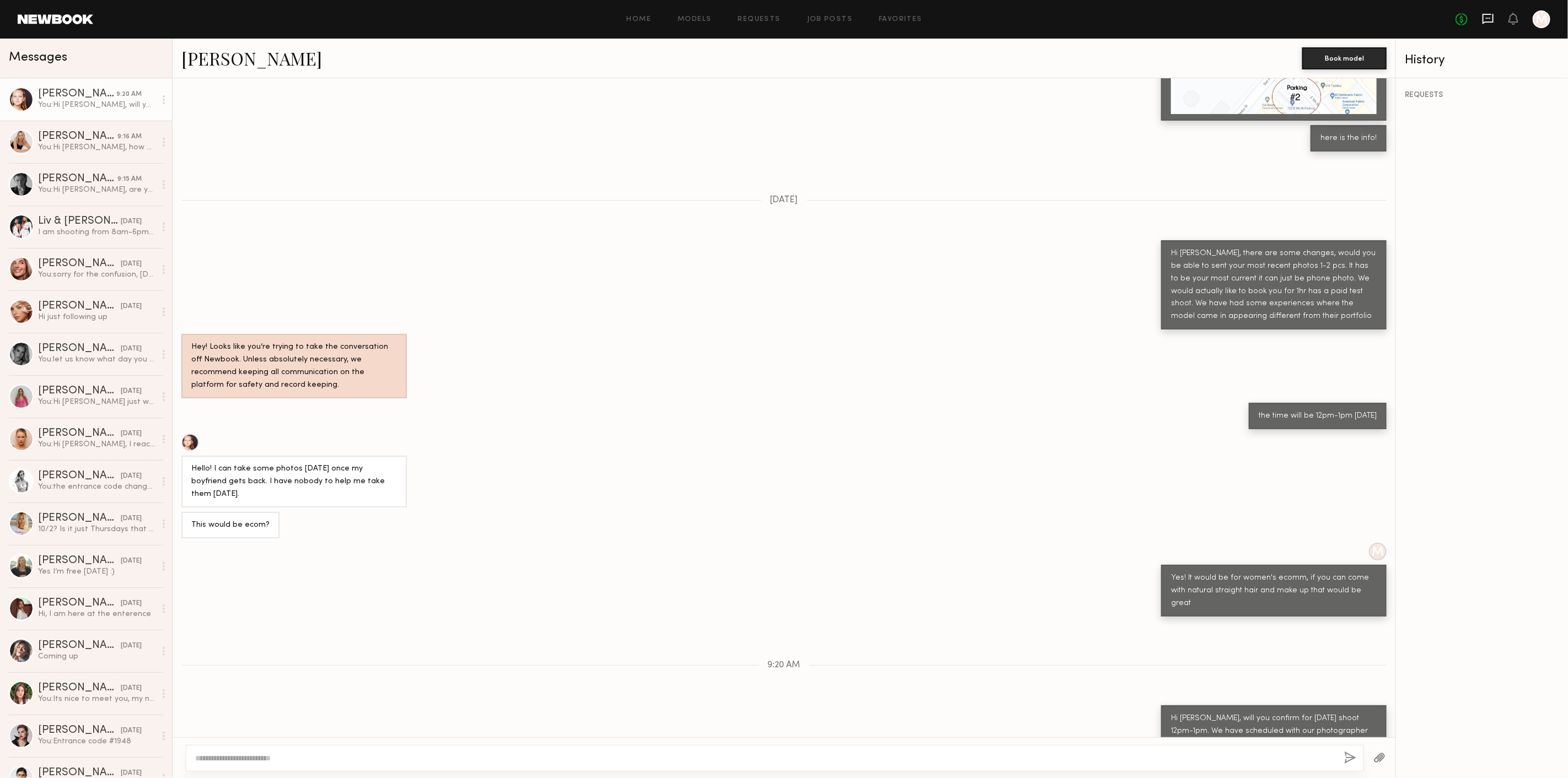
click at [1489, 16] on icon at bounding box center [1487, 18] width 12 height 12
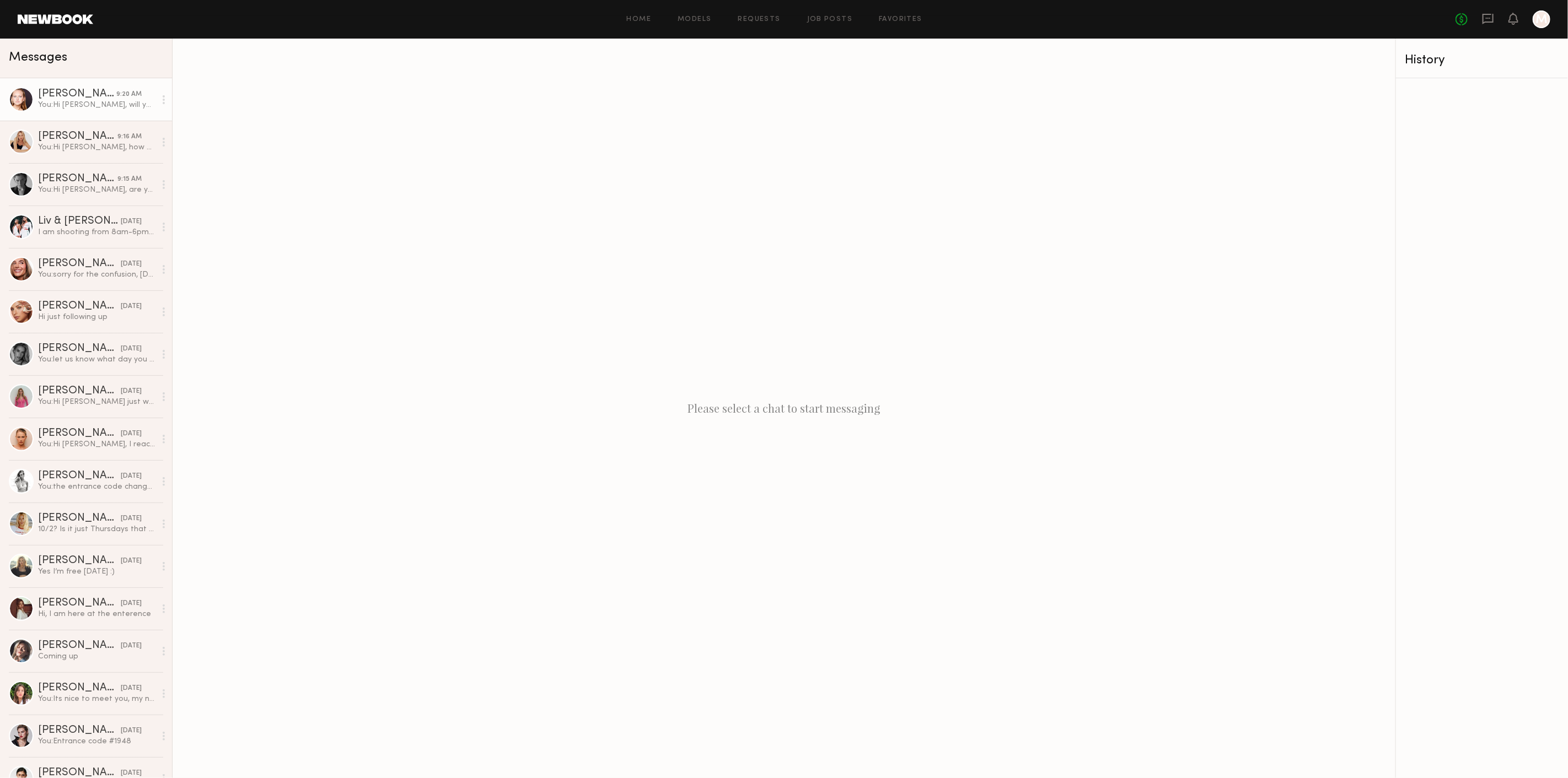
click at [101, 106] on div "You: Hi Savanna, will you confirm for tomorrow's shoot 12pm-1pm. We have schedu…" at bounding box center [96, 105] width 117 height 10
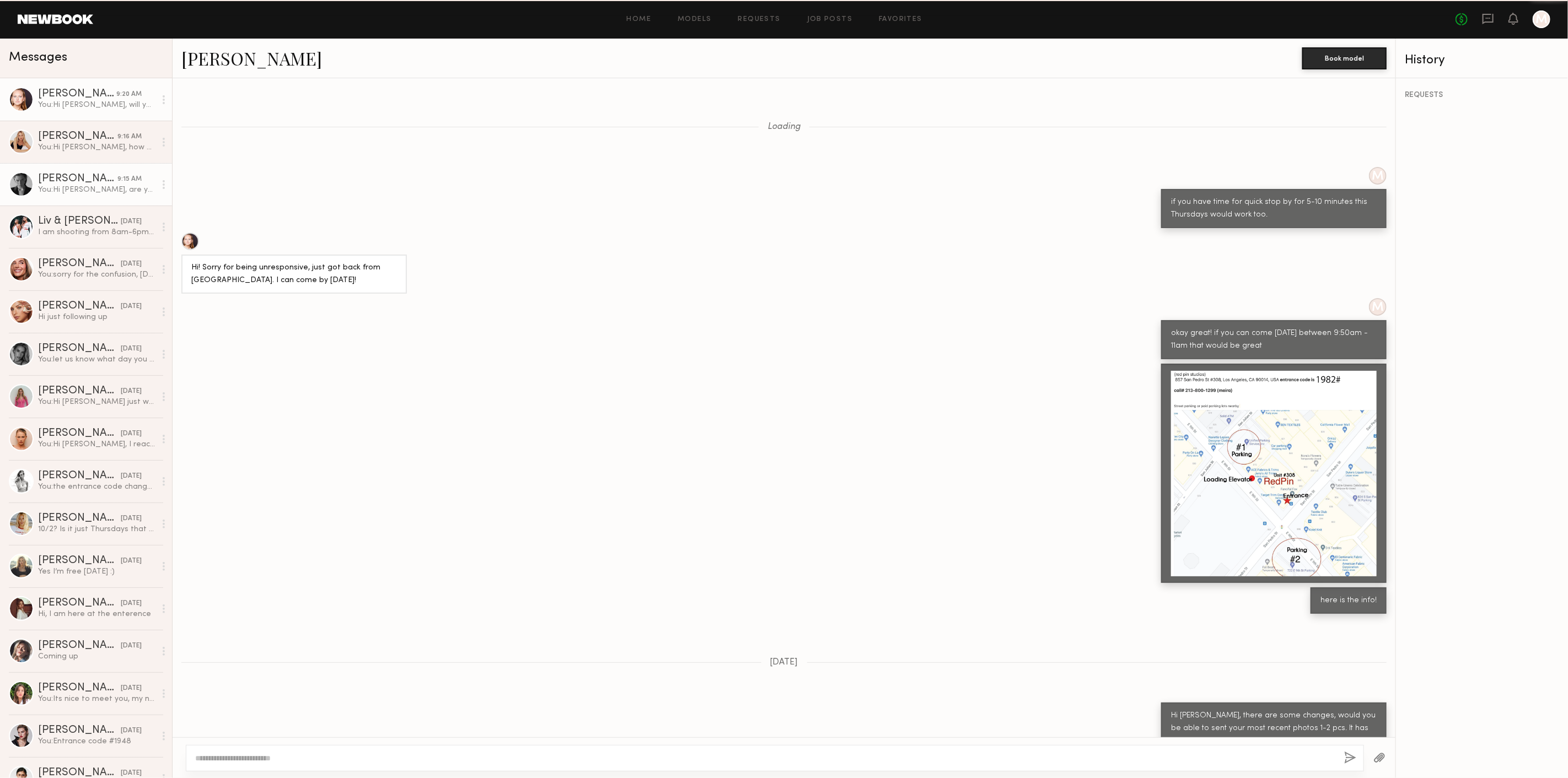
scroll to position [463, 0]
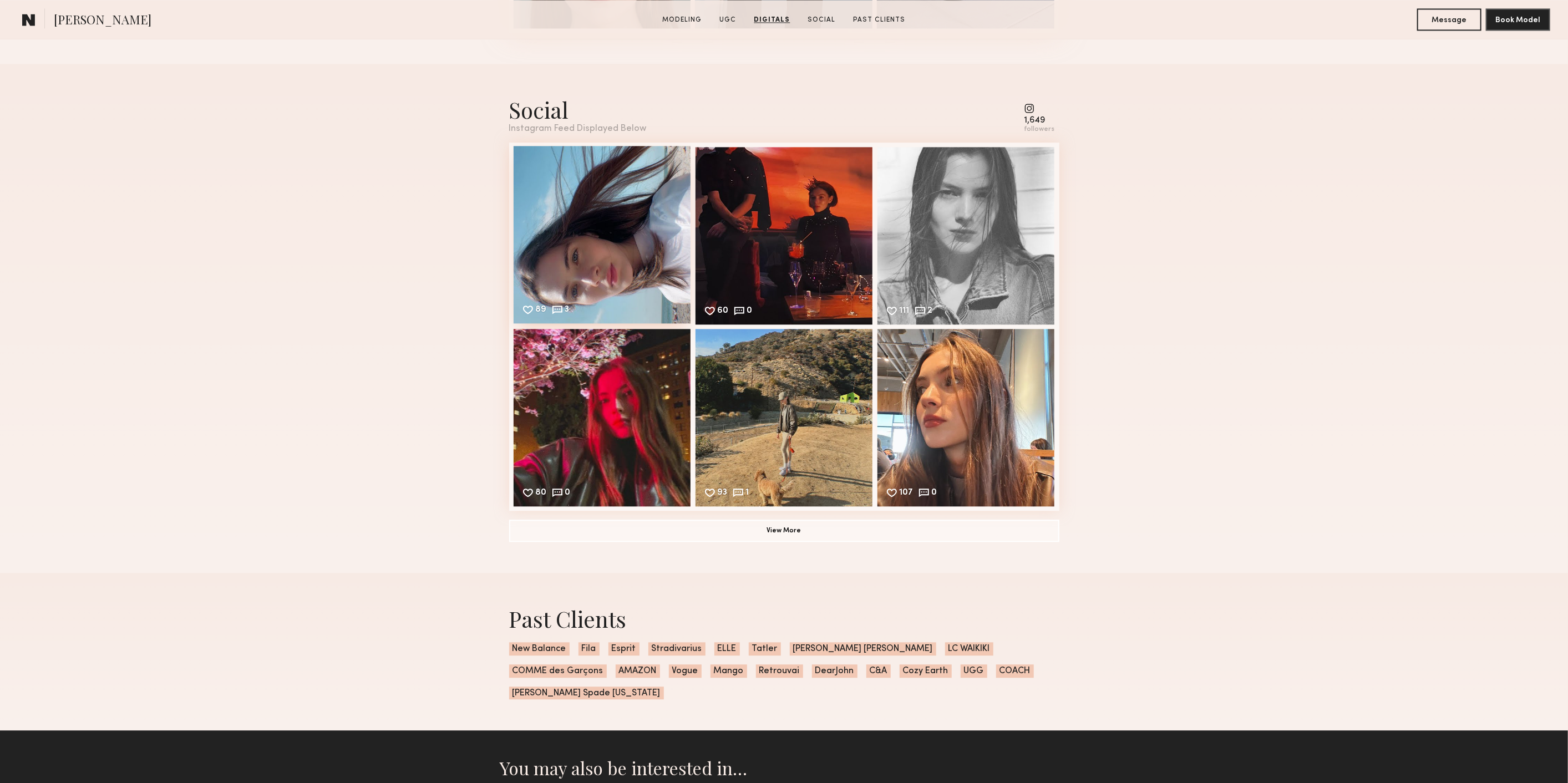
scroll to position [2034, 0]
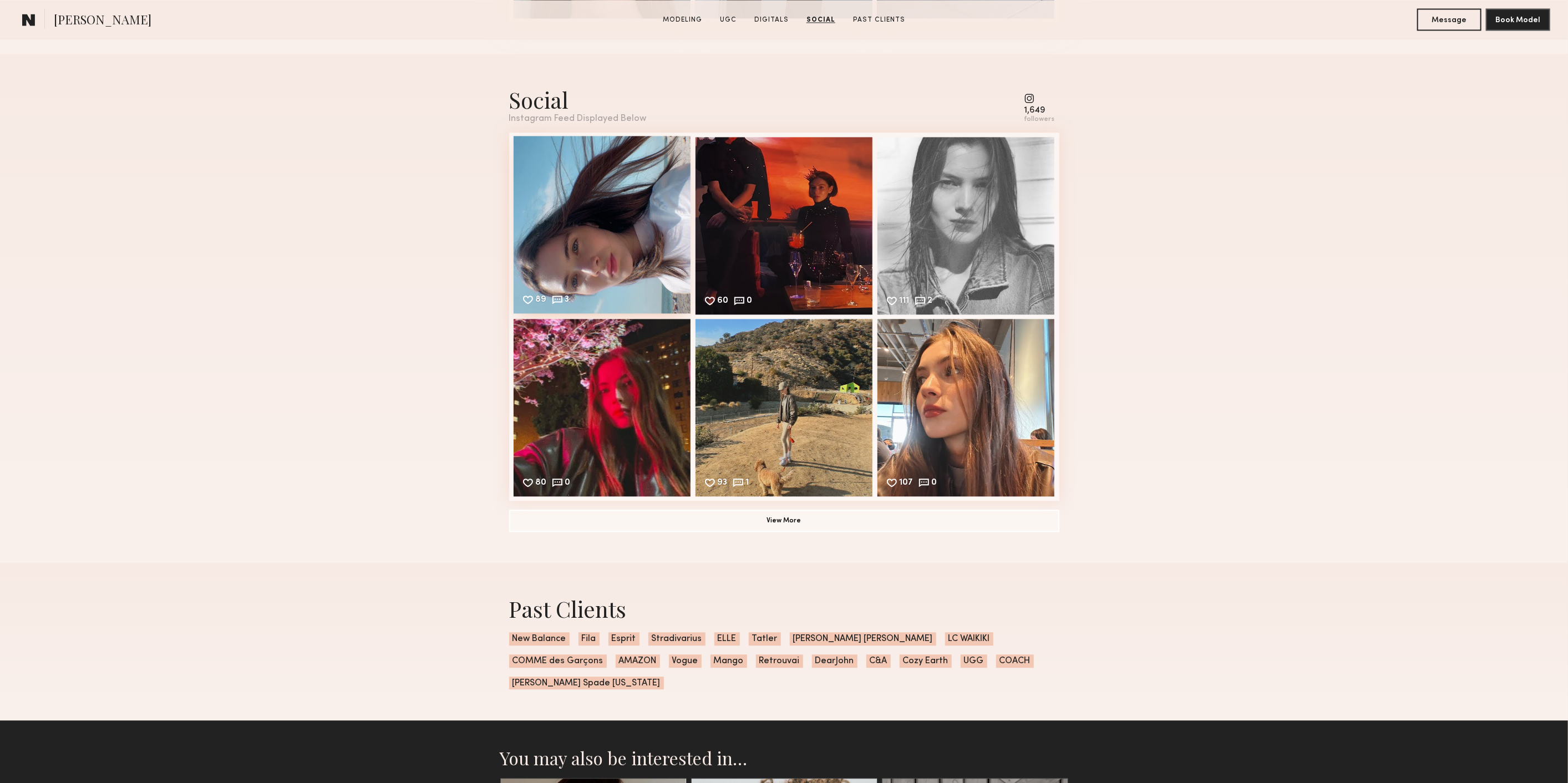
click at [615, 244] on div "89 3 Likes & comments displayed to show model’s engagement" at bounding box center [602, 225] width 178 height 178
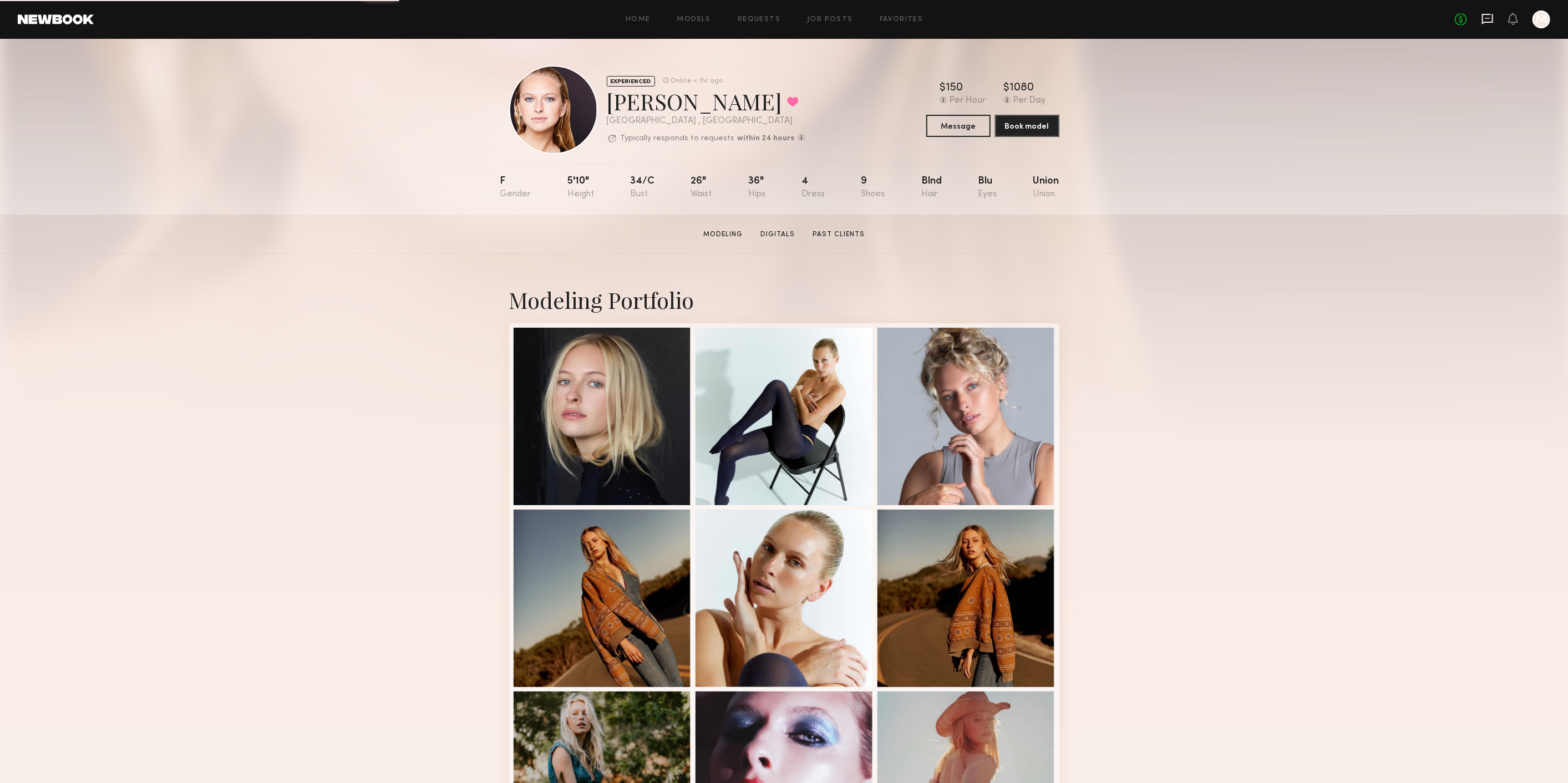
click at [1491, 18] on icon at bounding box center [1488, 18] width 12 height 12
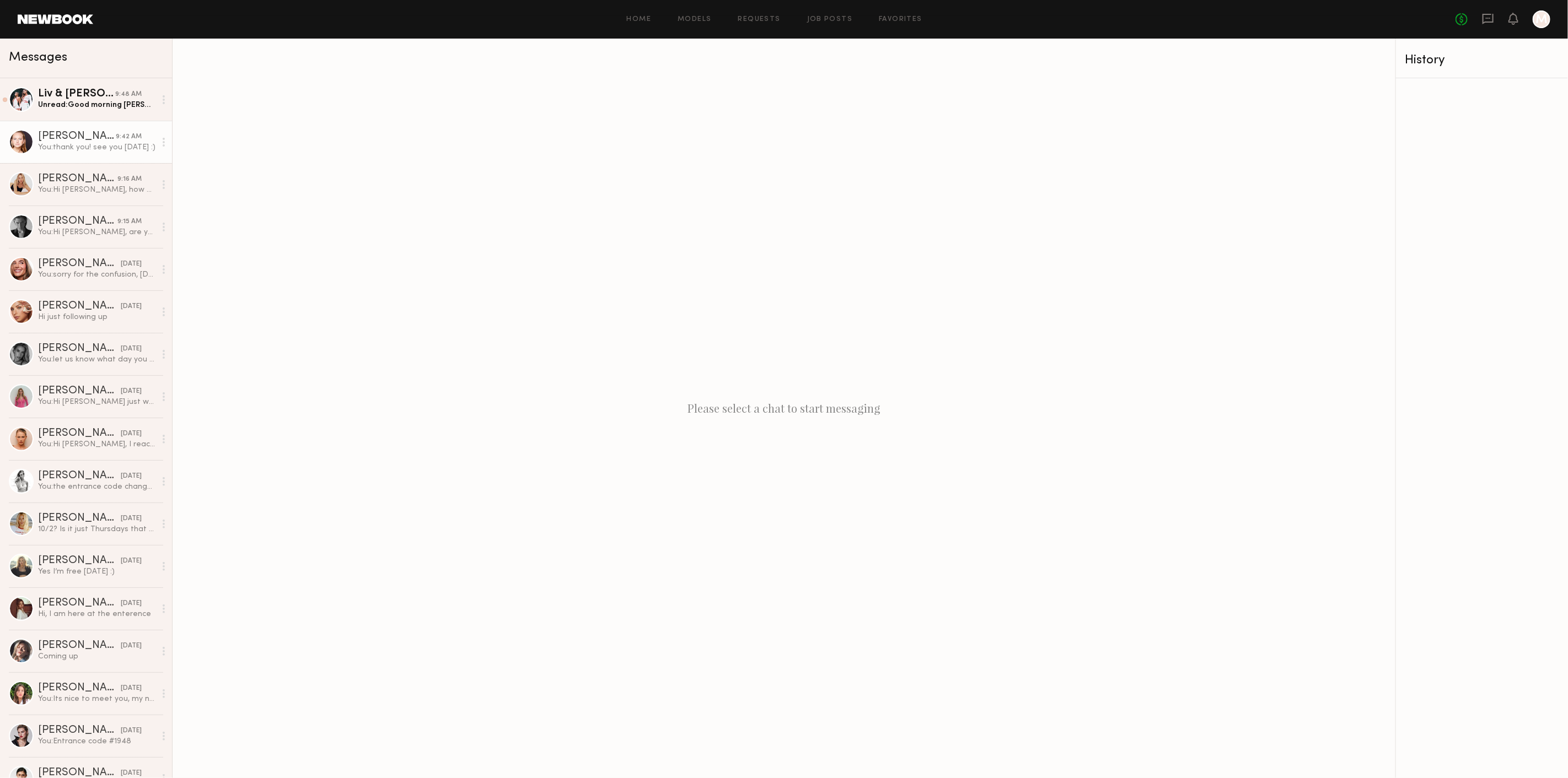
click at [63, 135] on div "[PERSON_NAME]" at bounding box center [76, 136] width 78 height 11
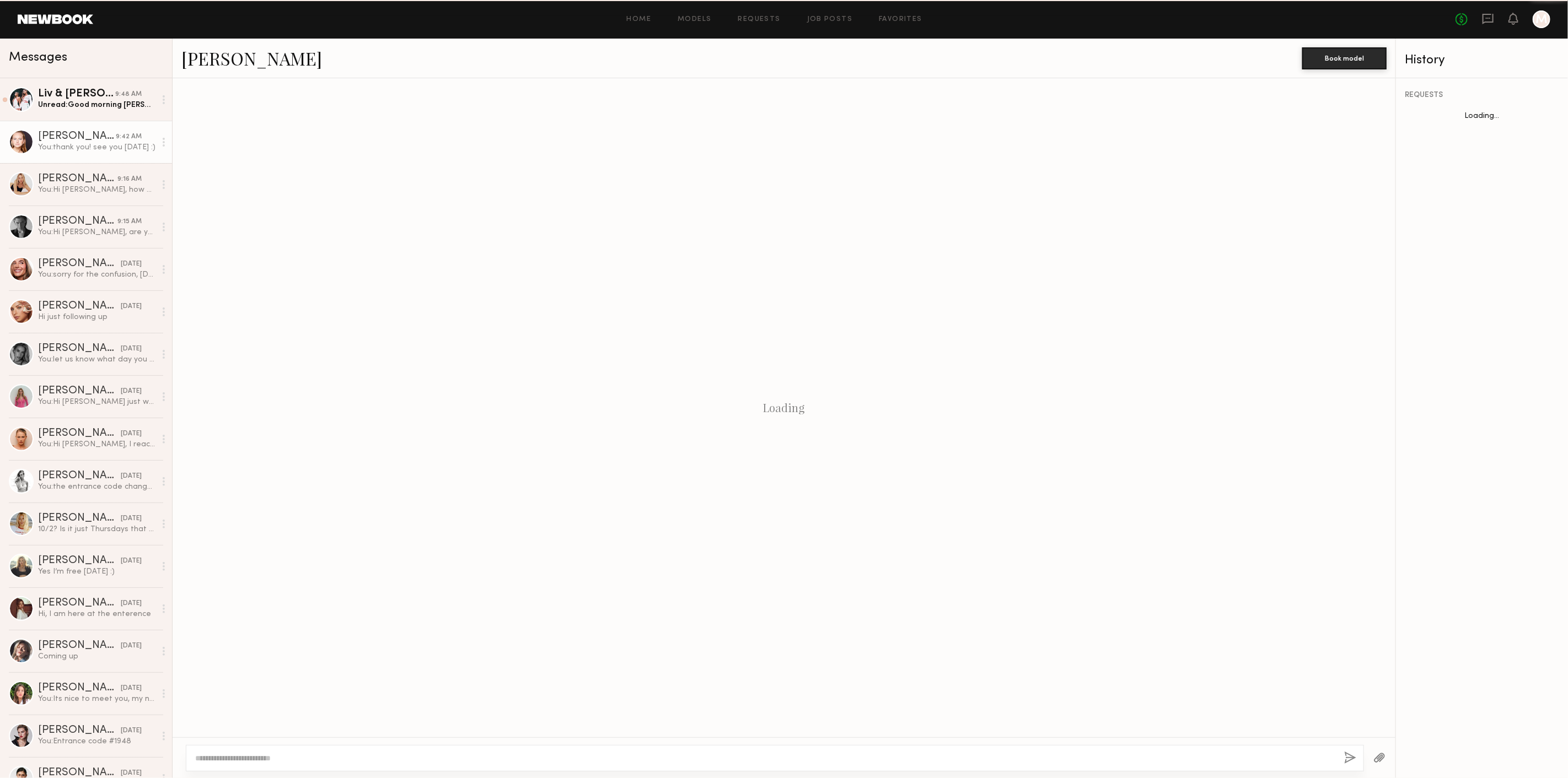
scroll to position [154, 0]
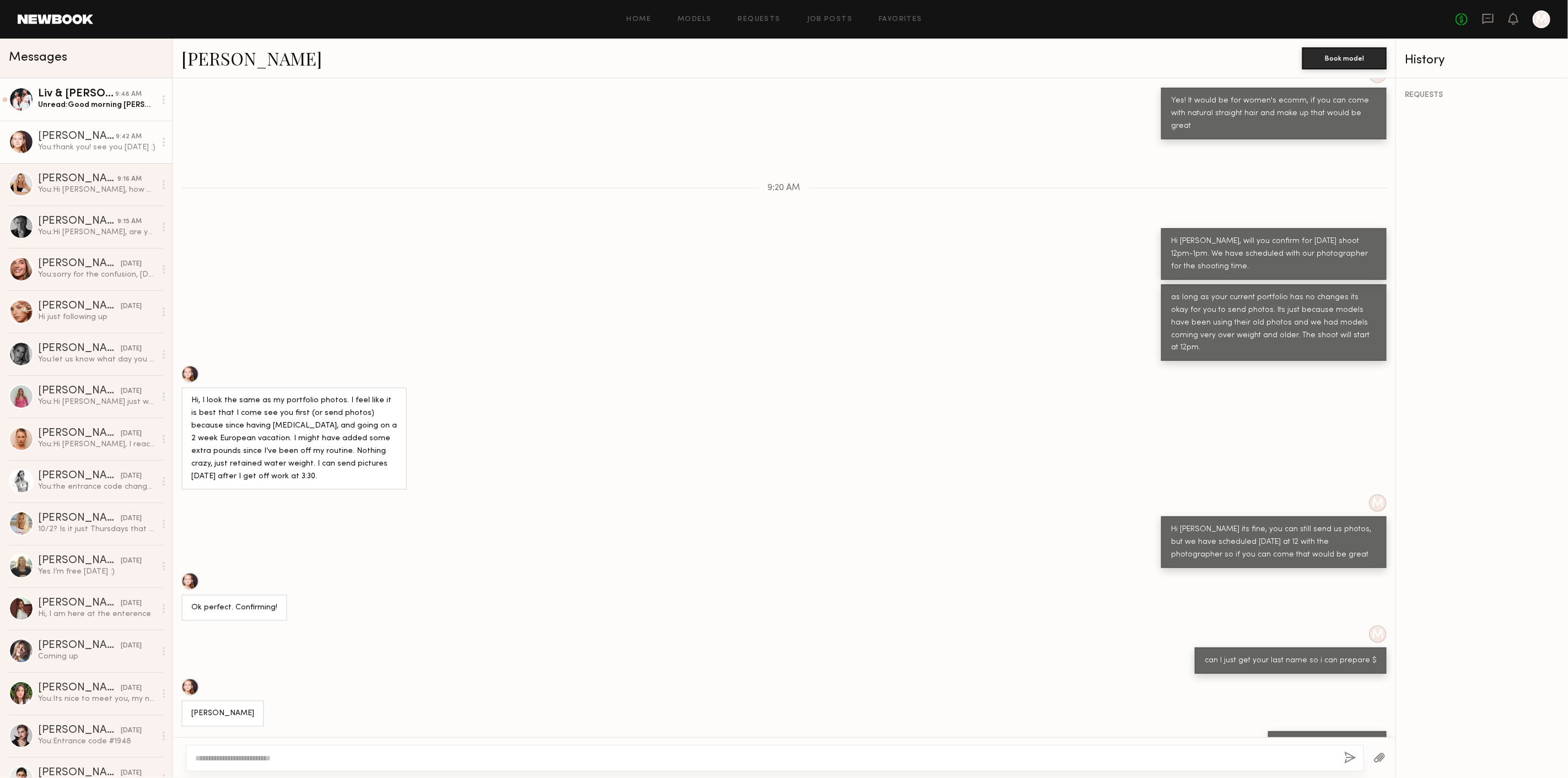
click at [49, 105] on div "Unread: Good morning [PERSON_NAME], 10/30 works perfect for me" at bounding box center [96, 105] width 117 height 10
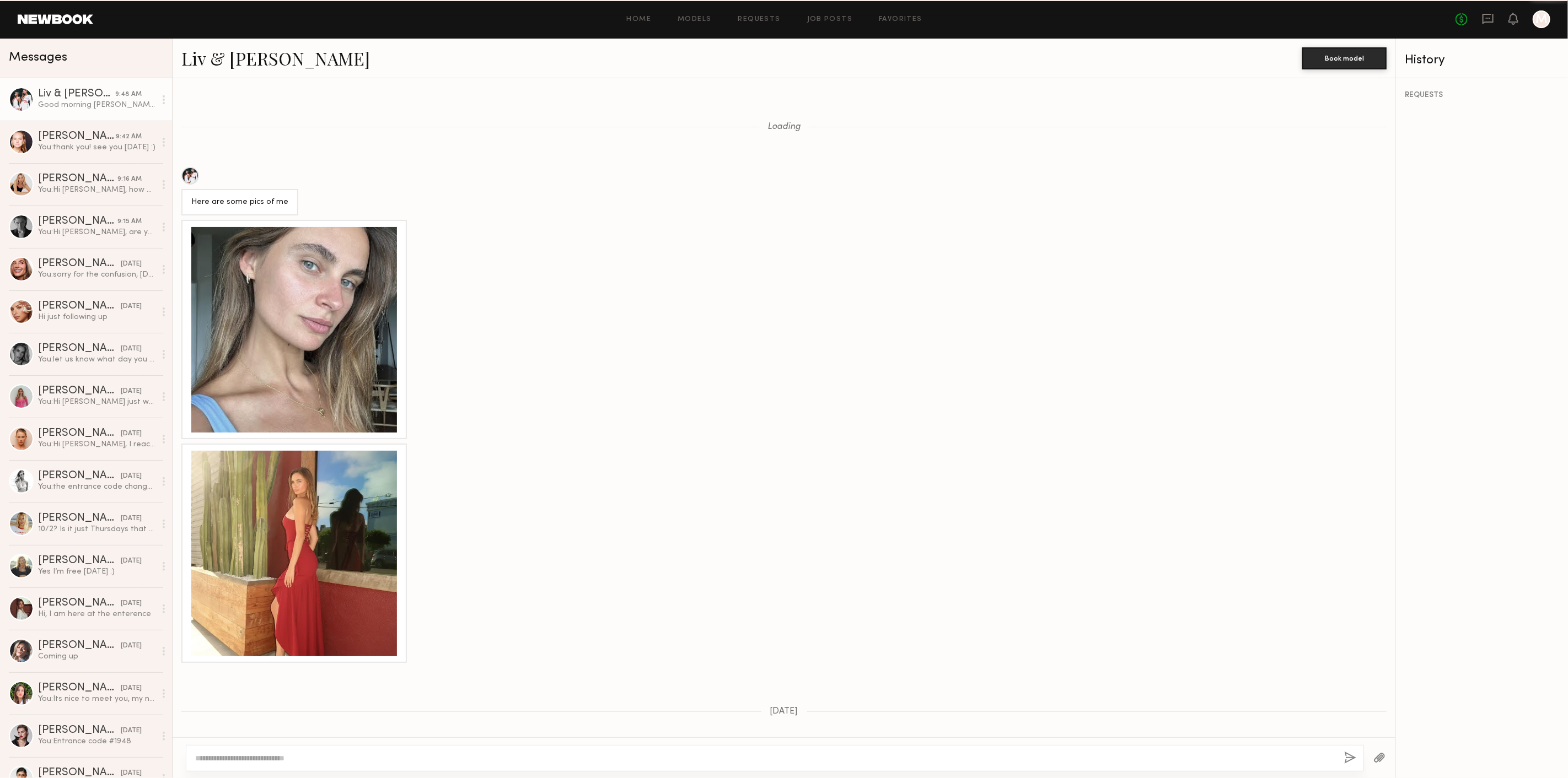
scroll to position [532, 0]
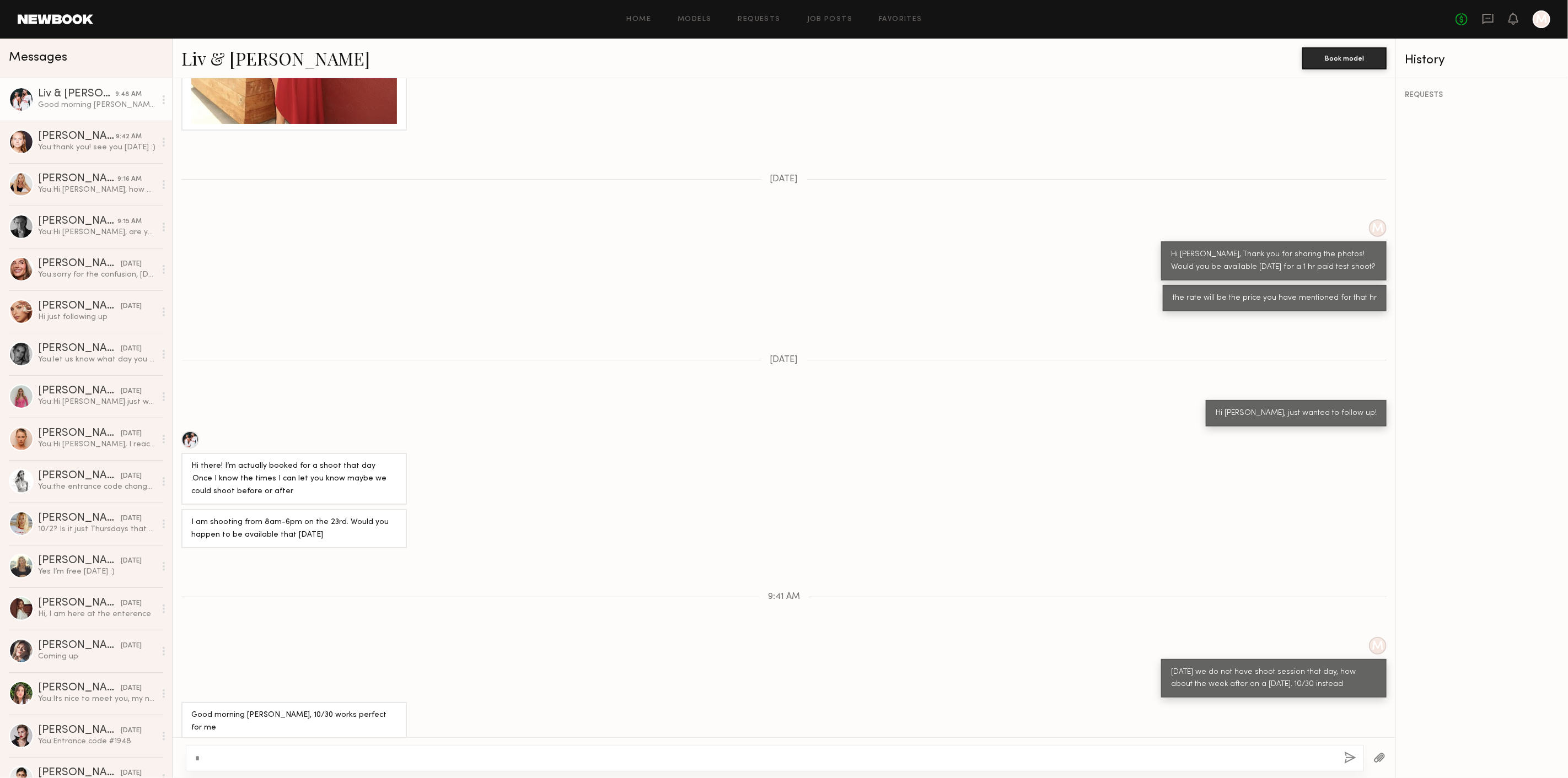
type textarea "*"
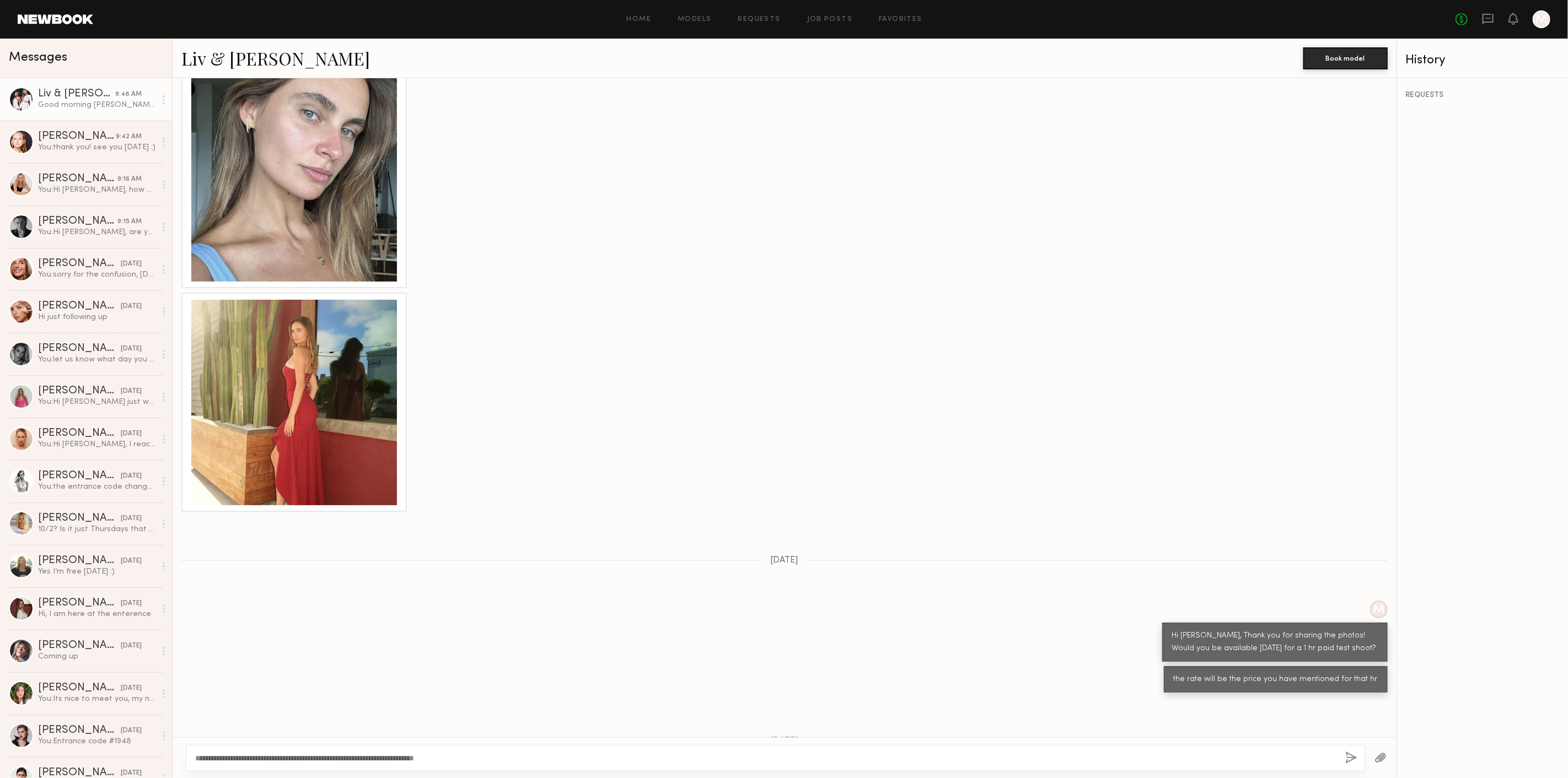
scroll to position [1571, 0]
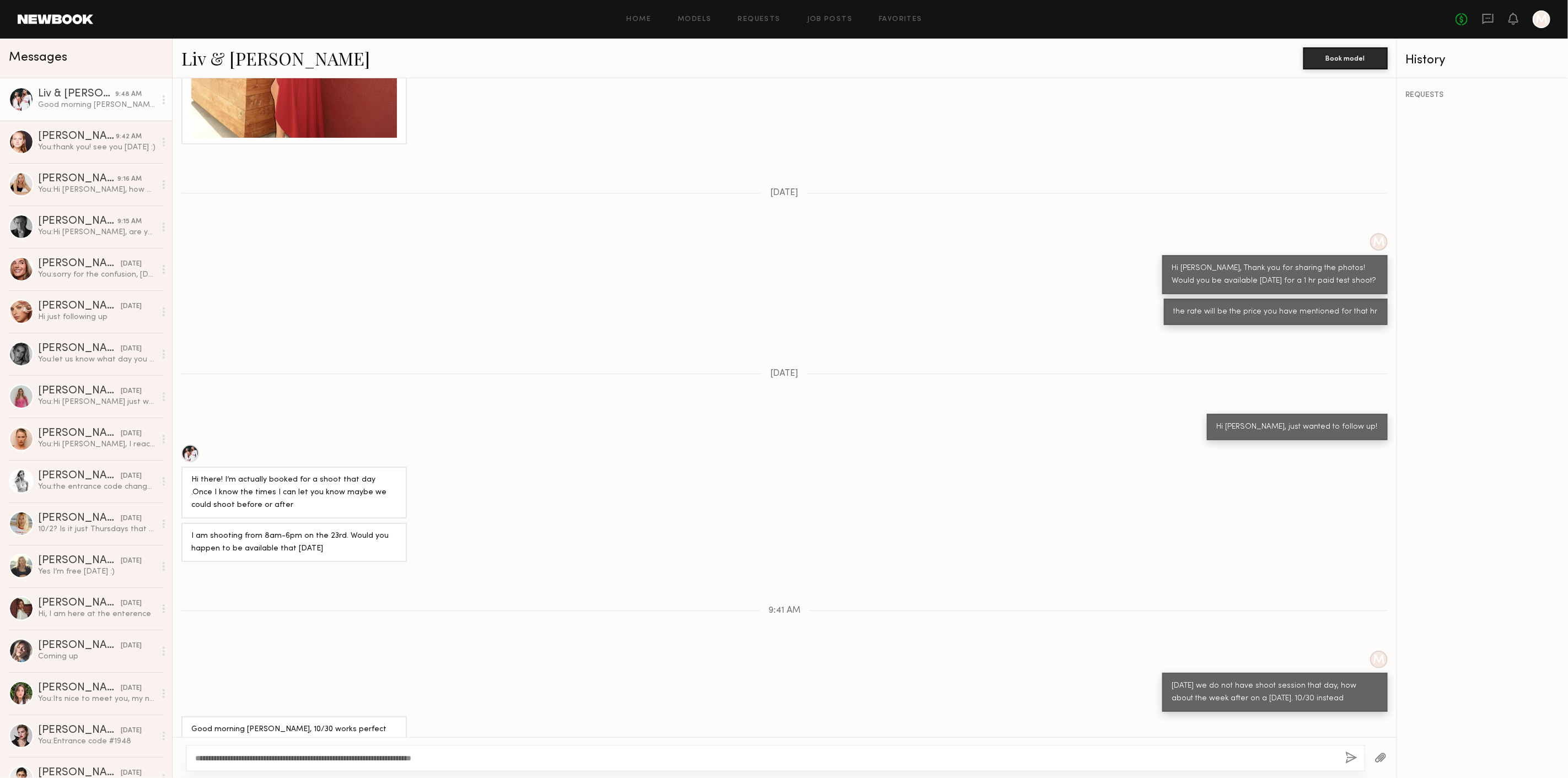
click at [335, 759] on textarea "**********" at bounding box center [765, 758] width 1141 height 11
type textarea "**********"
click at [1348, 756] on button "button" at bounding box center [1351, 758] width 12 height 14
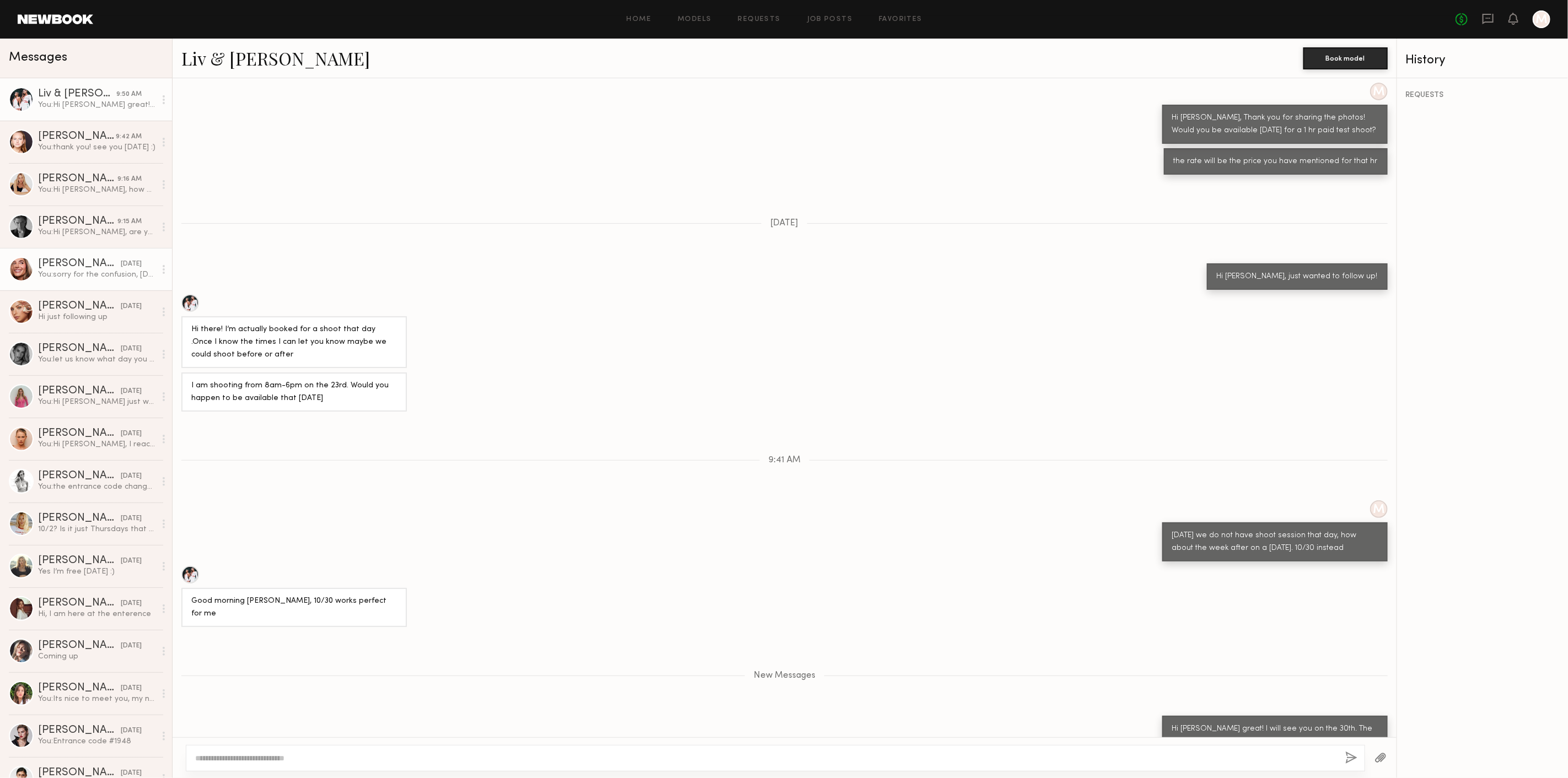
click at [25, 265] on div at bounding box center [21, 269] width 25 height 25
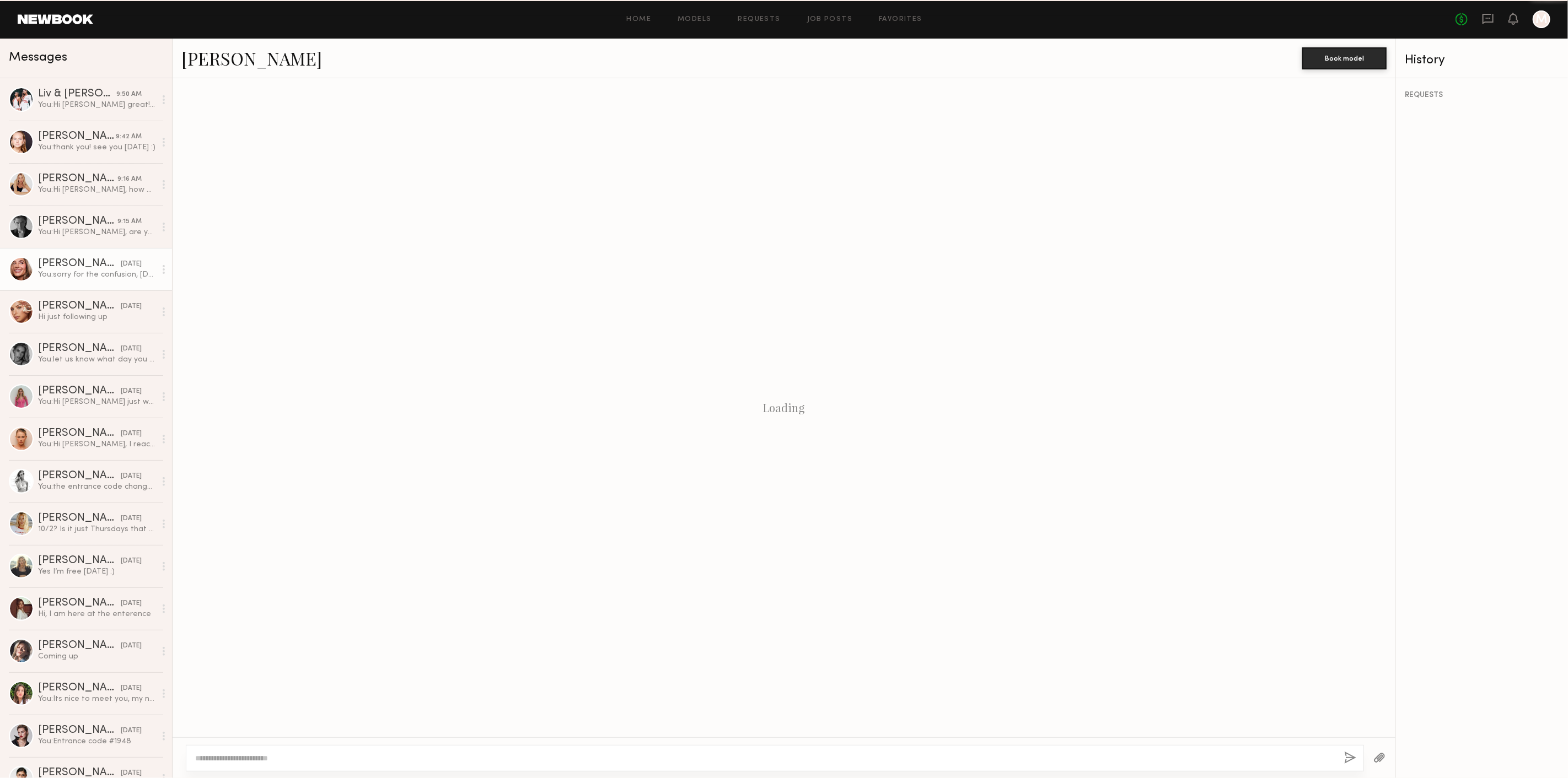
scroll to position [183, 0]
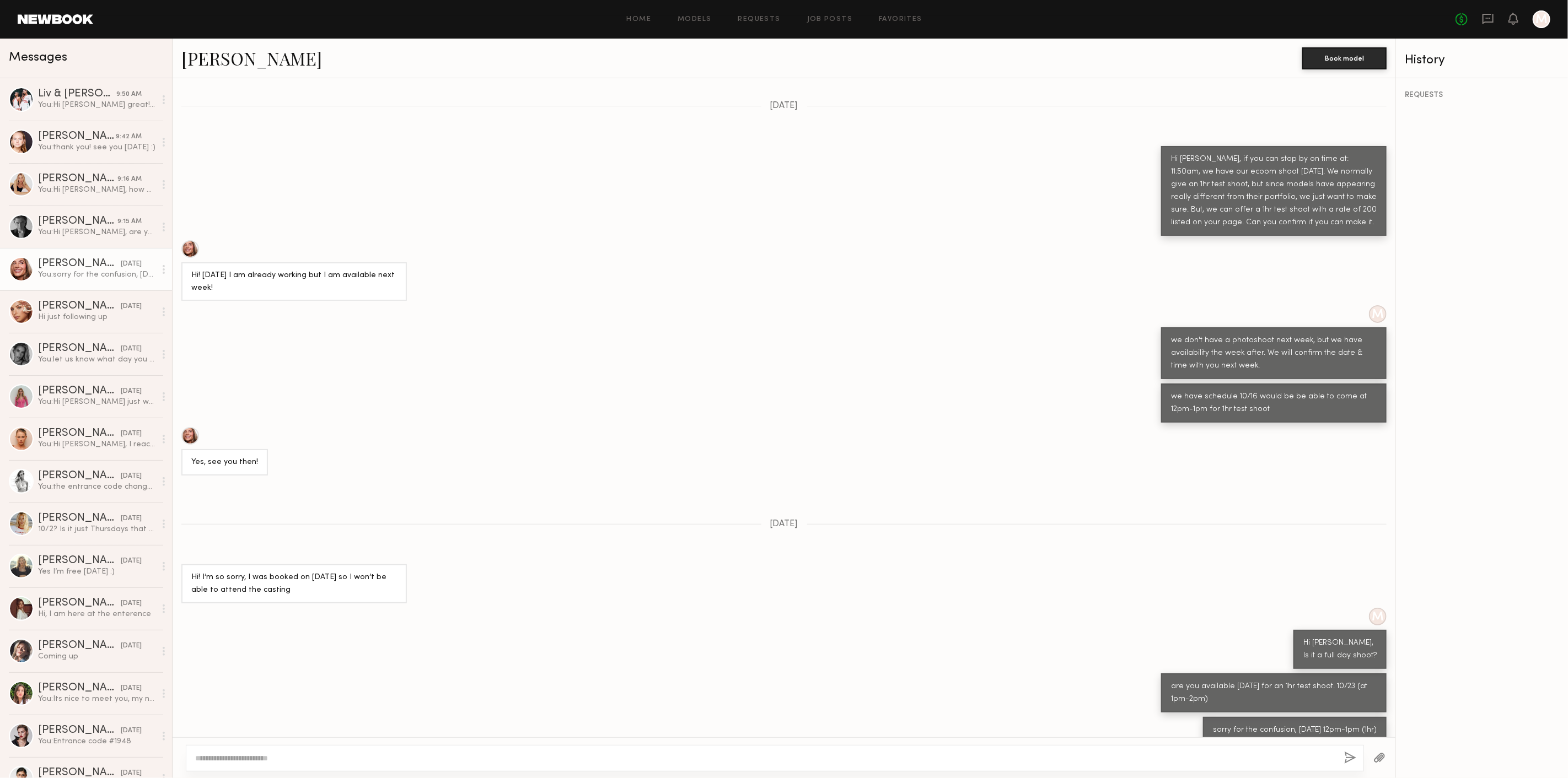
click at [255, 70] on link "[PERSON_NAME]" at bounding box center [251, 58] width 140 height 24
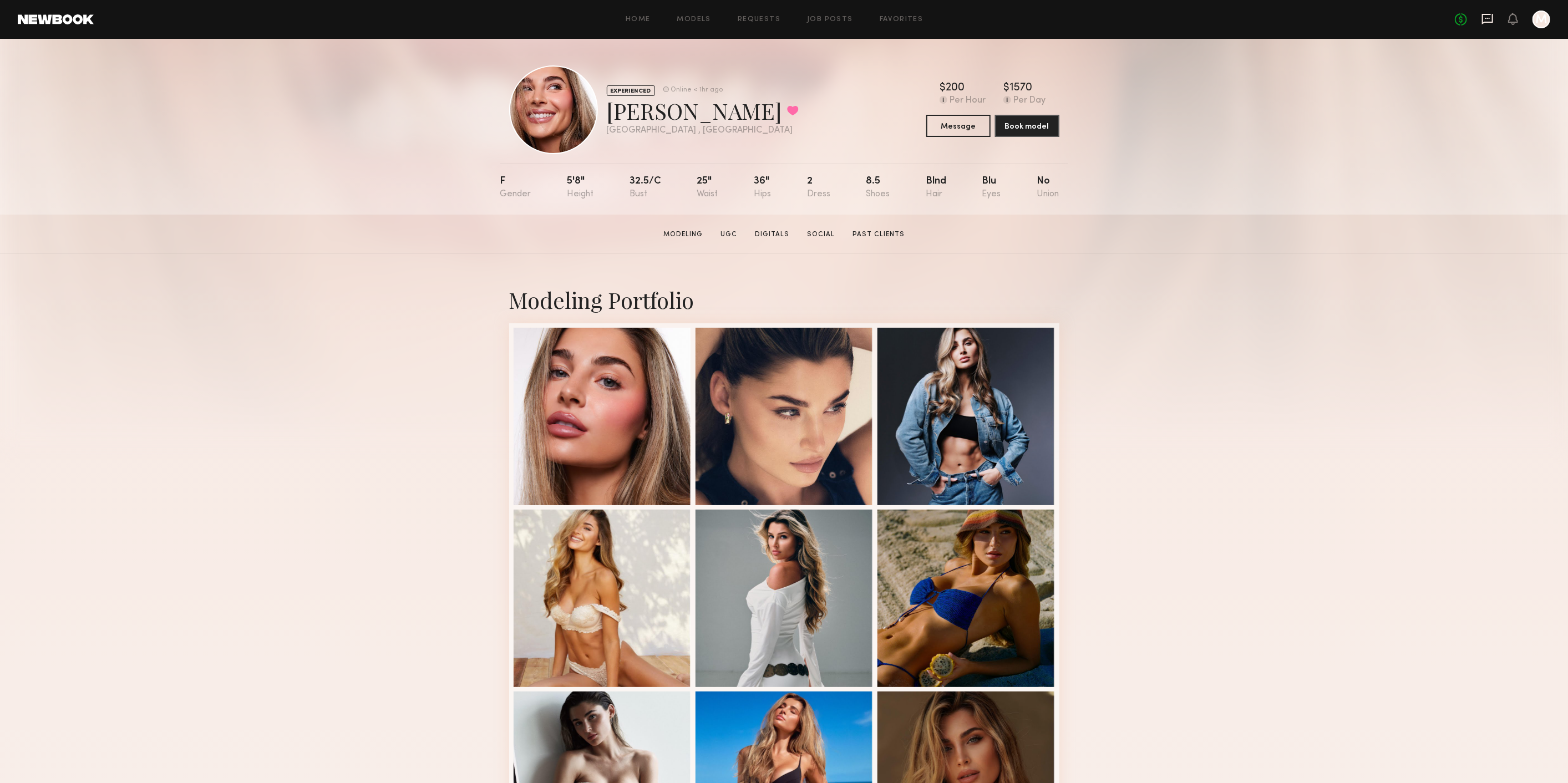
click at [1483, 12] on icon at bounding box center [1488, 18] width 12 height 12
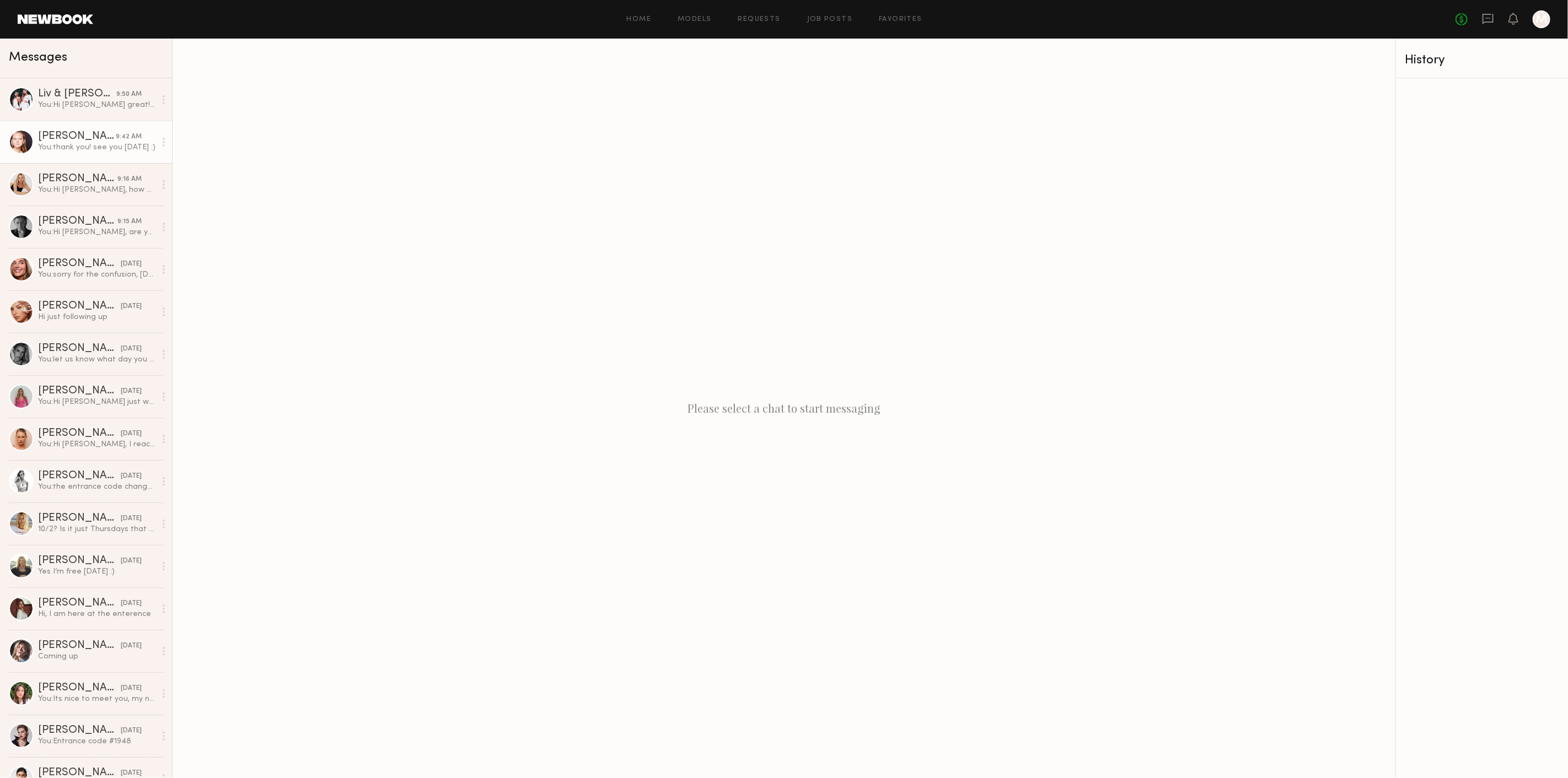
click at [50, 141] on div "[PERSON_NAME]" at bounding box center [76, 136] width 78 height 11
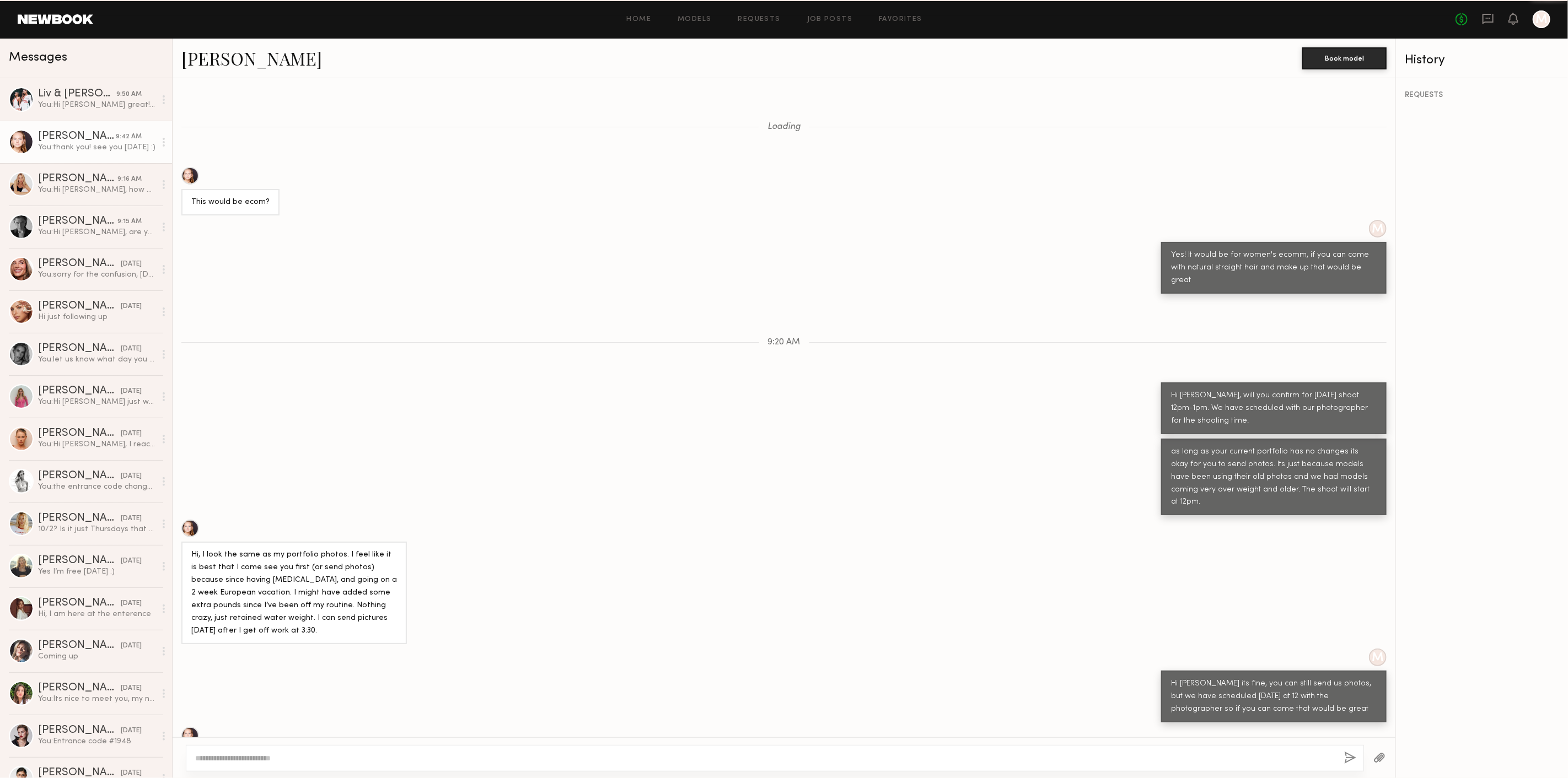
scroll to position [154, 0]
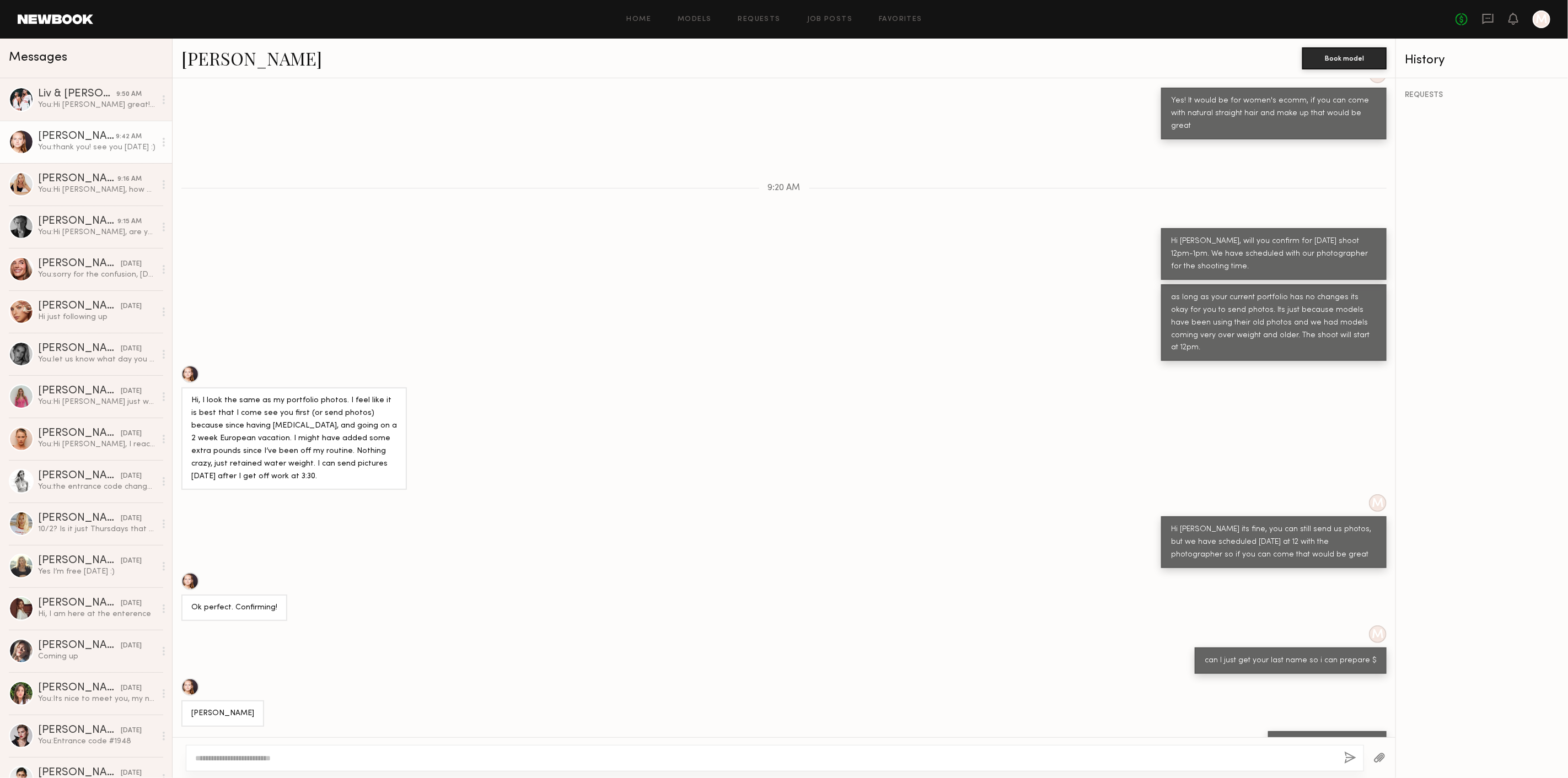
click at [208, 57] on link "[PERSON_NAME]" at bounding box center [251, 58] width 140 height 24
click at [205, 62] on link "[PERSON_NAME]" at bounding box center [251, 58] width 140 height 24
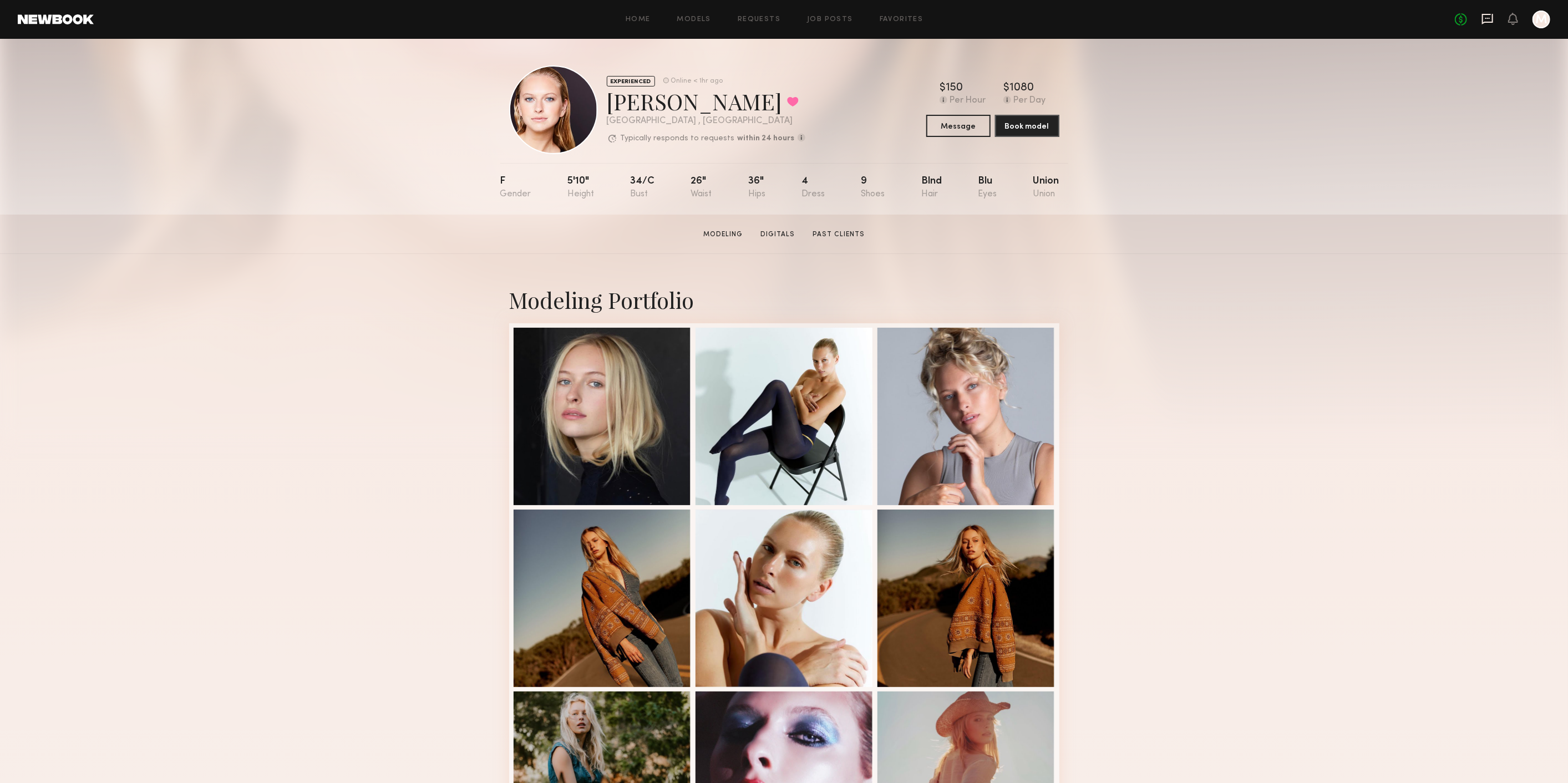
click at [1485, 14] on icon at bounding box center [1487, 19] width 11 height 10
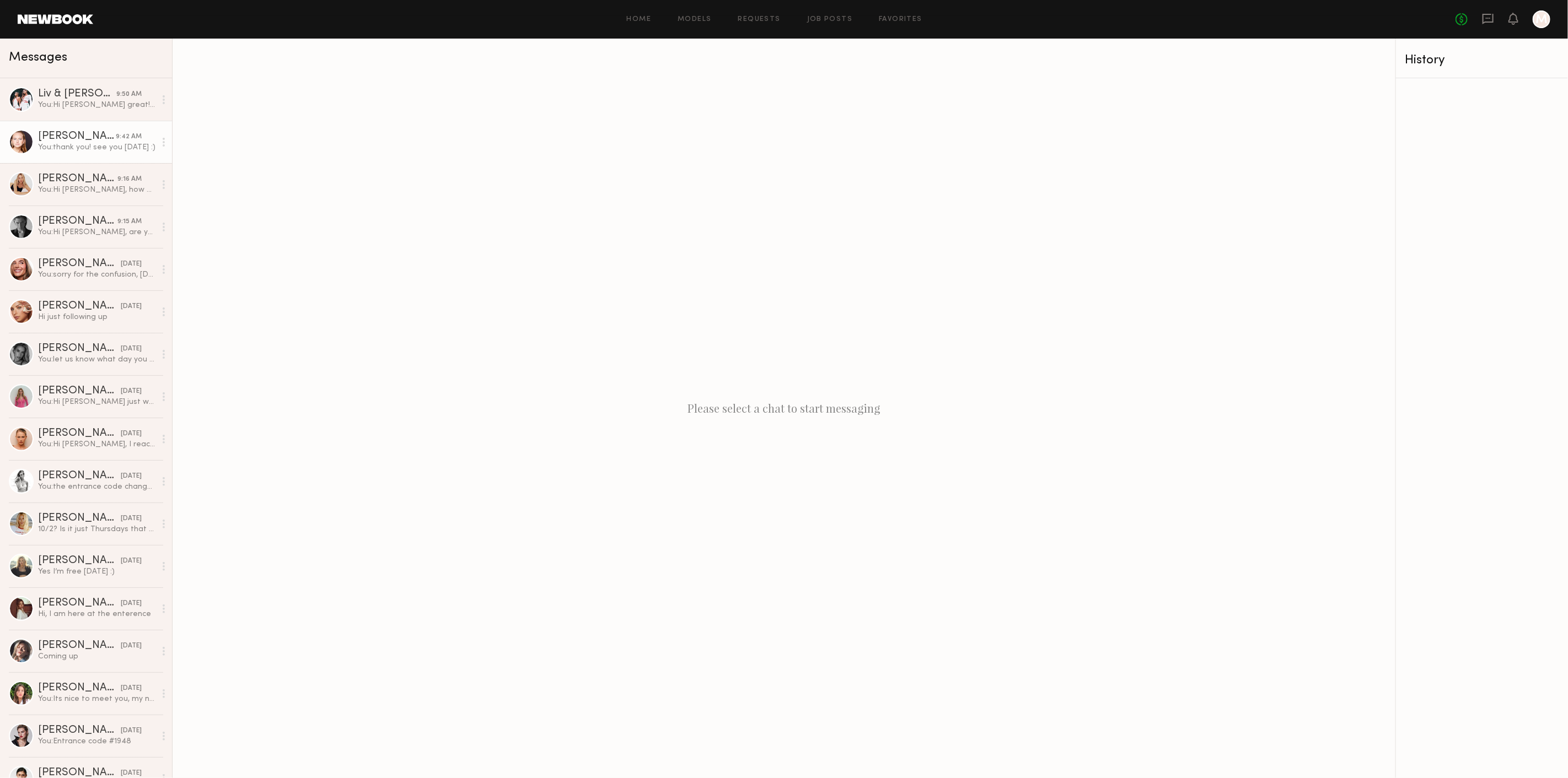
click at [116, 153] on div "You: thank you! see you tomorrow :)" at bounding box center [96, 148] width 117 height 10
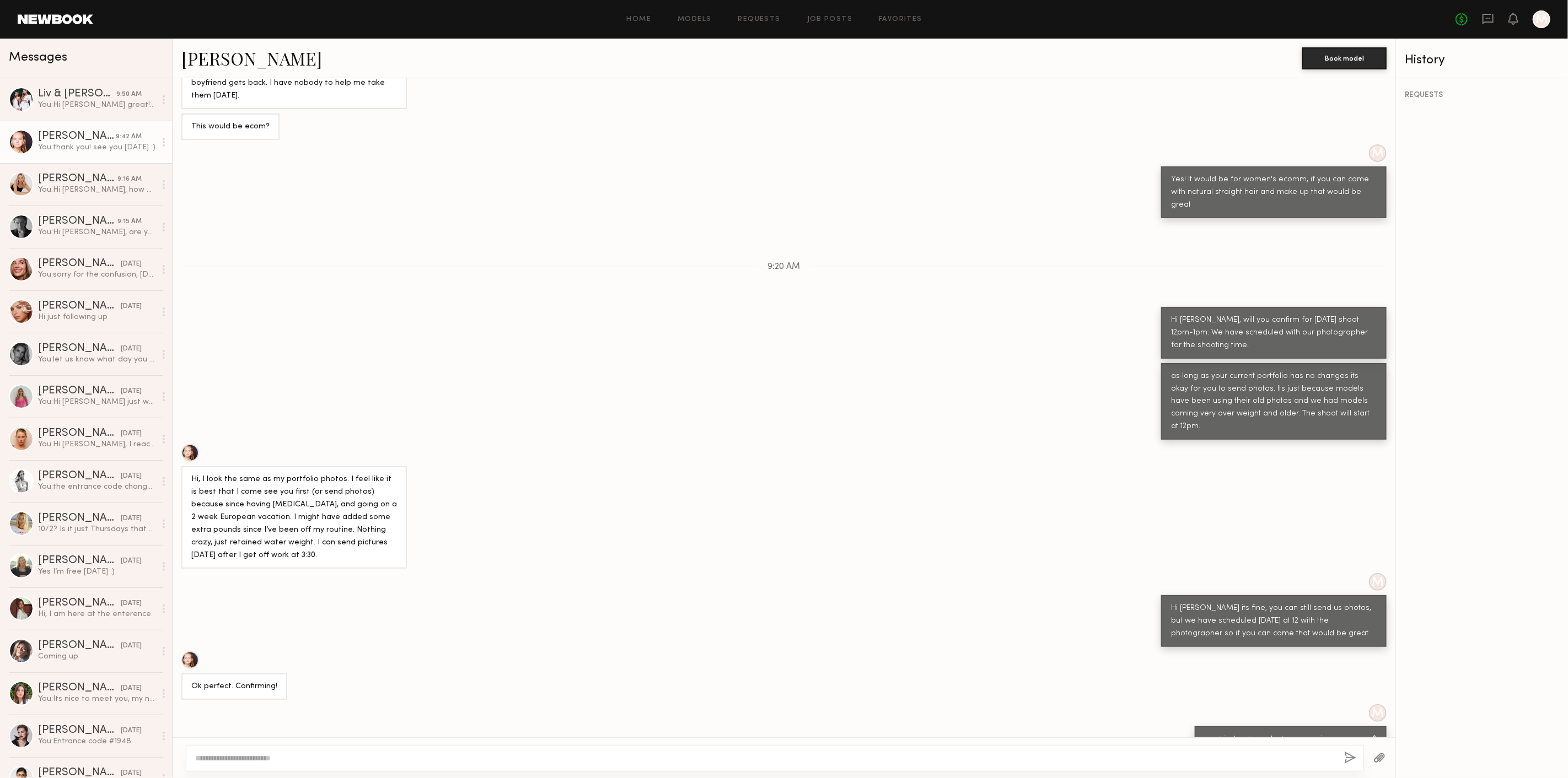
scroll to position [996, 0]
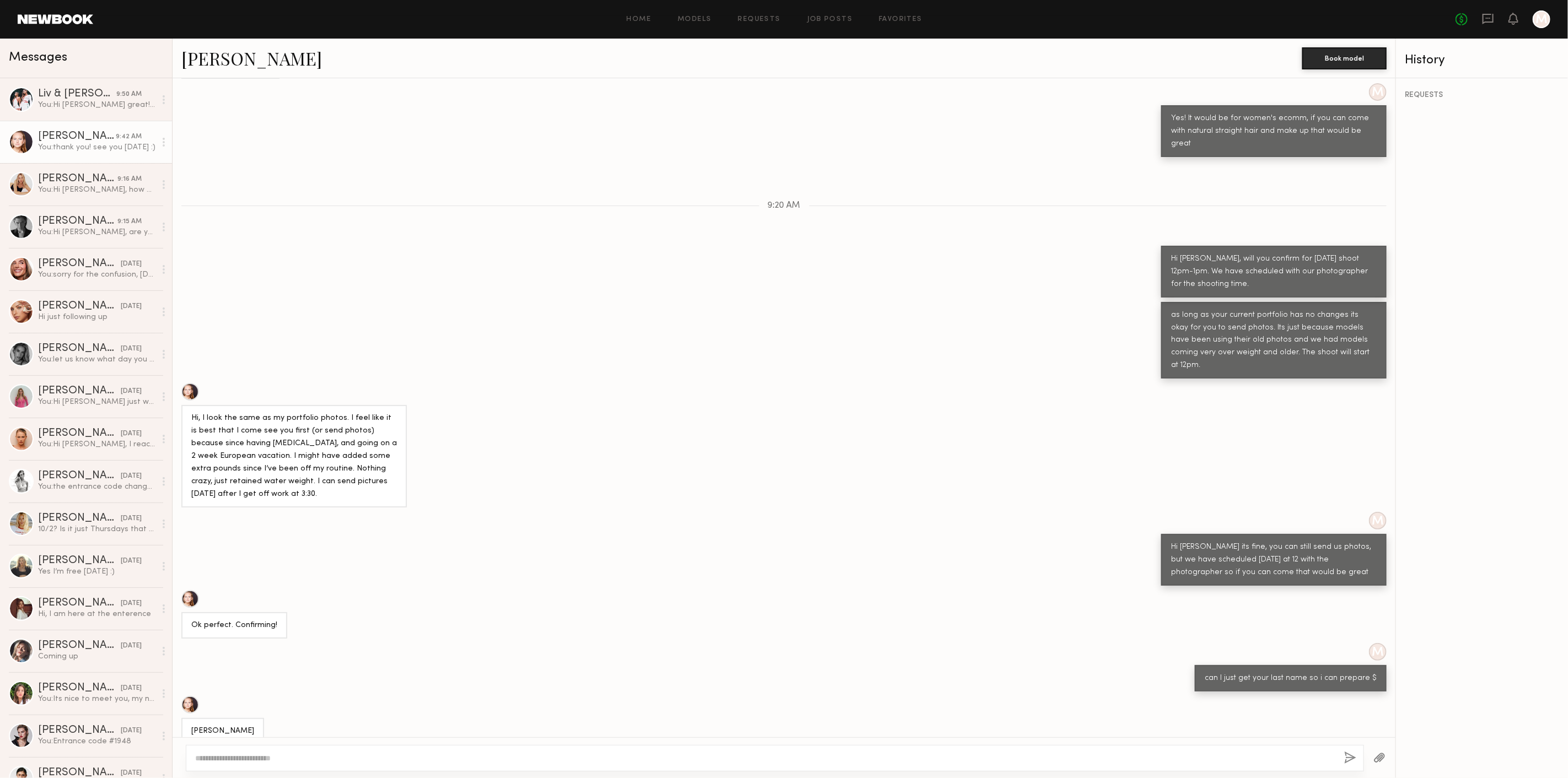
click at [34, 15] on link at bounding box center [55, 20] width 76 height 10
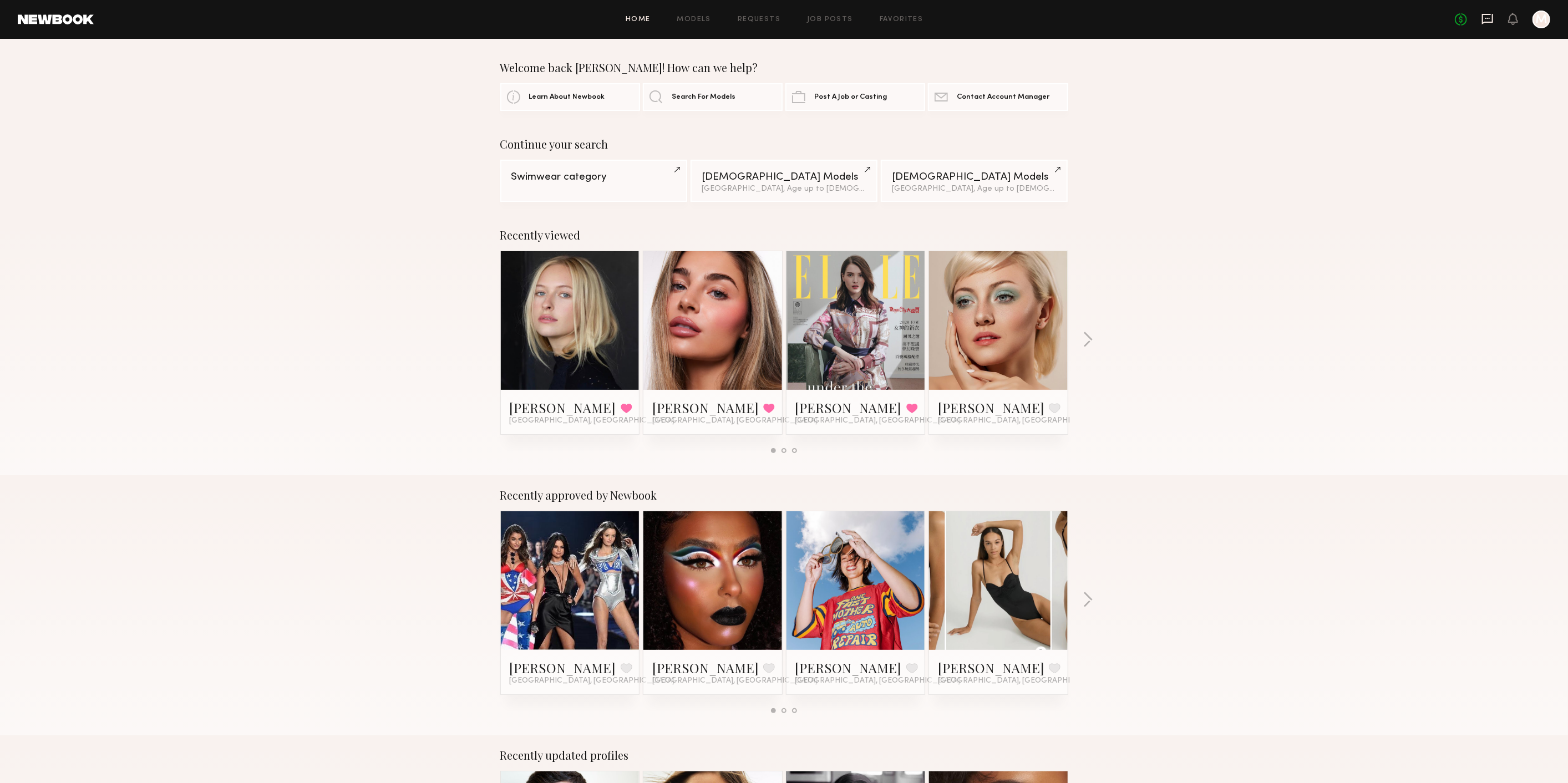
click at [1486, 15] on icon at bounding box center [1488, 18] width 12 height 12
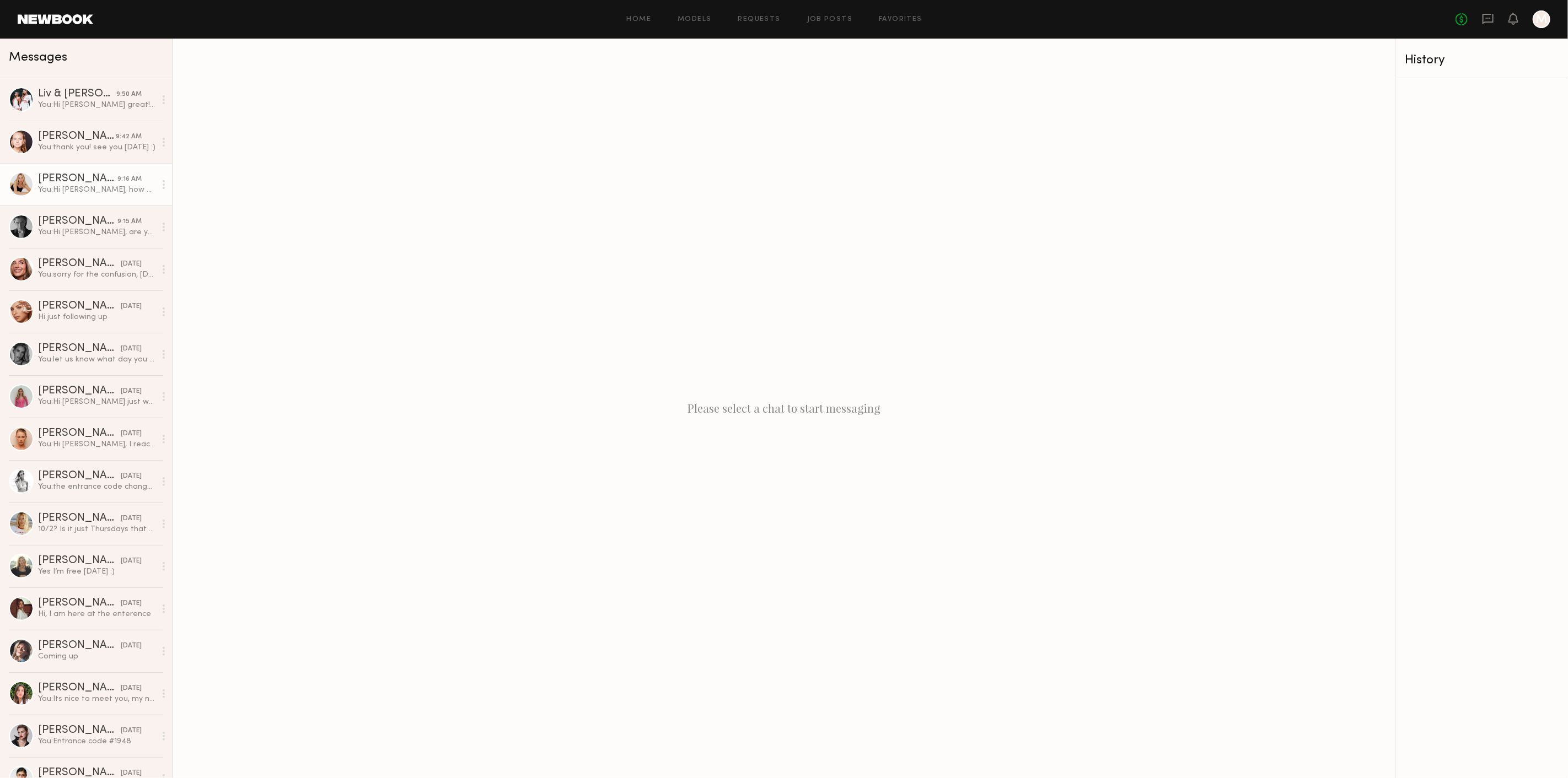
click at [63, 190] on div "You: Hi Helena, how are you :) Are you available for a test shoot ?" at bounding box center [96, 190] width 117 height 10
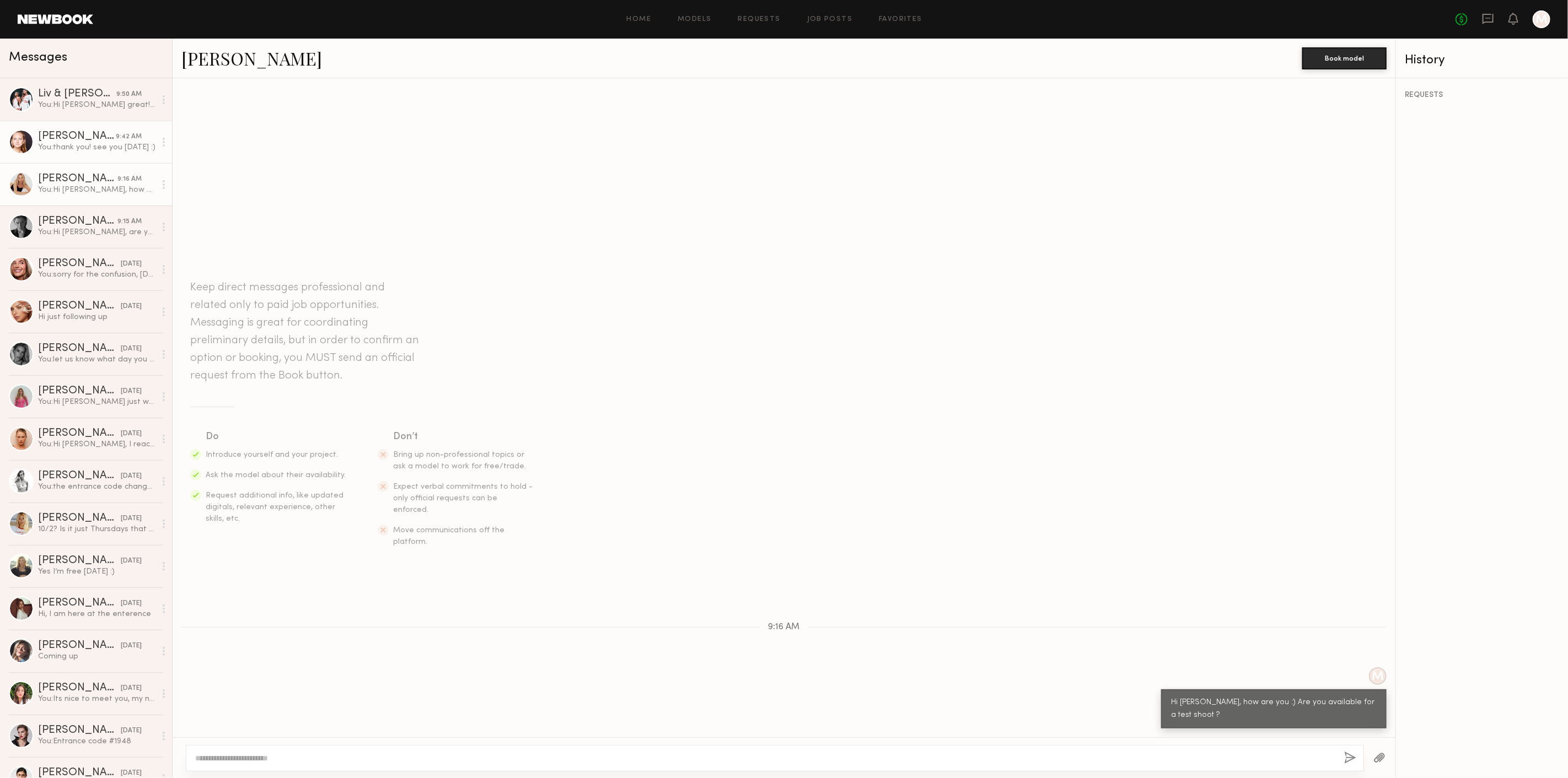
click at [57, 126] on link "Savanna G. 9:42 AM You: thank you! see you tomorrow :)" at bounding box center [86, 142] width 172 height 42
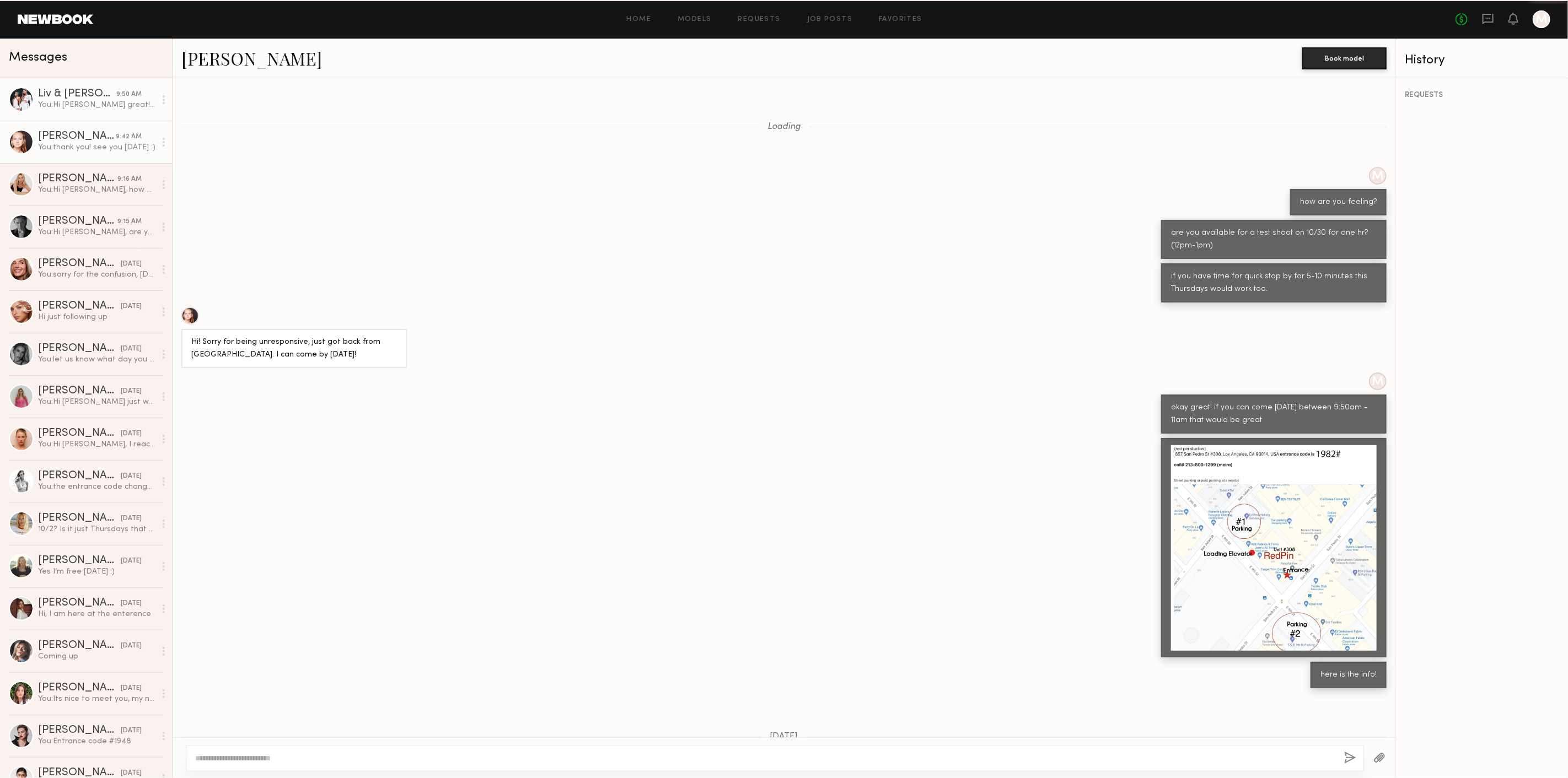
scroll to position [997, 0]
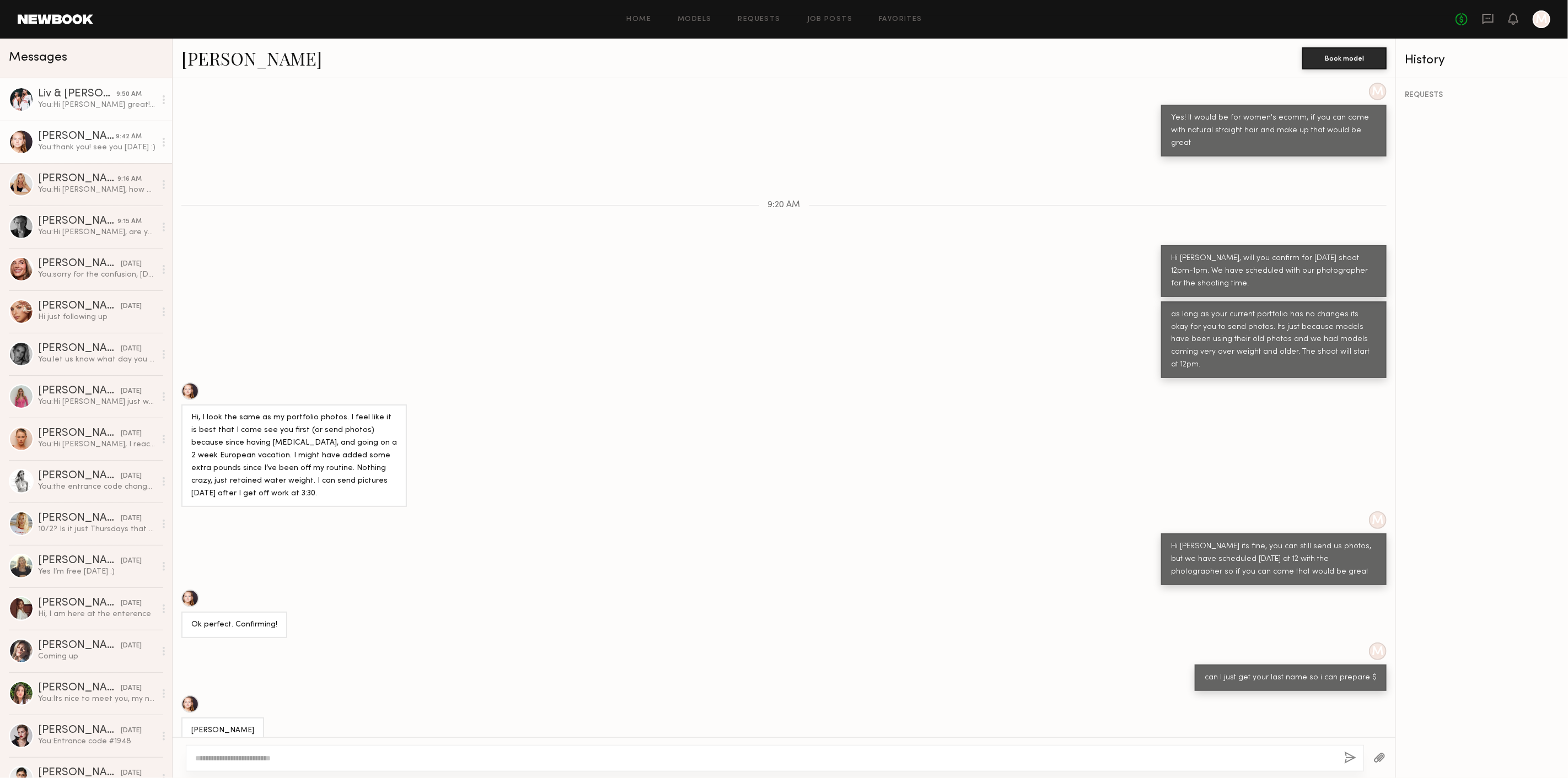
click at [62, 93] on div "Liv & Maddie M." at bounding box center [77, 94] width 79 height 11
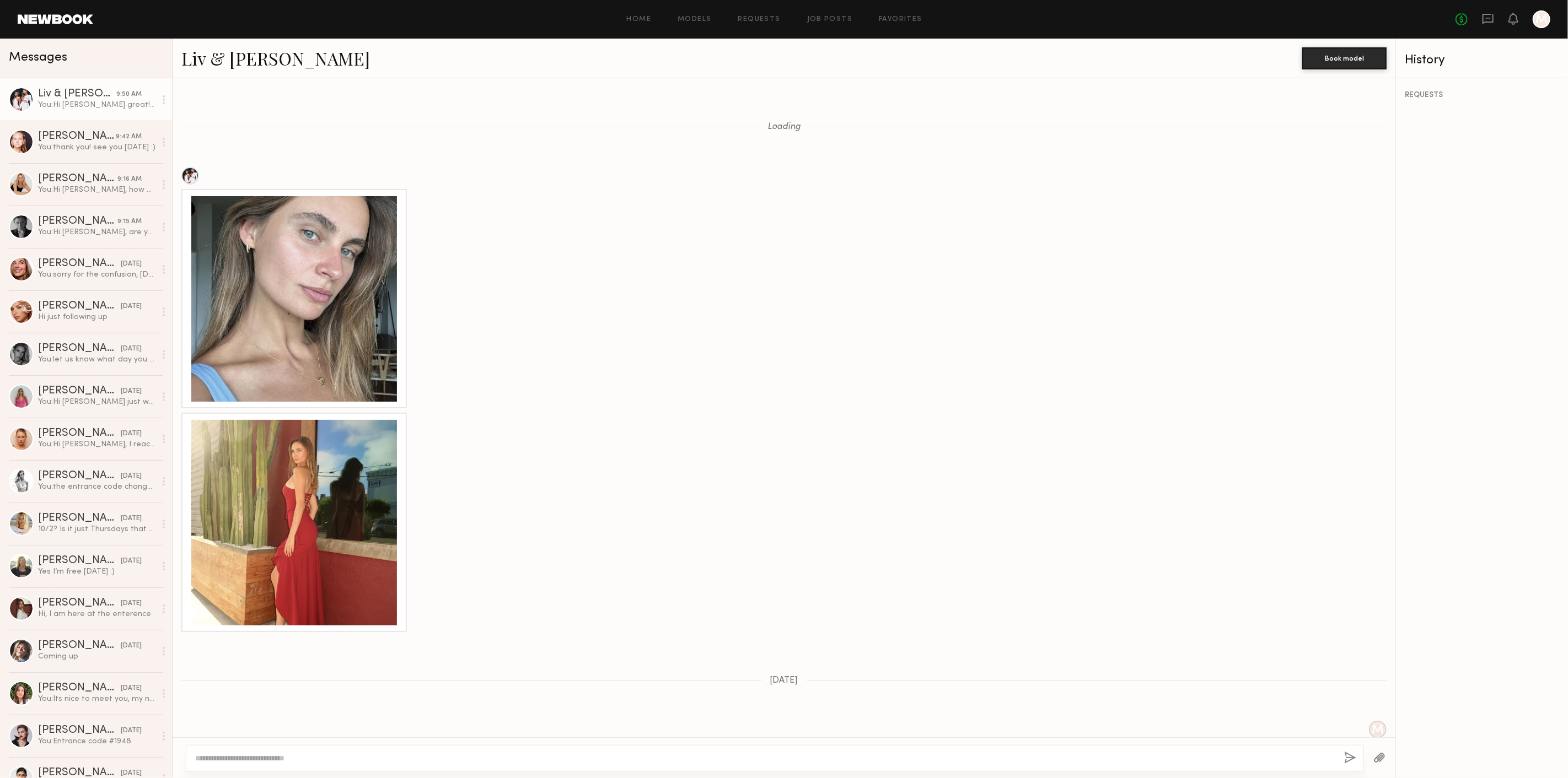
scroll to position [567, 0]
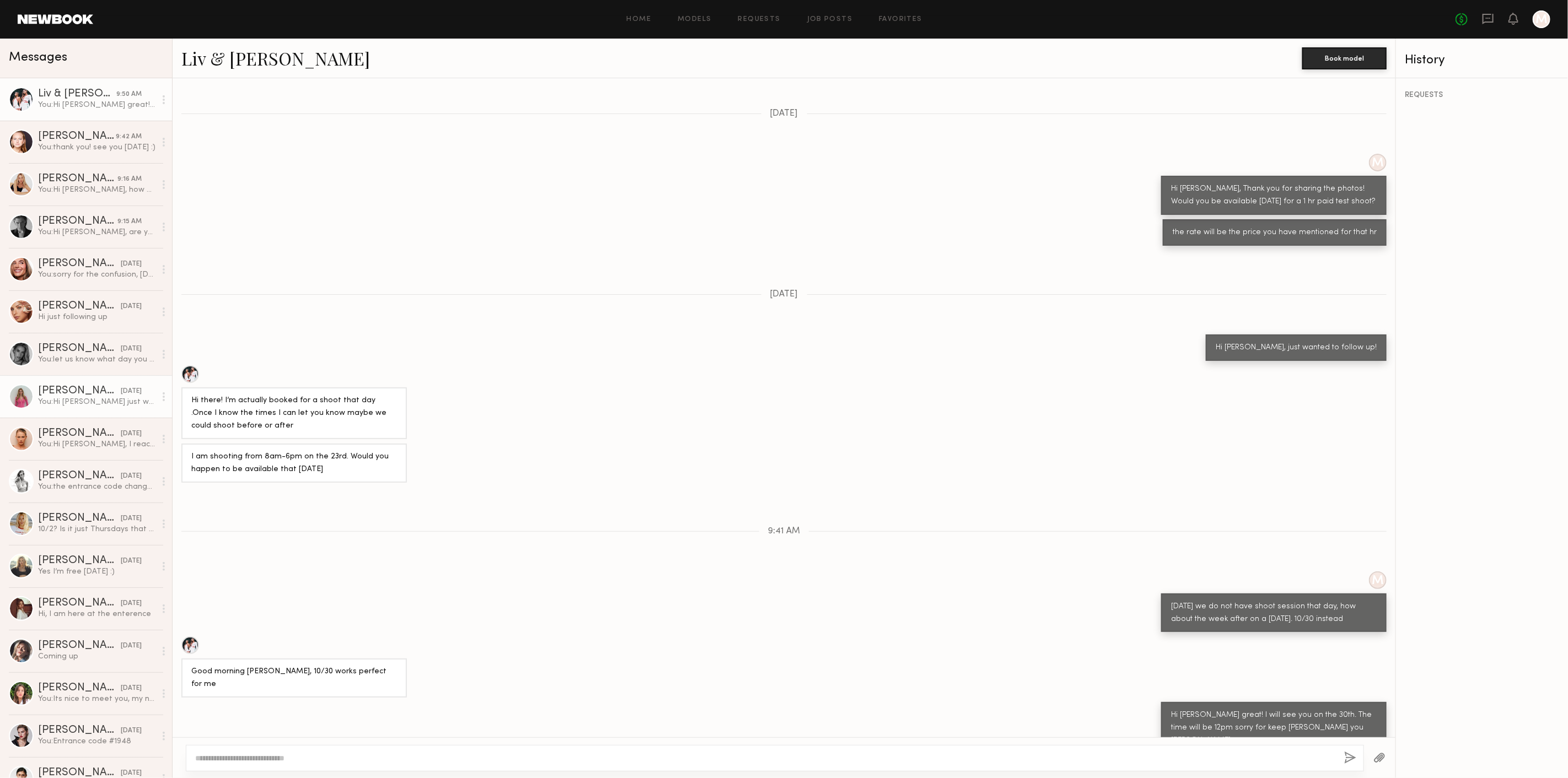
click at [95, 405] on div "You: Hi Margaret just wanted to follow up back with you!" at bounding box center [96, 402] width 117 height 10
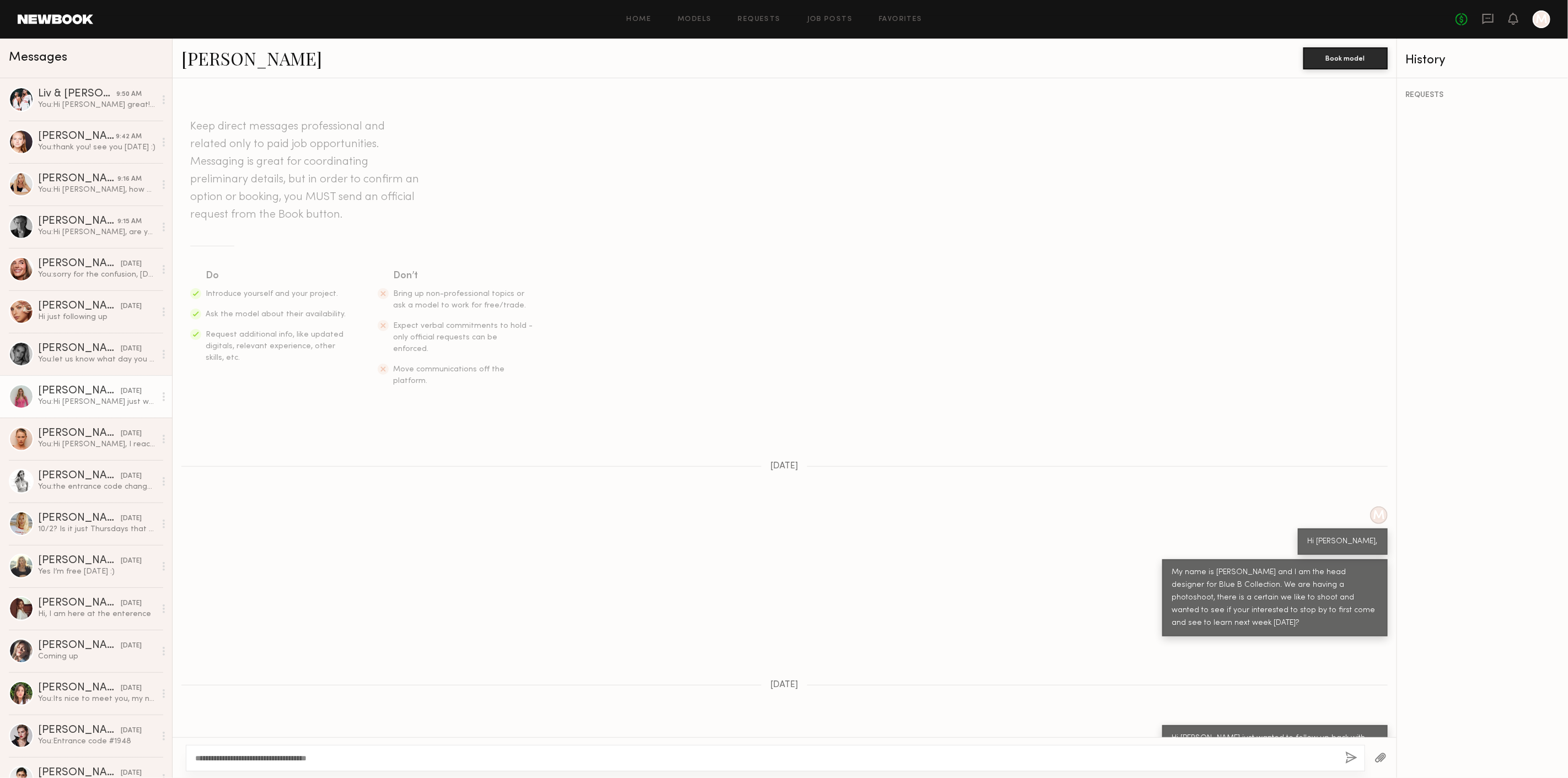
type textarea "**********"
click at [1354, 759] on button "button" at bounding box center [1351, 758] width 12 height 14
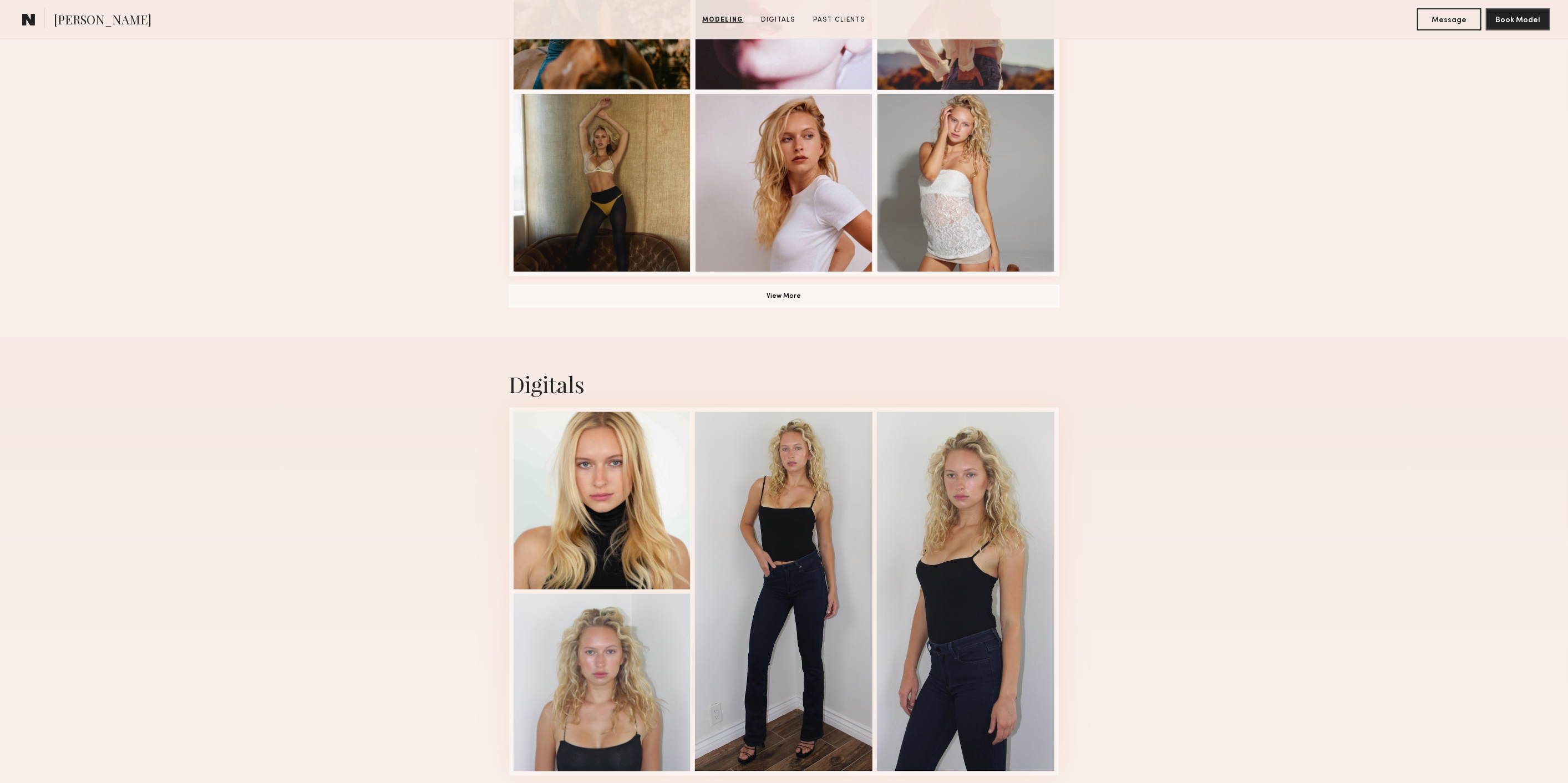
scroll to position [533, 0]
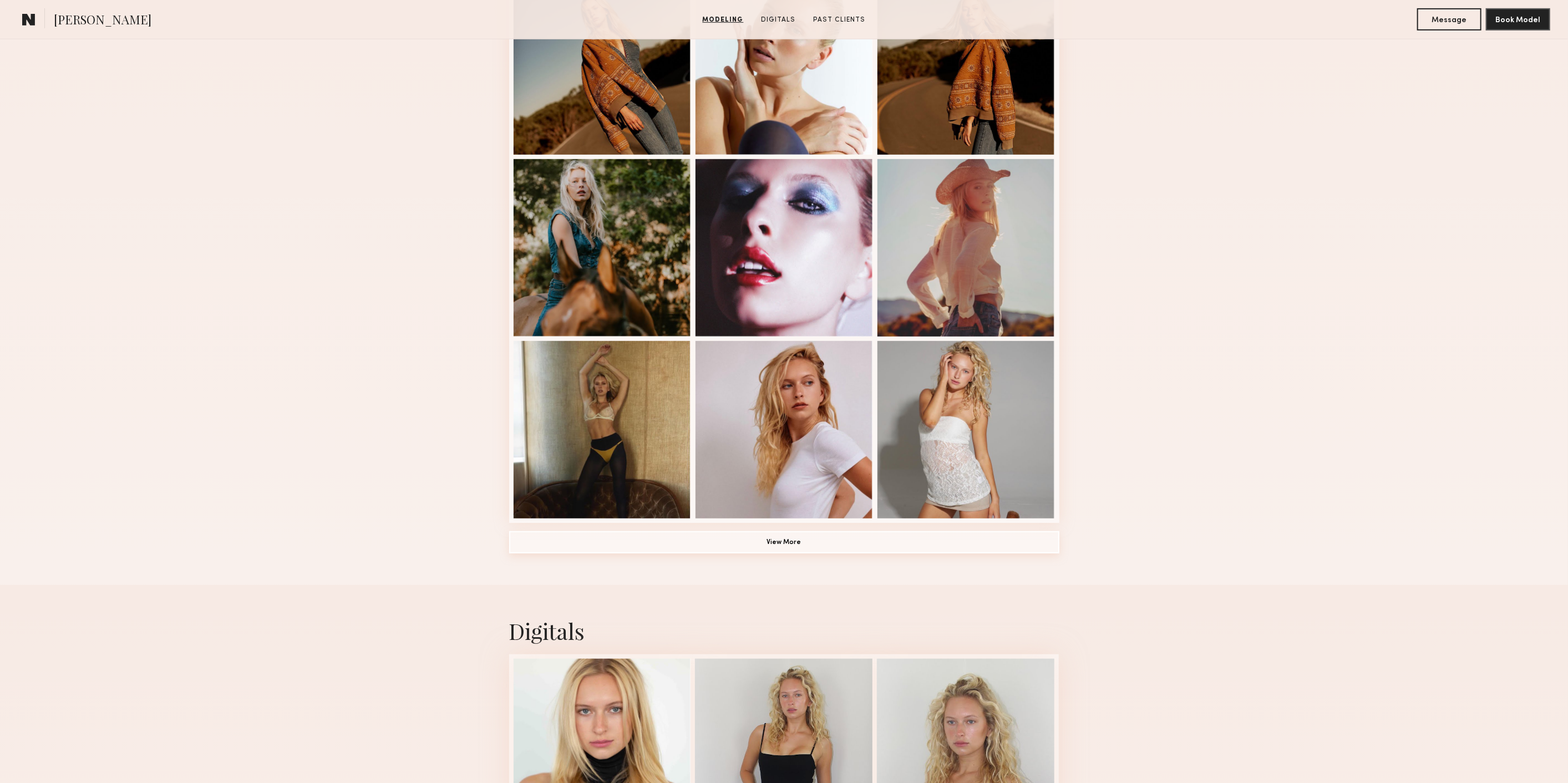
click at [633, 535] on button "View More" at bounding box center [784, 542] width 550 height 22
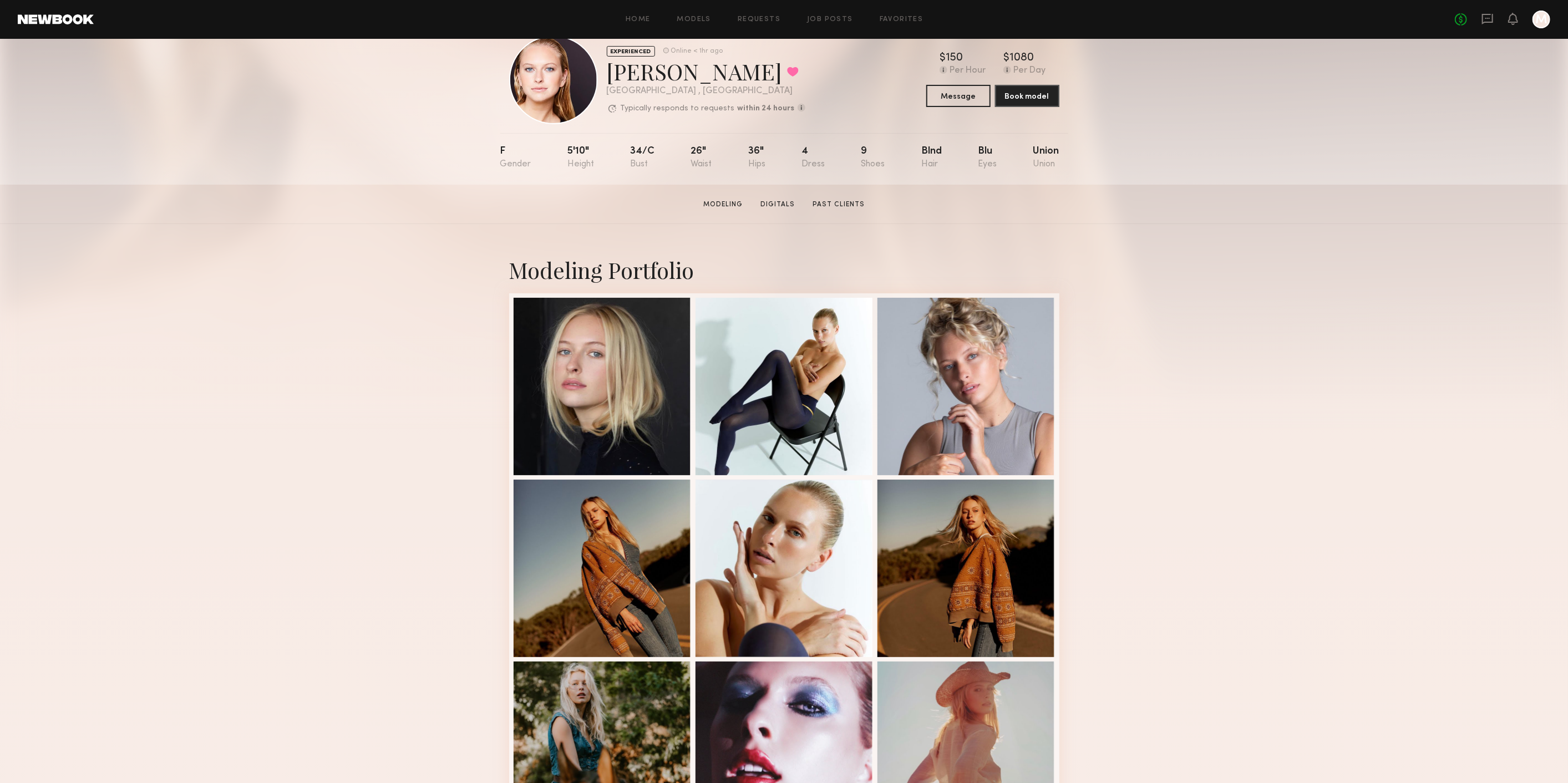
scroll to position [0, 0]
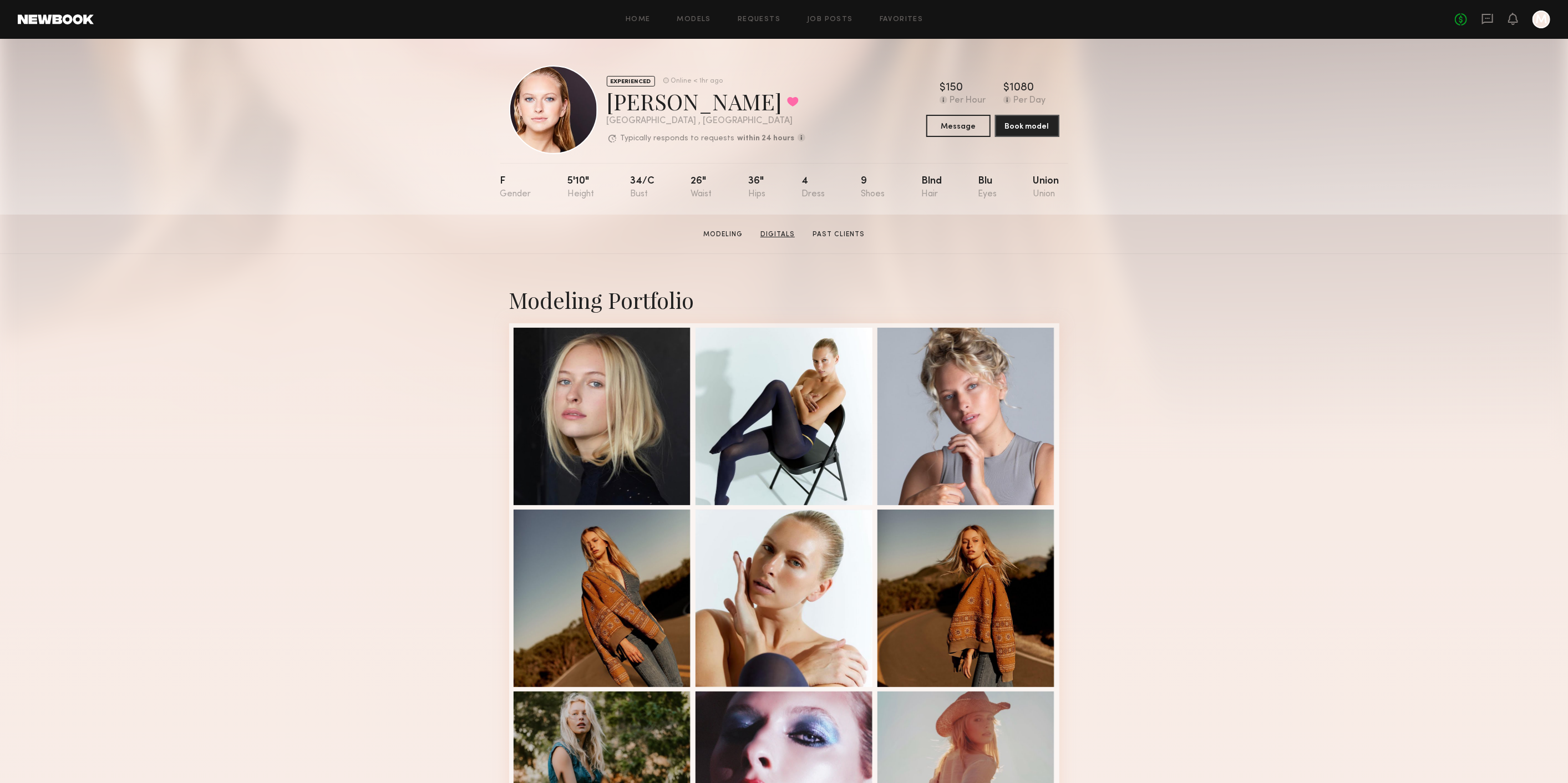
click at [775, 237] on link "Digitals" at bounding box center [777, 235] width 43 height 10
click at [842, 244] on section "Savanna G. Modeling Digitals Past Clients Message Book Model" at bounding box center [784, 234] width 1568 height 40
click at [844, 239] on link "Past Clients" at bounding box center [838, 235] width 61 height 10
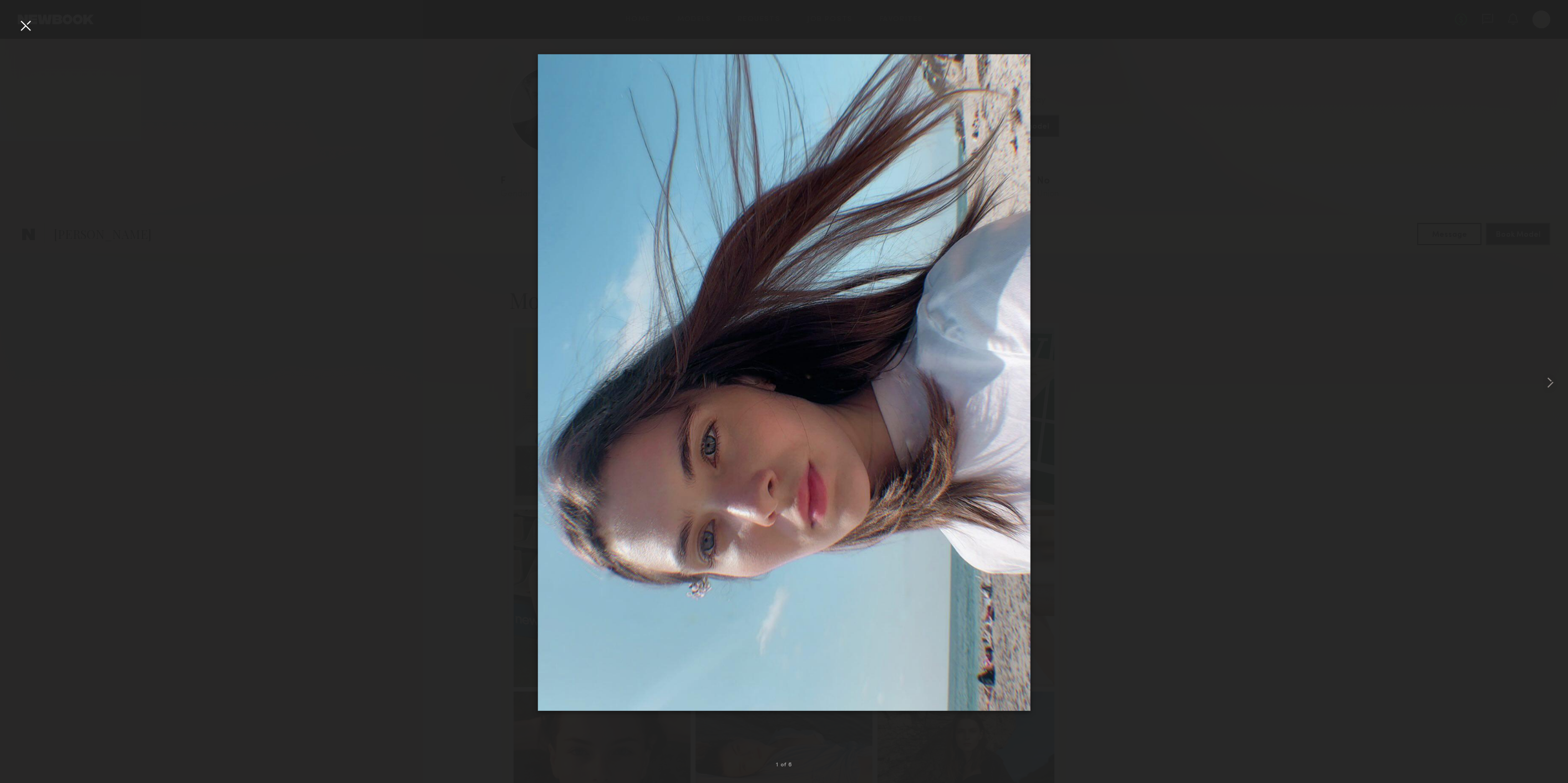
click at [418, 141] on div at bounding box center [784, 382] width 1568 height 730
click at [20, 23] on div at bounding box center [26, 26] width 18 height 18
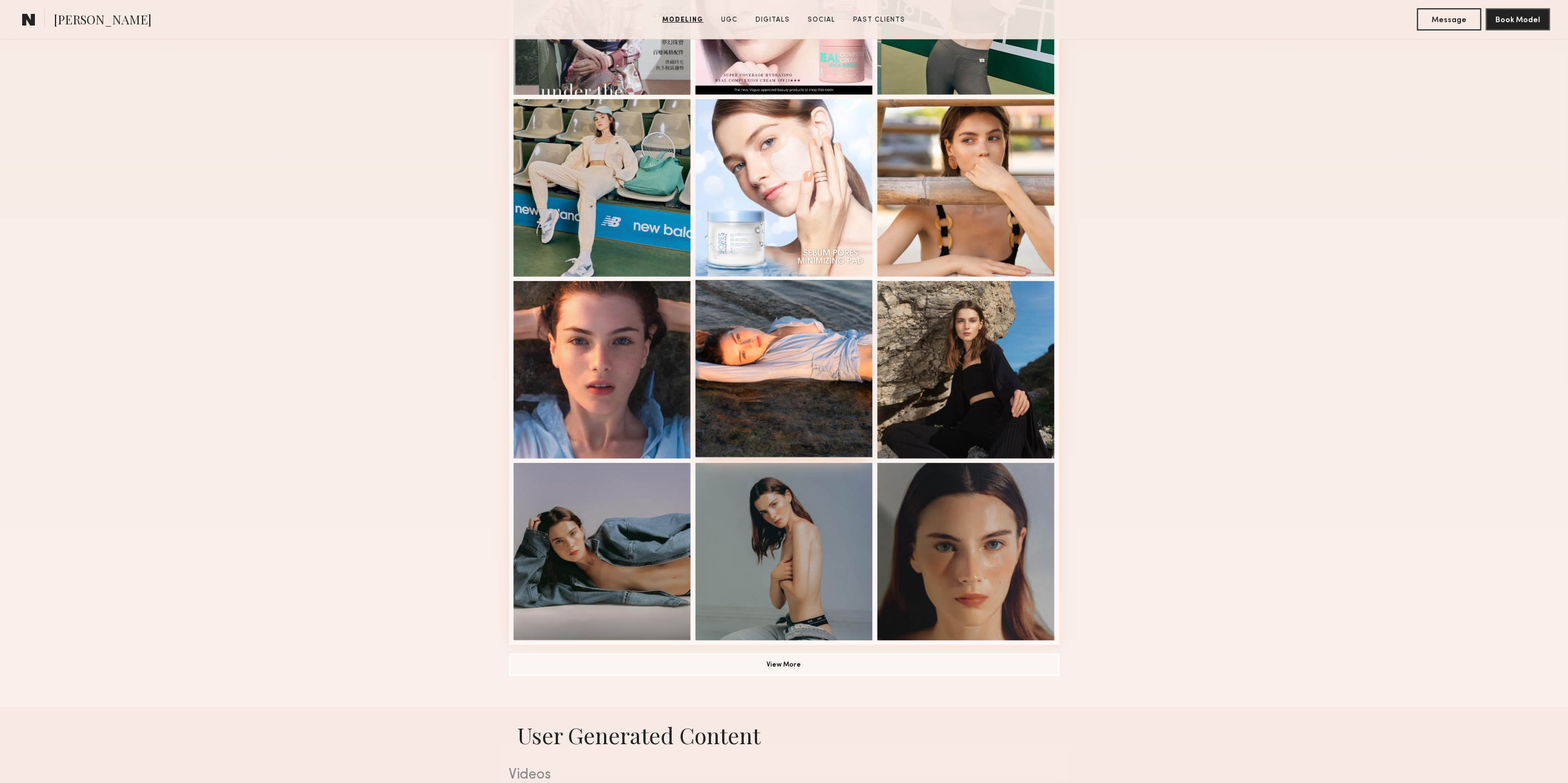
scroll to position [431, 0]
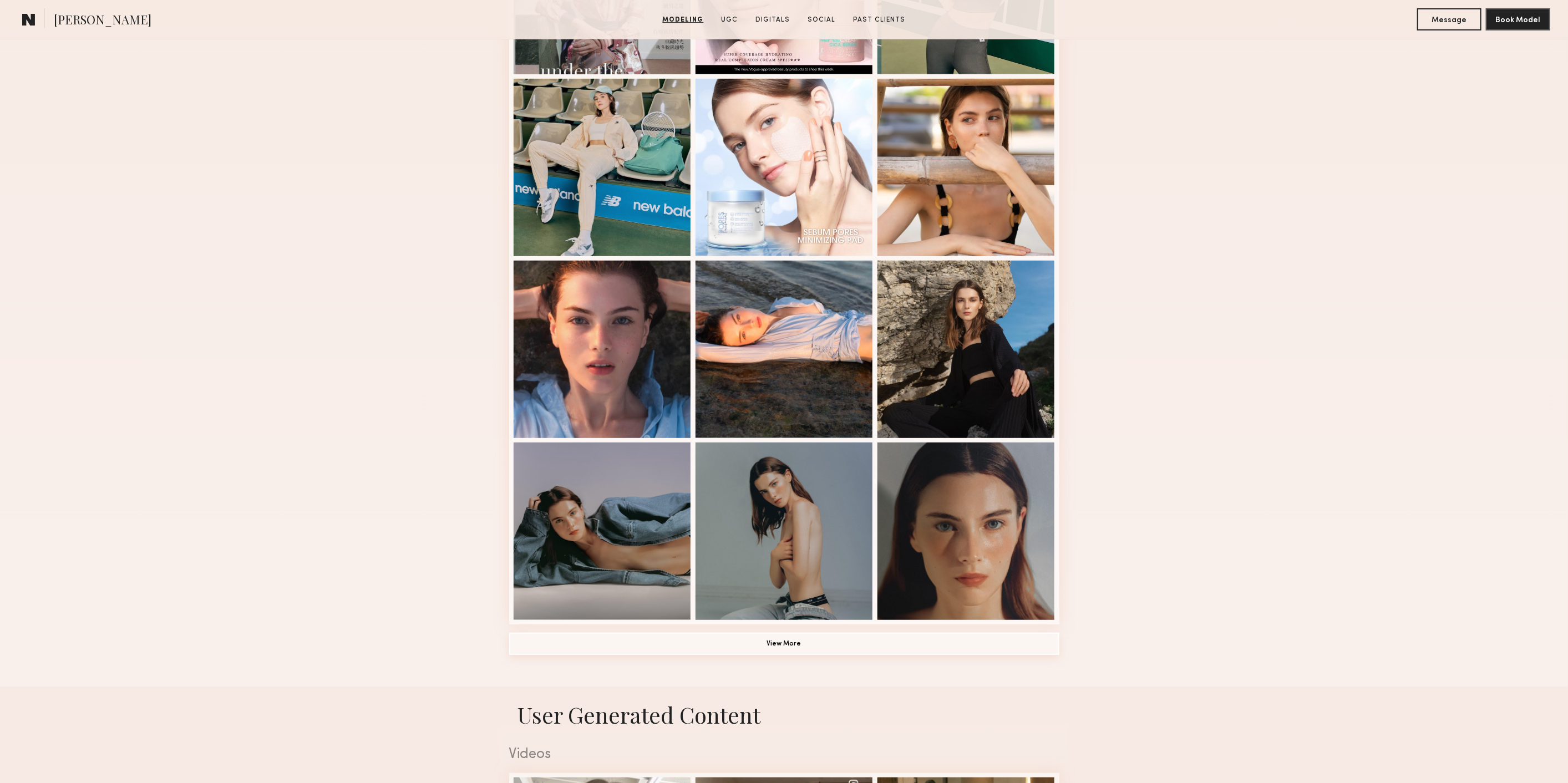
click at [871, 652] on button "View More" at bounding box center [784, 644] width 550 height 22
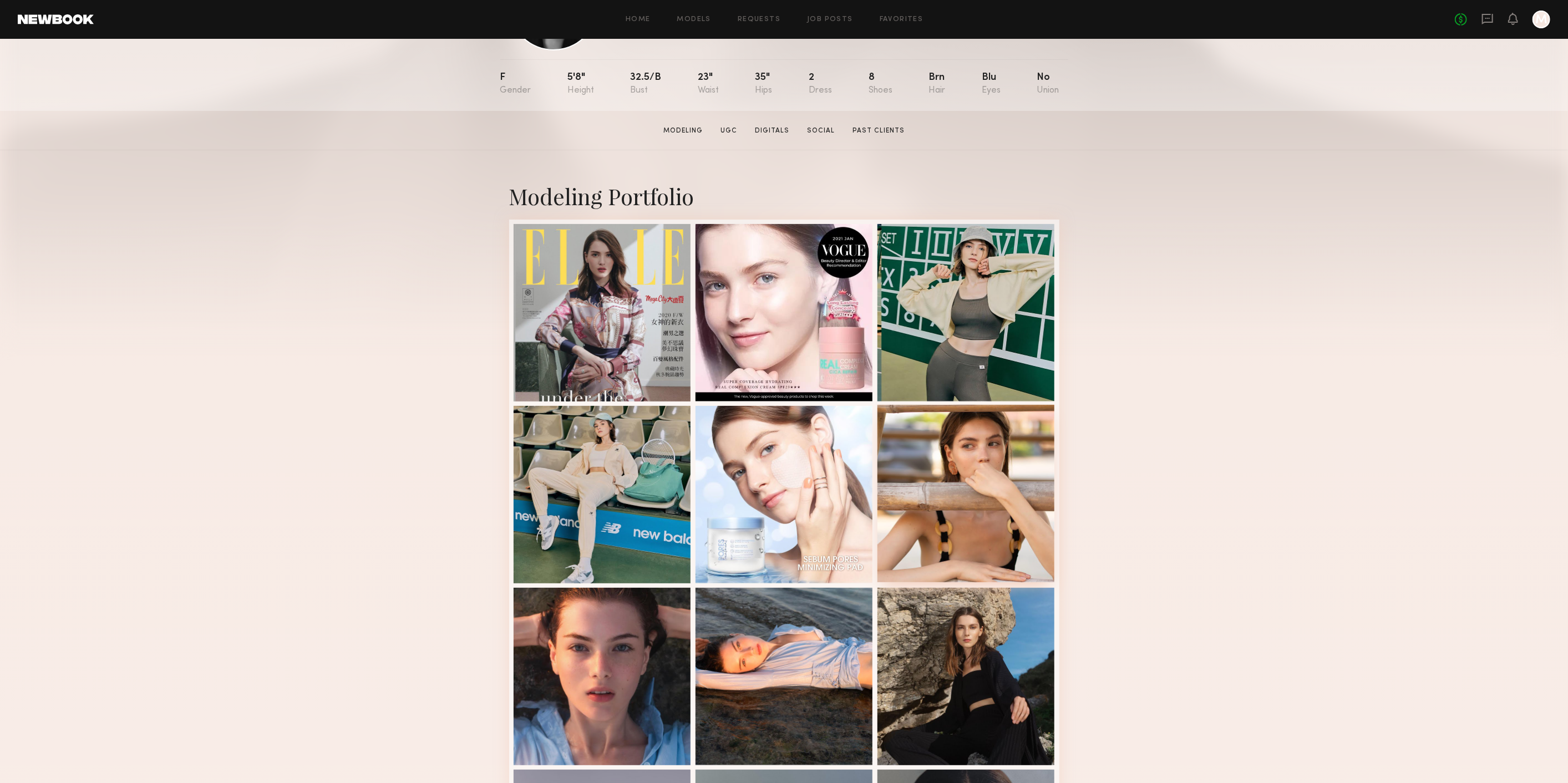
scroll to position [123, 0]
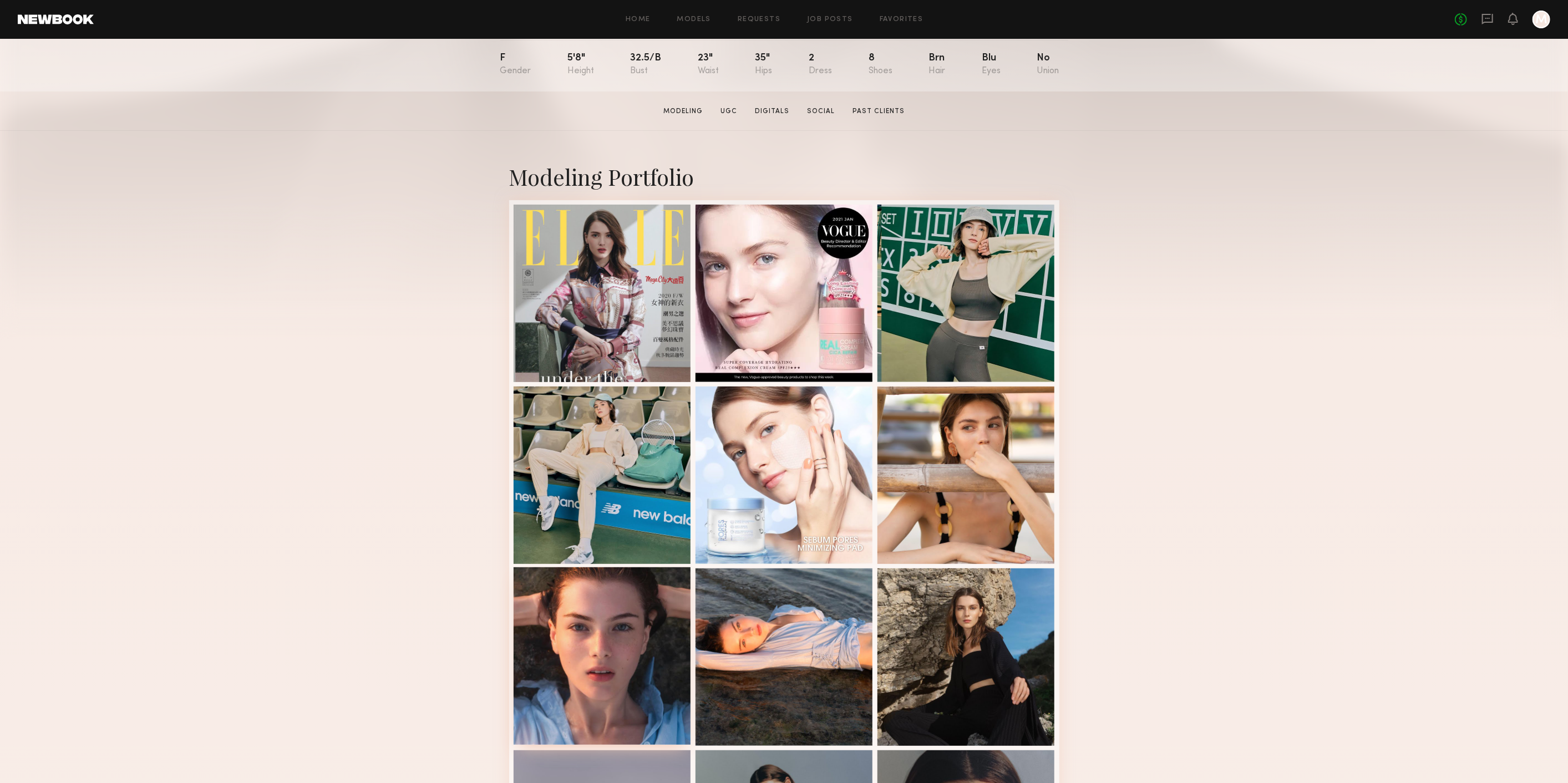
click at [627, 590] on div at bounding box center [602, 656] width 178 height 178
